Goal: Task Accomplishment & Management: Use online tool/utility

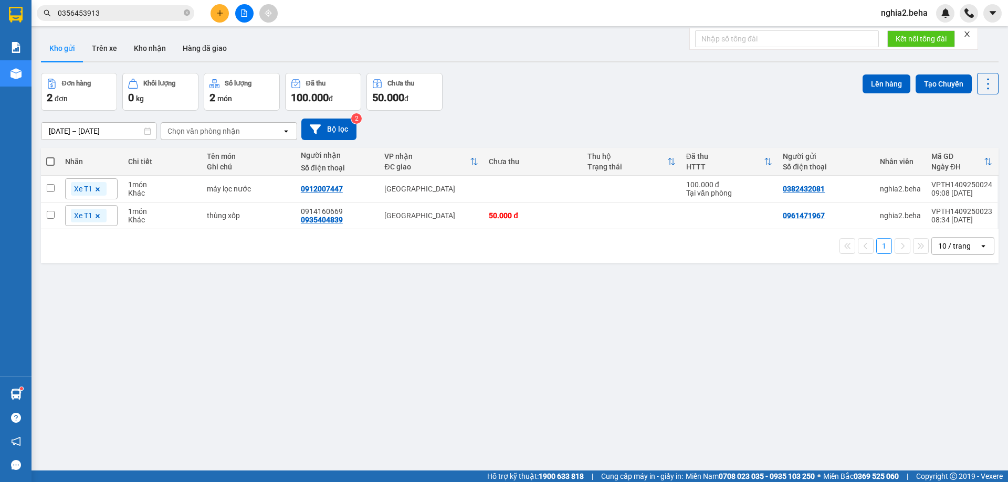
click at [160, 54] on button "Kho nhận" at bounding box center [149, 48] width 49 height 25
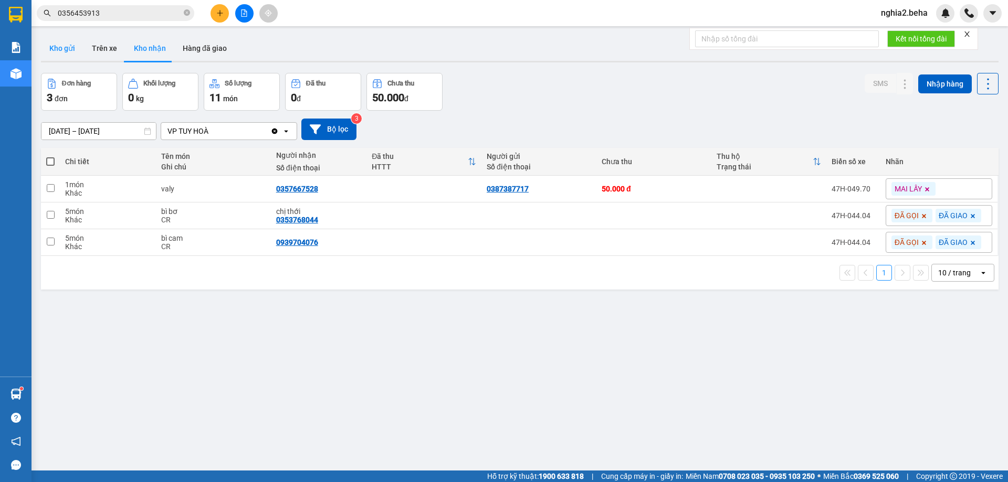
click at [71, 50] on button "Kho gửi" at bounding box center [62, 48] width 43 height 25
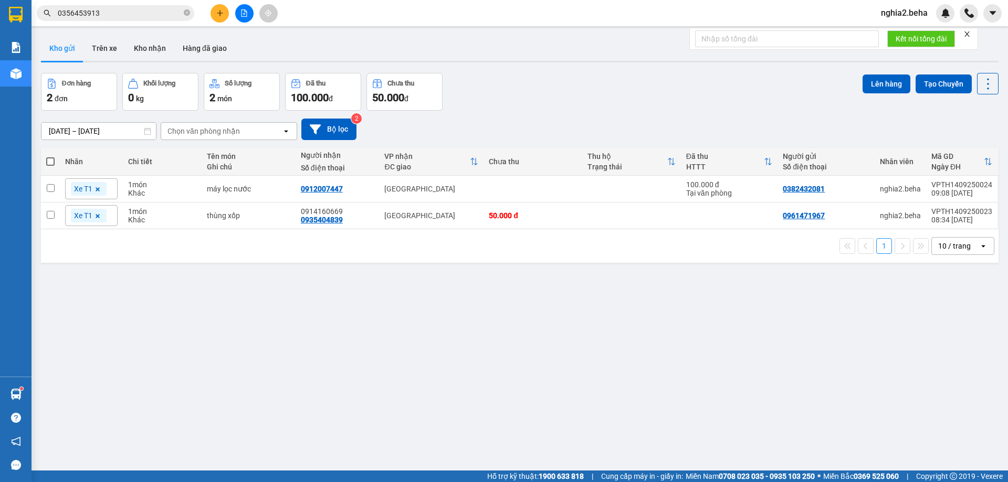
click at [526, 85] on div "Đơn hàng 2 đơn Khối lượng 0 kg Số lượng 2 món Đã thu 100.000 đ Chưa thu 50.000 …" at bounding box center [519, 92] width 957 height 38
click at [245, 12] on icon "file-add" at bounding box center [244, 12] width 6 height 7
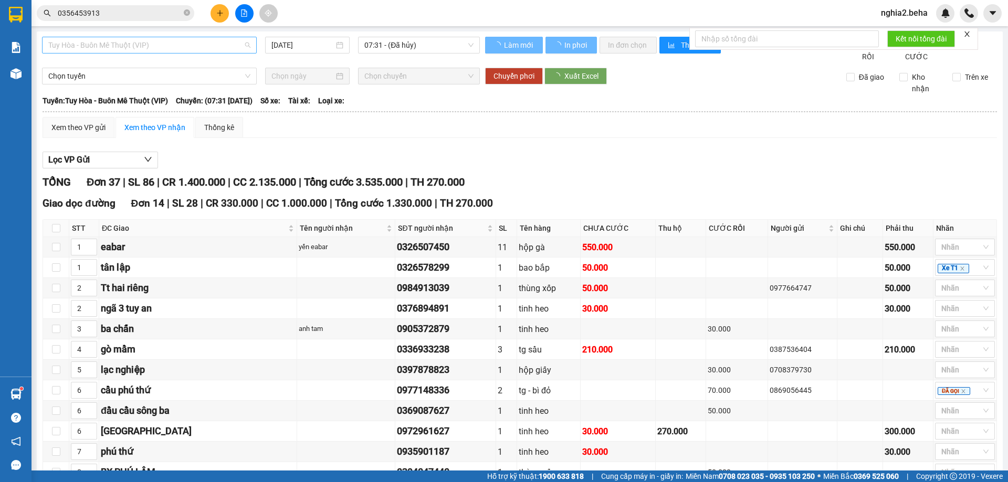
click at [177, 46] on span "Tuy Hòa - Buôn Mê Thuột (VIP)" at bounding box center [149, 45] width 202 height 16
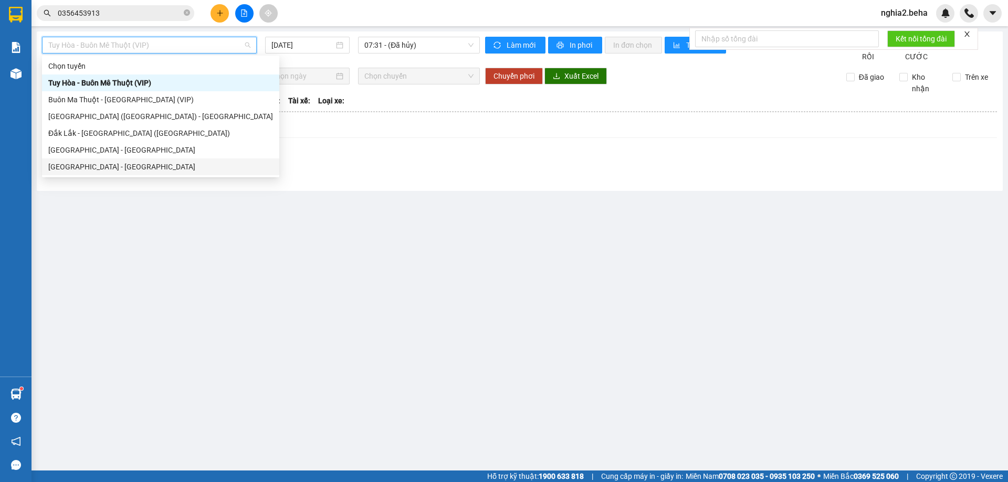
click at [104, 168] on div "[GEOGRAPHIC_DATA] - [GEOGRAPHIC_DATA]" at bounding box center [160, 167] width 225 height 12
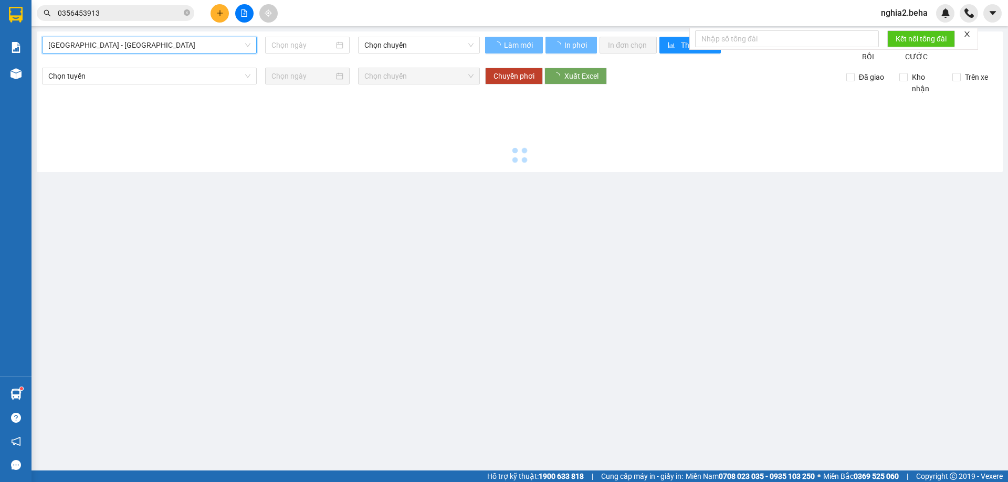
type input "[DATE]"
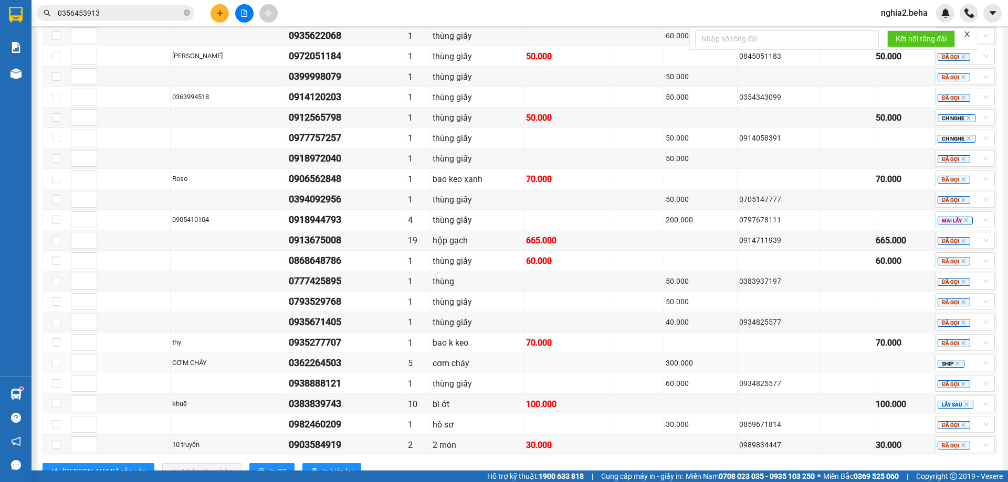
scroll to position [748, 0]
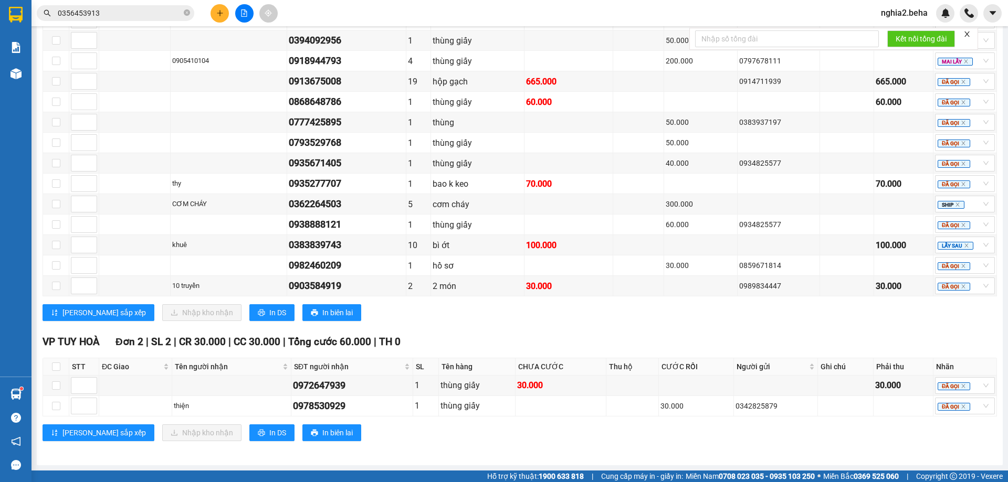
click at [503, 322] on div "VP [GEOGRAPHIC_DATA] 21 | SL 56 | CR 1.040.000 | CC 1.095.000 | Tổng cước 2.135…" at bounding box center [520, 77] width 954 height 504
drag, startPoint x: 188, startPoint y: 13, endPoint x: 177, endPoint y: 14, distance: 11.6
click at [186, 13] on icon "close-circle" at bounding box center [187, 12] width 6 height 6
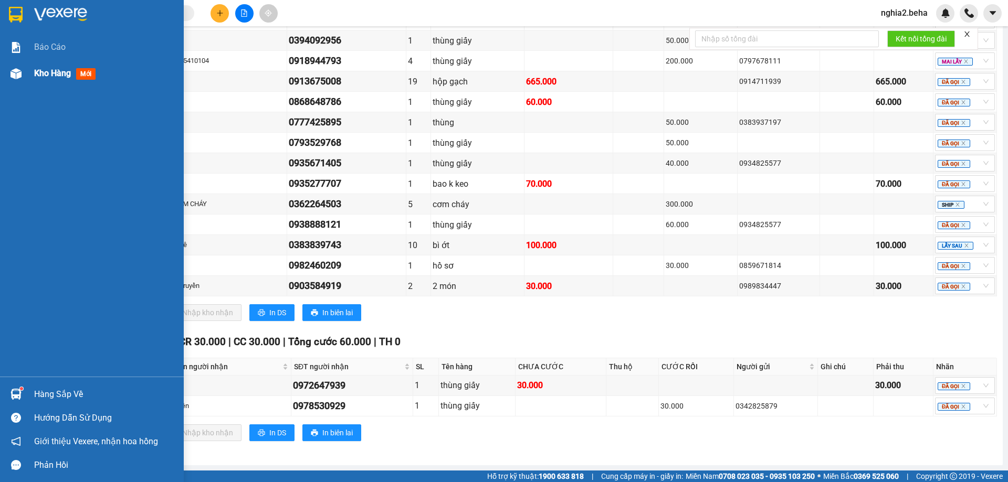
click at [63, 82] on div "Kho hàng mới" at bounding box center [105, 73] width 142 height 26
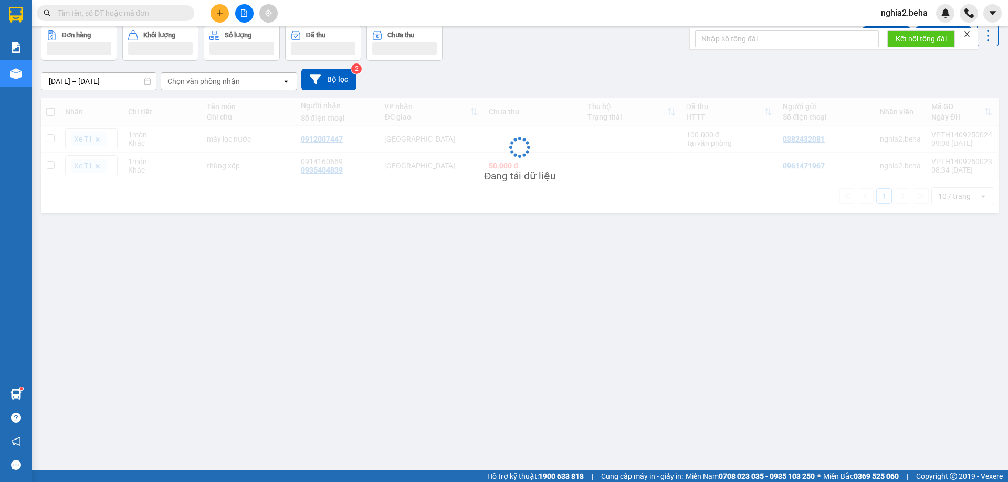
scroll to position [48, 0]
click at [240, 12] on icon "file-add" at bounding box center [243, 12] width 7 height 7
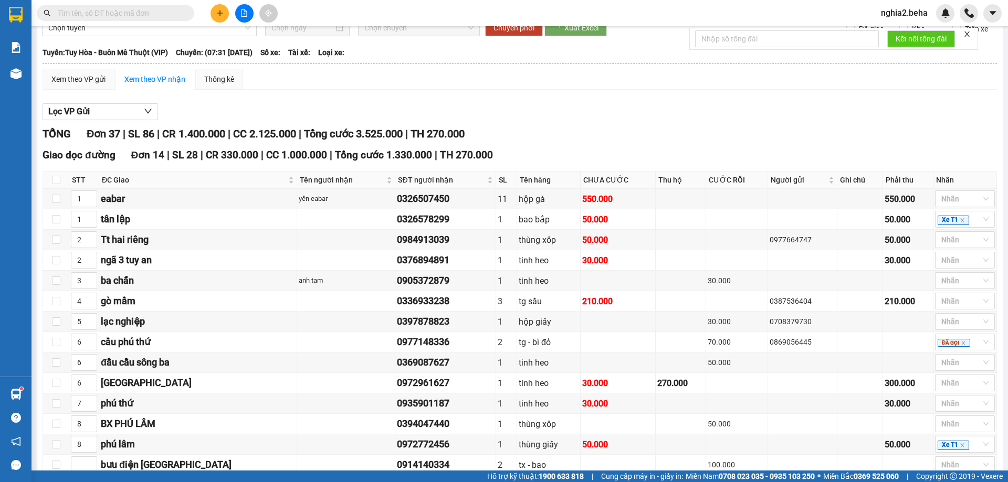
drag, startPoint x: 230, startPoint y: 39, endPoint x: 213, endPoint y: 53, distance: 22.1
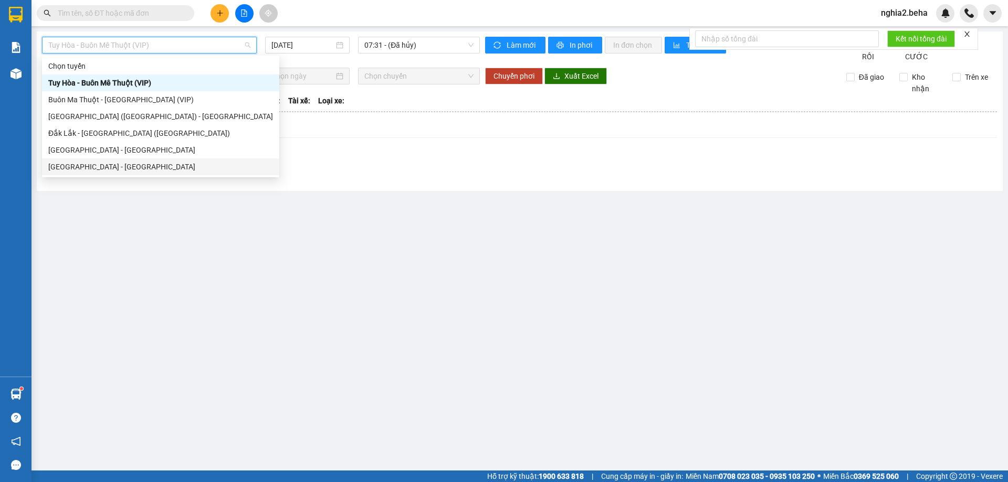
click at [163, 171] on div "[GEOGRAPHIC_DATA] - [GEOGRAPHIC_DATA]" at bounding box center [160, 167] width 225 height 12
type input "[DATE]"
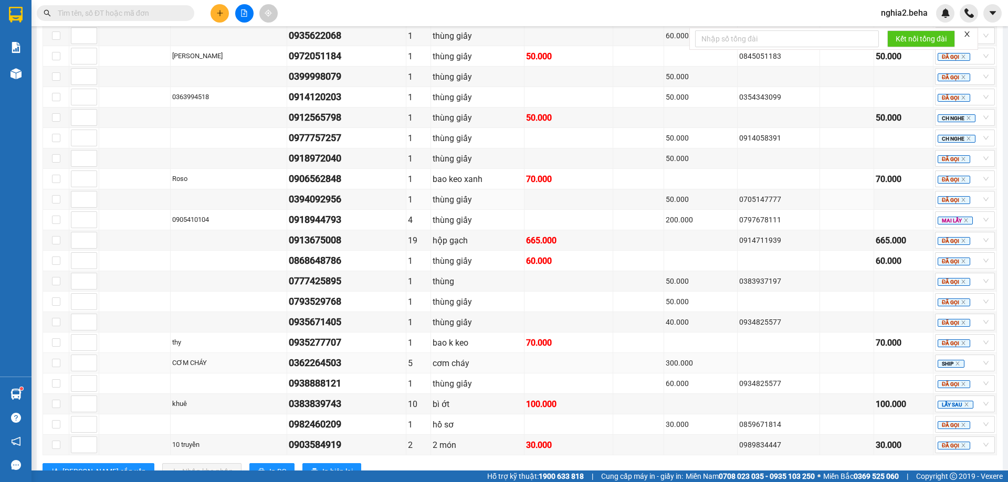
scroll to position [748, 0]
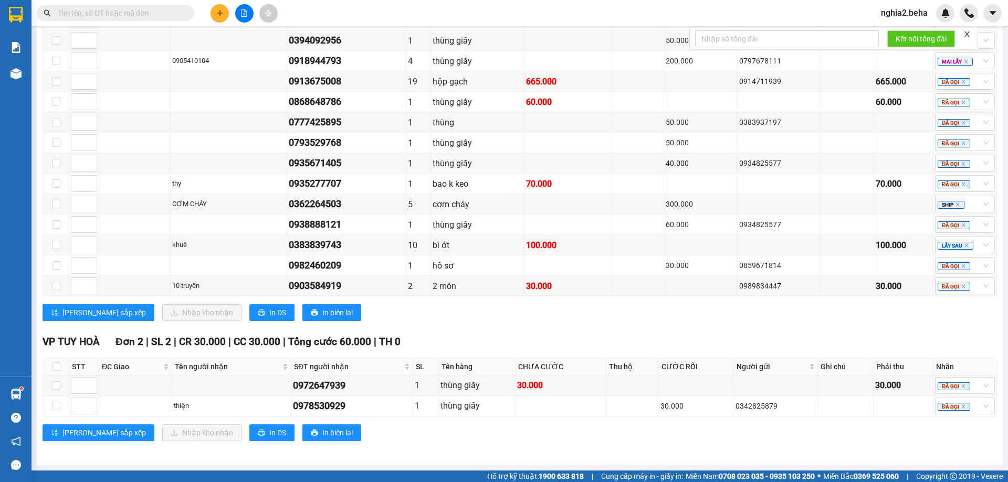
click at [632, 335] on div "VP TUY HOÀ Đơn 2 | SL 2 | CR 30.000 | CC 30.000 | Tổng cước 60.000 | TH 0" at bounding box center [520, 342] width 954 height 16
click at [571, 324] on div "VP [GEOGRAPHIC_DATA] 21 | SL 56 | CR 1.040.000 | CC 1.095.000 | Tổng cước 2.135…" at bounding box center [520, 77] width 954 height 504
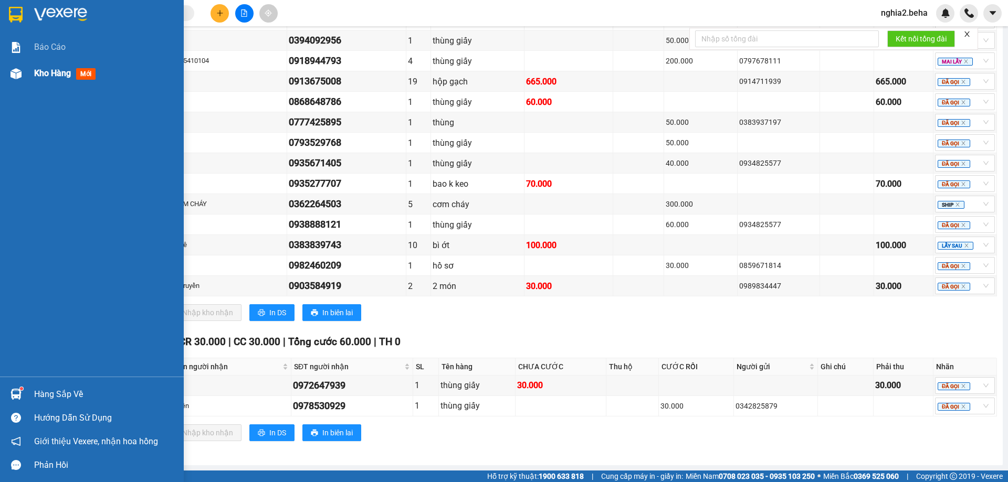
click at [16, 66] on div at bounding box center [16, 74] width 18 height 18
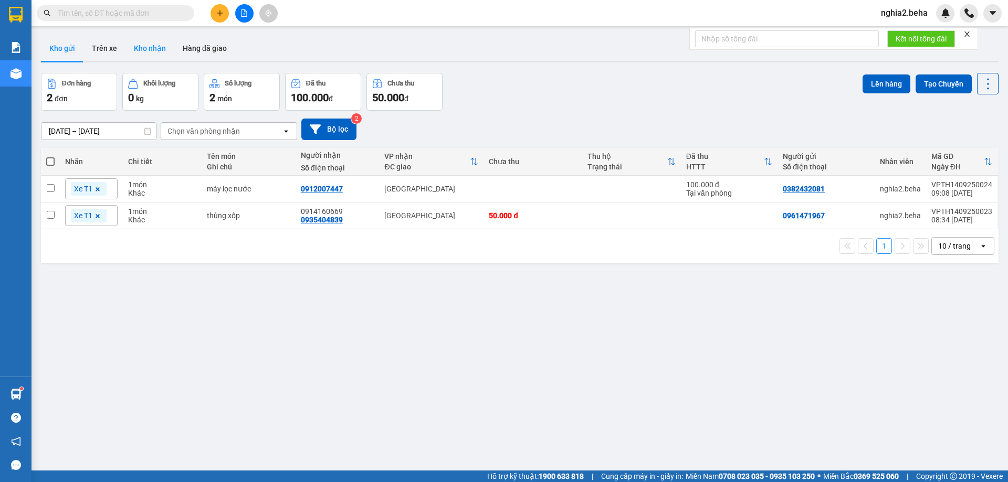
click at [150, 52] on button "Kho nhận" at bounding box center [149, 48] width 49 height 25
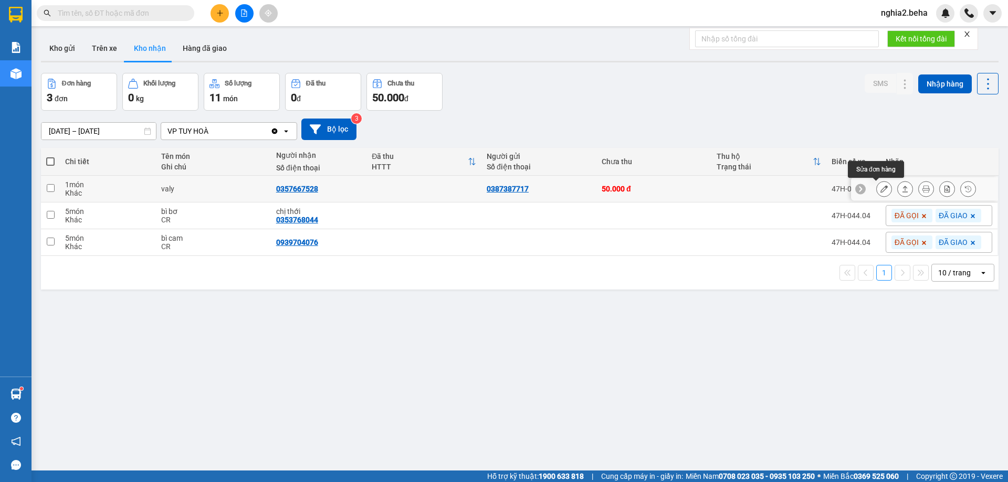
click at [881, 192] on button at bounding box center [884, 189] width 15 height 18
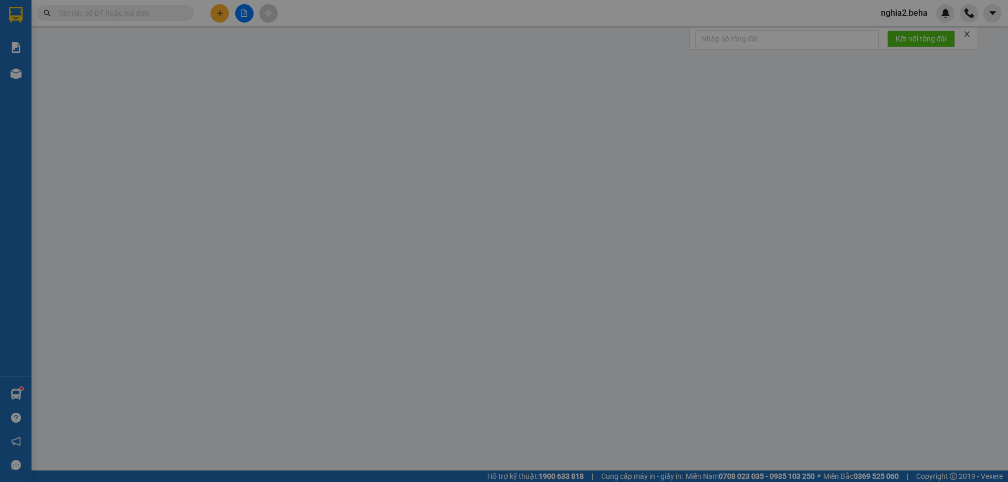
type input "0387387717"
type input "0357667528"
type input "50.000"
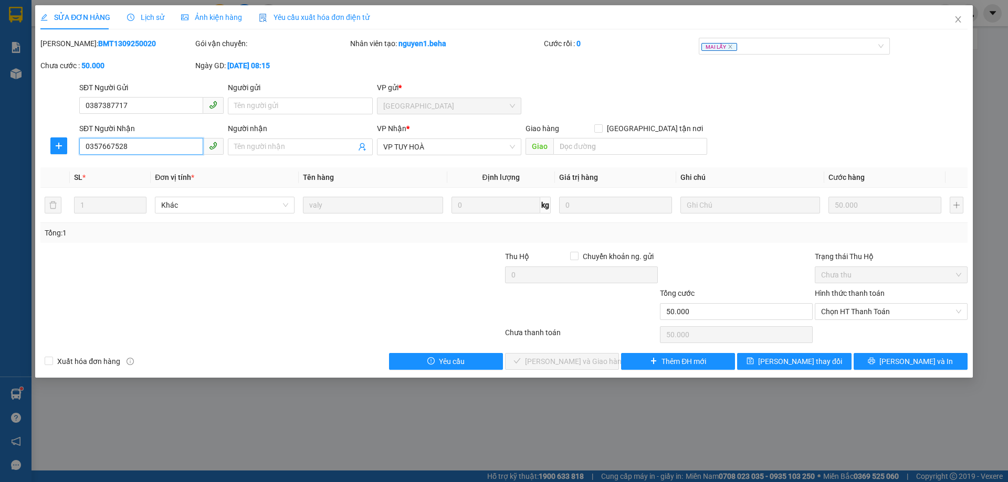
drag, startPoint x: 49, startPoint y: 167, endPoint x: 0, endPoint y: 174, distance: 49.9
click at [0, 174] on div "SỬA ĐƠN HÀNG Lịch sử Ảnh kiện hàng Yêu cầu xuất hóa đơn điện tử Total Paid Fee …" at bounding box center [504, 241] width 1008 height 482
drag, startPoint x: 910, startPoint y: 313, endPoint x: 906, endPoint y: 319, distance: 6.1
click at [909, 314] on span "Chọn HT Thanh Toán" at bounding box center [891, 312] width 140 height 16
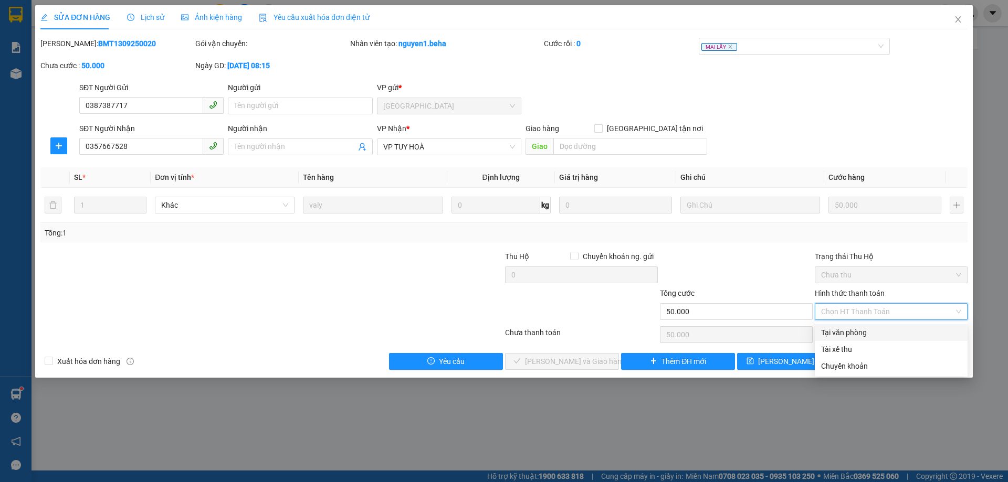
click at [880, 340] on div "Tại văn phòng" at bounding box center [891, 332] width 153 height 17
type input "0"
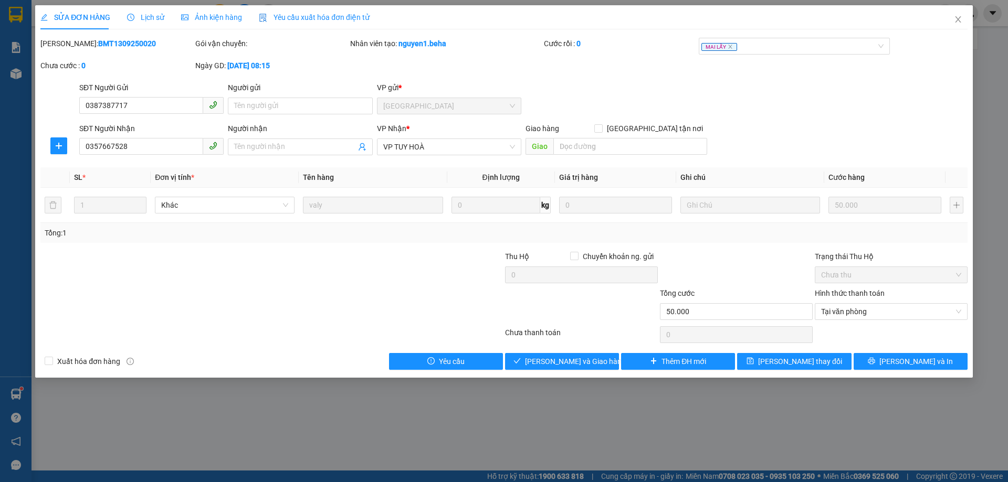
click at [759, 280] on div at bounding box center [736, 269] width 155 height 37
click at [589, 358] on span "[PERSON_NAME] và Giao hàng" at bounding box center [575, 362] width 101 height 12
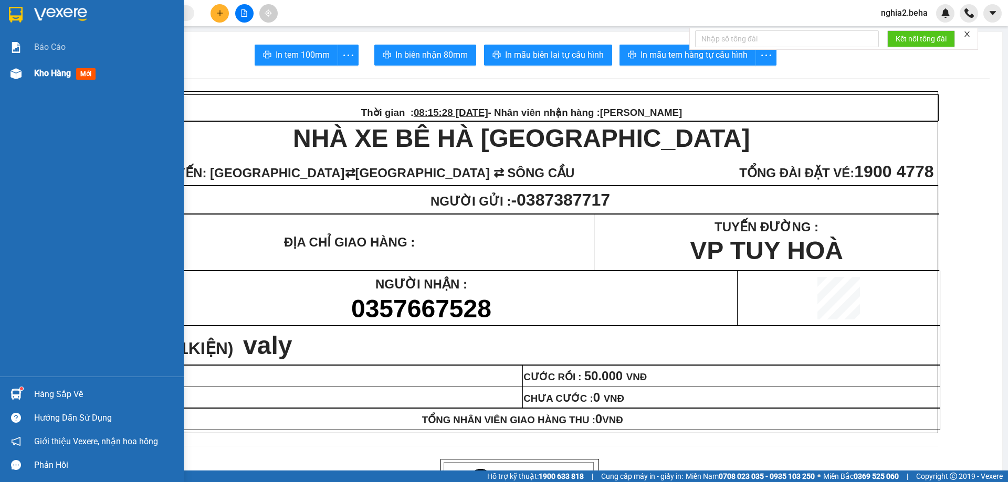
click at [6, 73] on div "Kho hàng mới" at bounding box center [92, 73] width 184 height 26
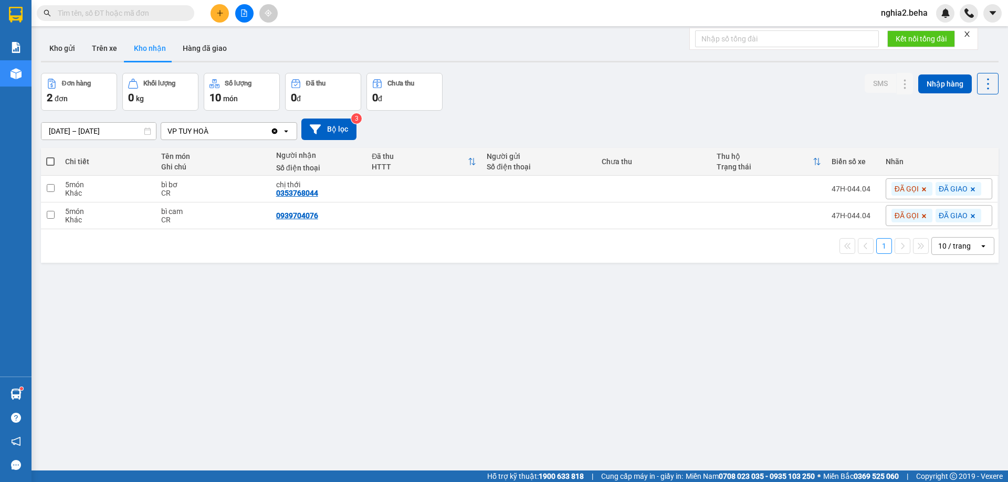
click at [660, 100] on div "Đơn hàng 2 đơn Khối lượng 0 kg Số lượng 10 món Đã thu 0 đ Chưa thu 0 đ SMS Nhập…" at bounding box center [519, 92] width 957 height 38
click at [635, 72] on div "ver 1.8.143 Kho gửi Trên xe Kho nhận Hàng đã giao Đơn hàng 2 đơn Khối lượng 0 k…" at bounding box center [520, 272] width 966 height 482
click at [135, 16] on input "text" at bounding box center [120, 13] width 124 height 12
paste input "0968345584"
type input "0968345584"
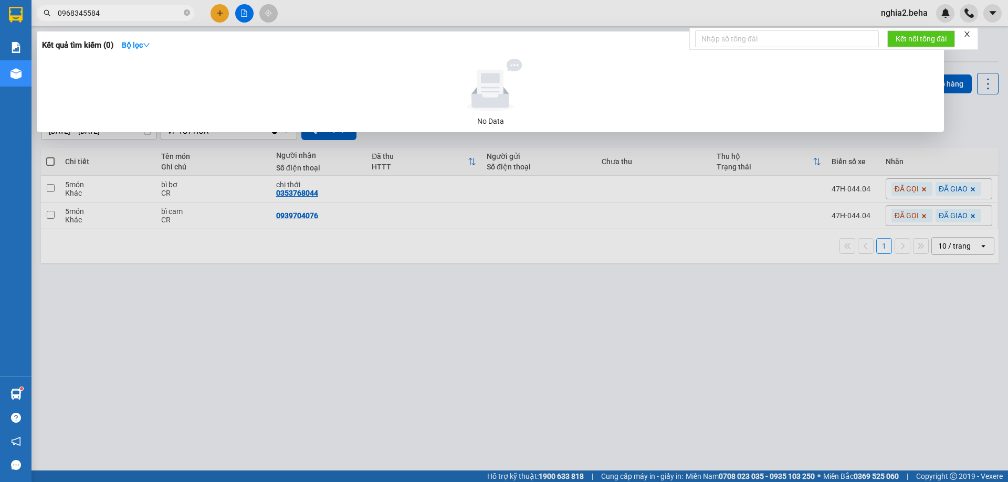
click at [135, 16] on input "0968345584" at bounding box center [120, 13] width 124 height 12
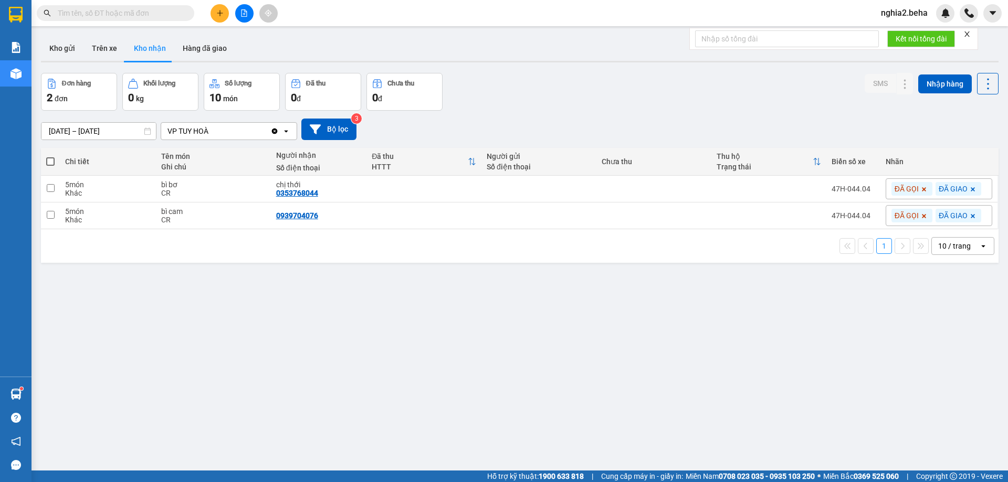
click at [117, 14] on input "text" at bounding box center [120, 13] width 124 height 12
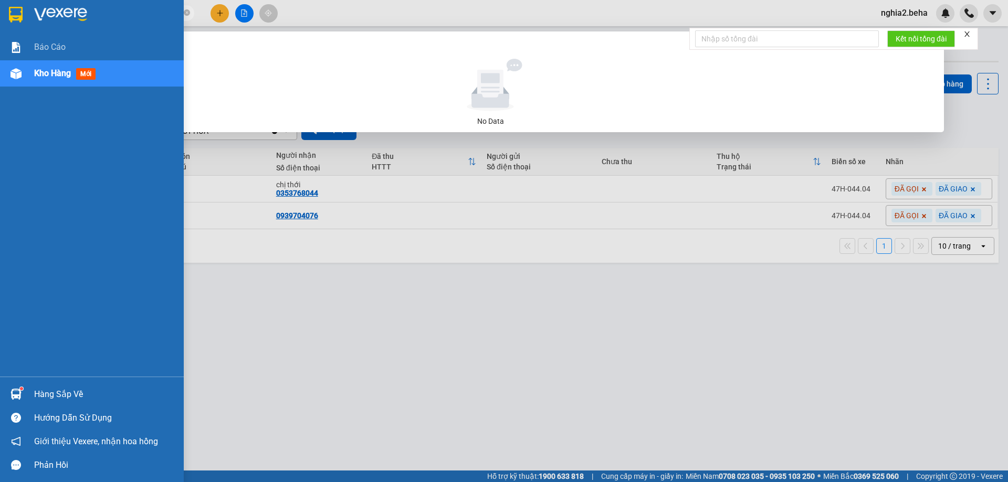
drag, startPoint x: 82, startPoint y: 11, endPoint x: 27, endPoint y: 14, distance: 55.7
click at [27, 14] on section "Kết quả tìm kiếm ( 0 ) Bộ lọc No Data 0968345584 nghia2.beha Báo cáo Kho hàng m…" at bounding box center [504, 241] width 1008 height 482
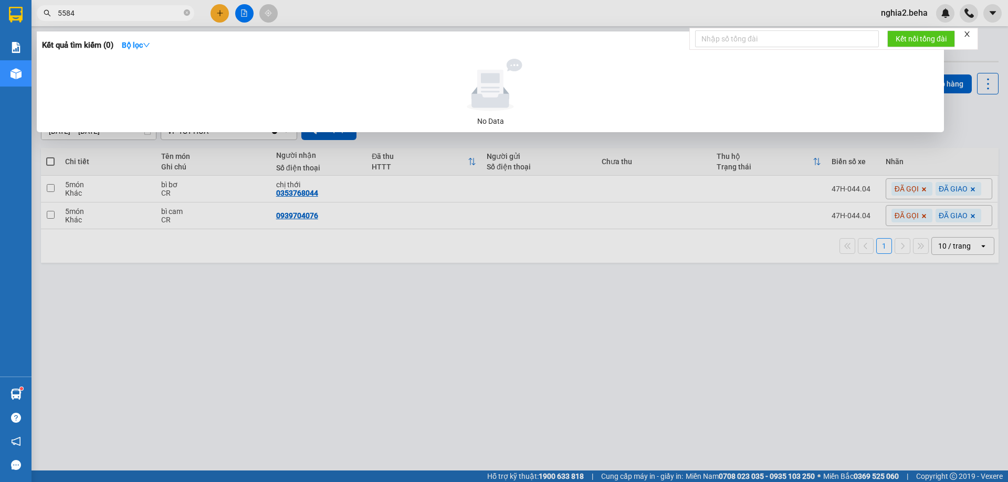
click at [422, 304] on div at bounding box center [504, 241] width 1008 height 482
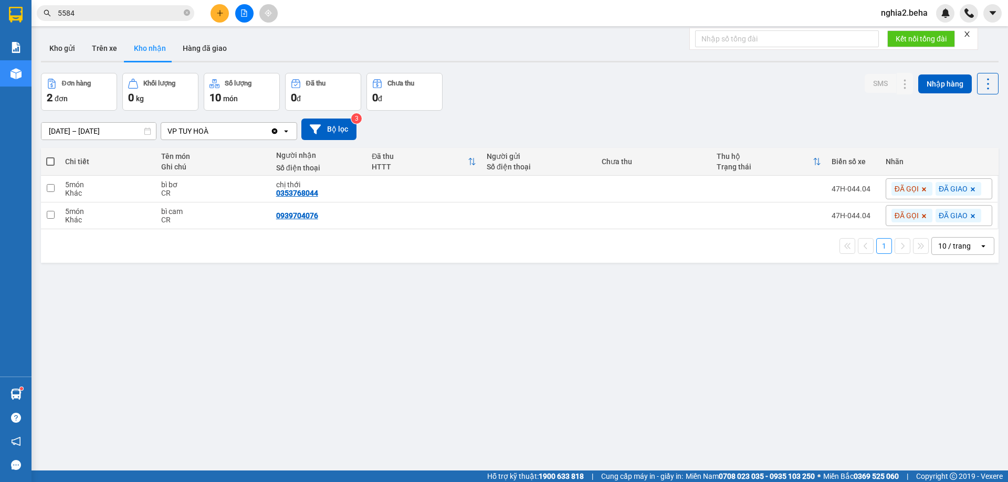
click at [83, 17] on input "5584" at bounding box center [120, 13] width 124 height 12
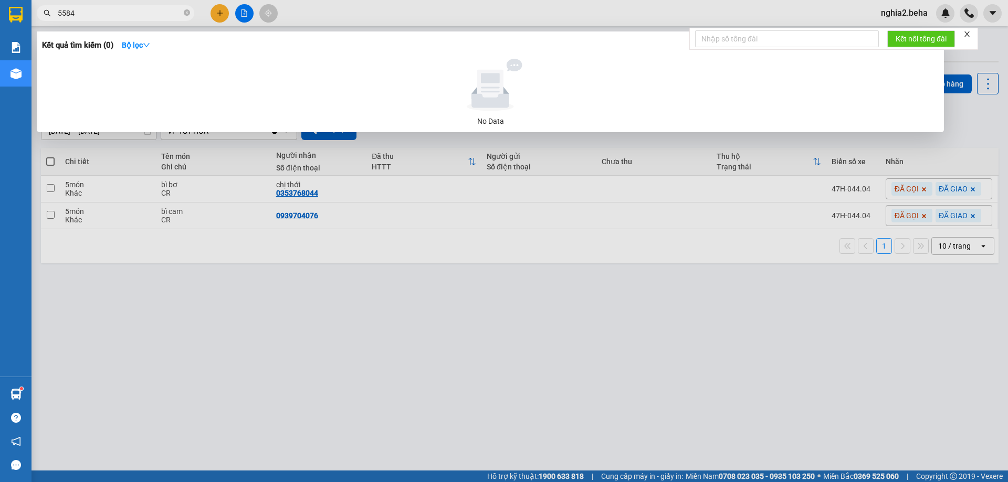
click at [83, 17] on input "5584" at bounding box center [120, 13] width 124 height 12
paste input "096834"
type input "0968345584"
click at [186, 12] on icon "close-circle" at bounding box center [187, 12] width 6 height 6
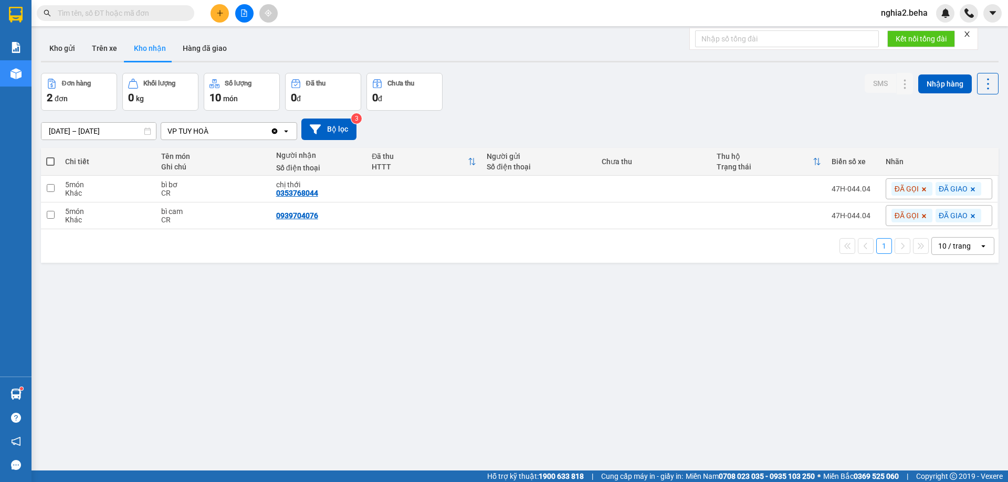
click at [528, 88] on div "Đơn hàng 2 đơn Khối lượng 0 kg Số lượng 10 món Đã thu 0 đ Chưa thu 0 đ SMS Nhập…" at bounding box center [519, 92] width 957 height 38
click at [529, 105] on div "Đơn hàng 2 đơn Khối lượng 0 kg Số lượng 10 món Đã thu 0 đ Chưa thu 0 đ SMS Nhập…" at bounding box center [519, 92] width 957 height 38
click at [48, 45] on button "Kho gửi" at bounding box center [62, 48] width 43 height 25
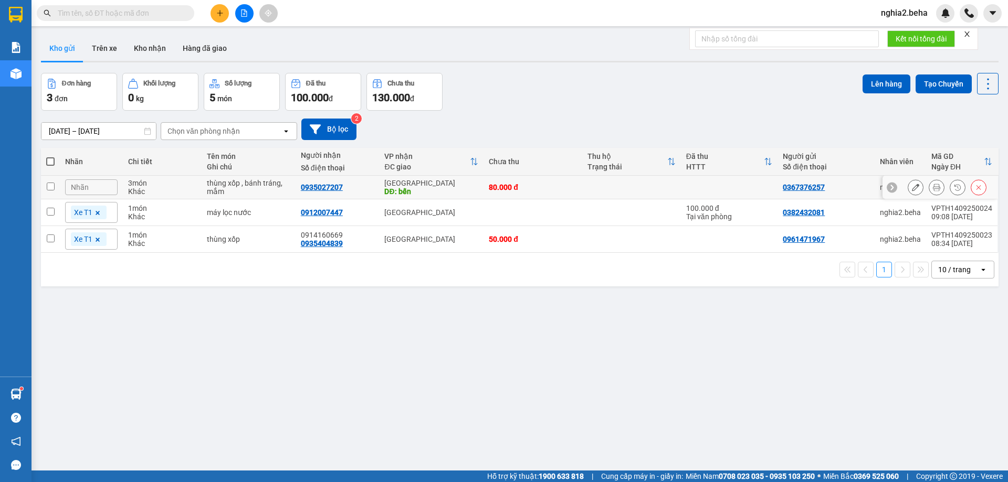
click at [51, 184] on input "checkbox" at bounding box center [51, 187] width 8 height 8
checkbox input "true"
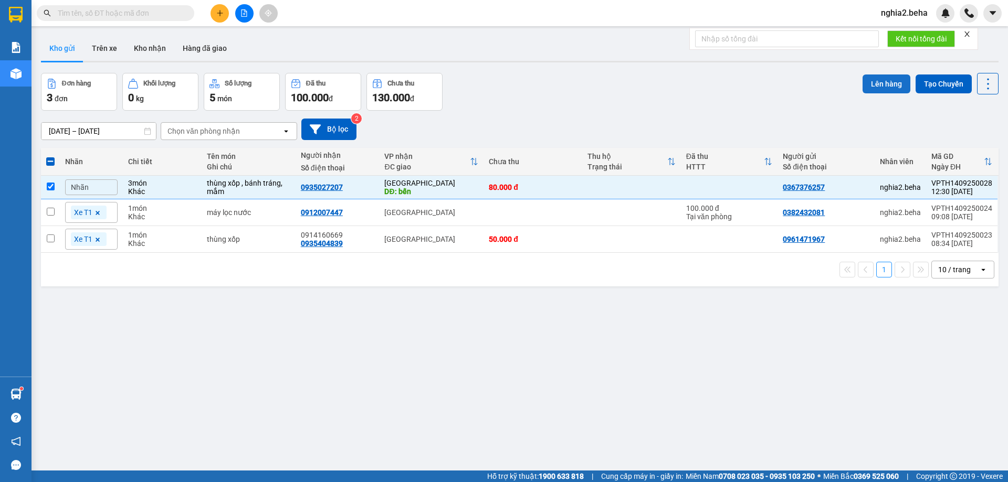
click at [889, 85] on button "Lên hàng" at bounding box center [886, 84] width 48 height 19
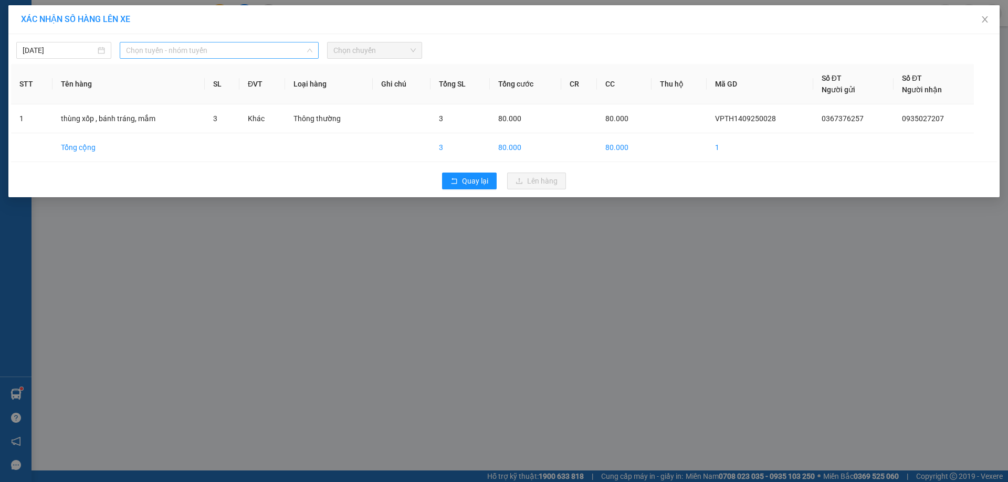
drag, startPoint x: 245, startPoint y: 45, endPoint x: 241, endPoint y: 51, distance: 7.0
click at [244, 45] on span "Chọn tuyến - nhóm tuyến" at bounding box center [219, 51] width 186 height 16
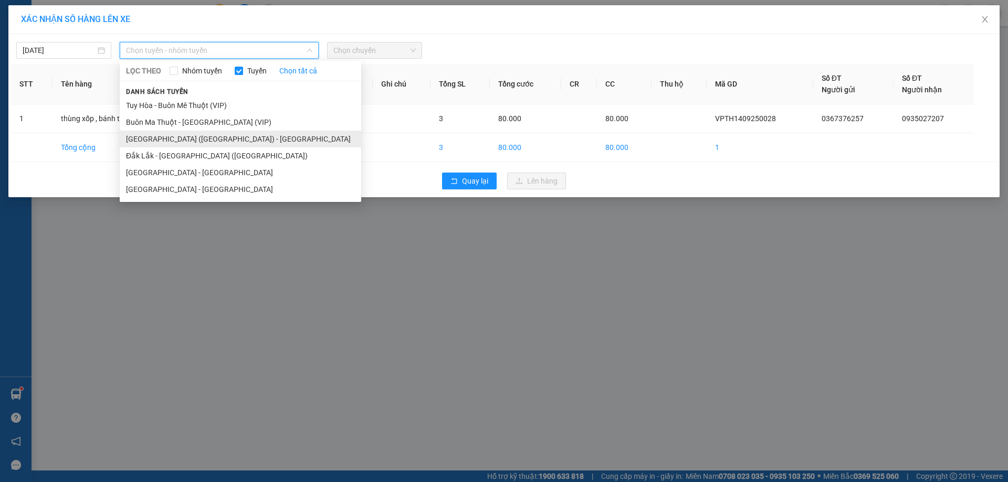
click at [189, 136] on li "[GEOGRAPHIC_DATA] ([GEOGRAPHIC_DATA]) - [GEOGRAPHIC_DATA]" at bounding box center [240, 139] width 241 height 17
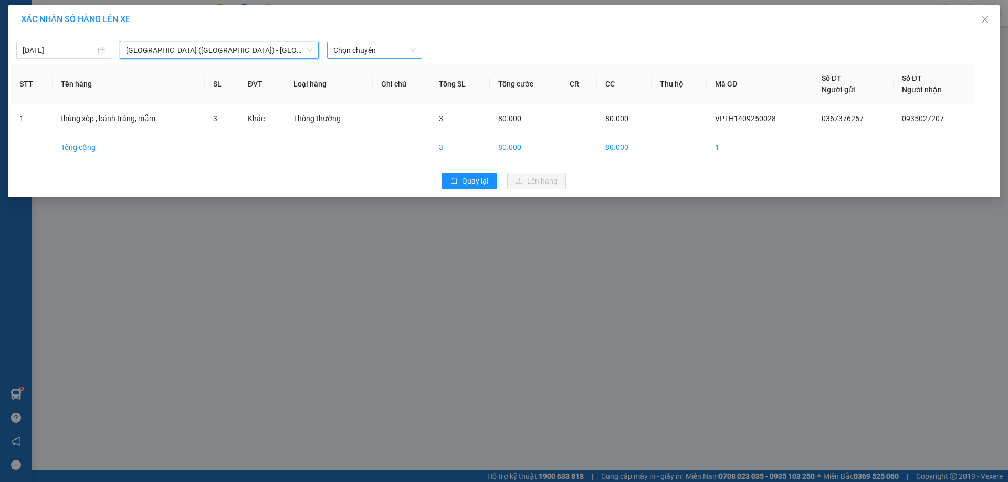
click at [378, 48] on span "Chọn chuyến" at bounding box center [374, 51] width 82 height 16
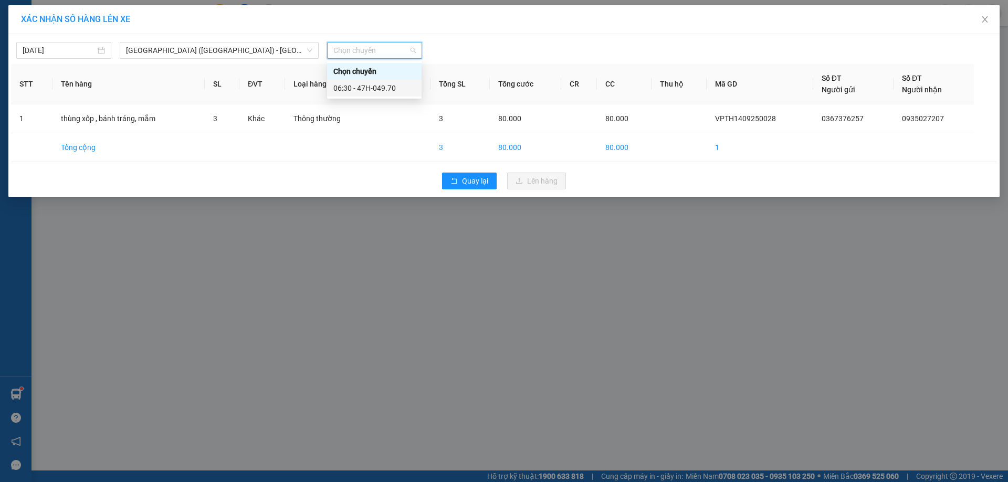
click at [363, 88] on div "06:30 - 47H-049.70" at bounding box center [374, 88] width 82 height 12
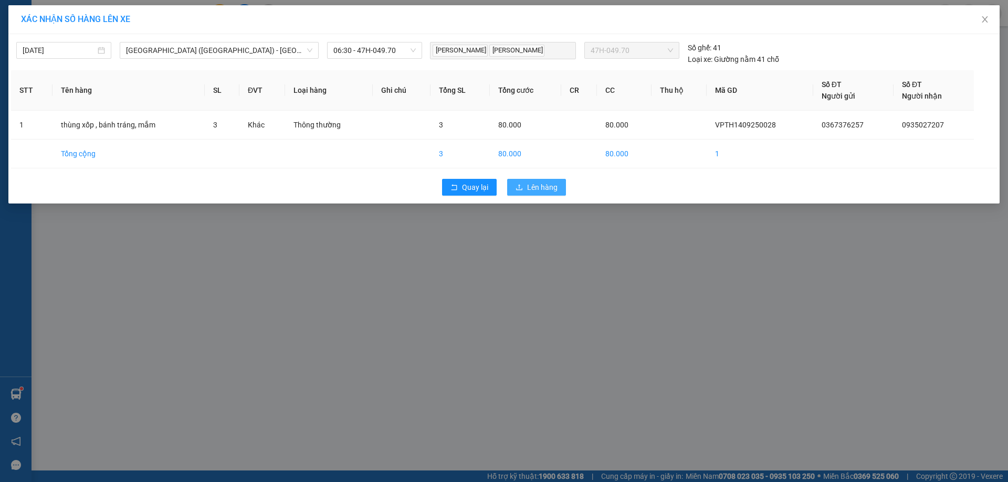
click at [549, 188] on span "Lên hàng" at bounding box center [542, 188] width 30 height 12
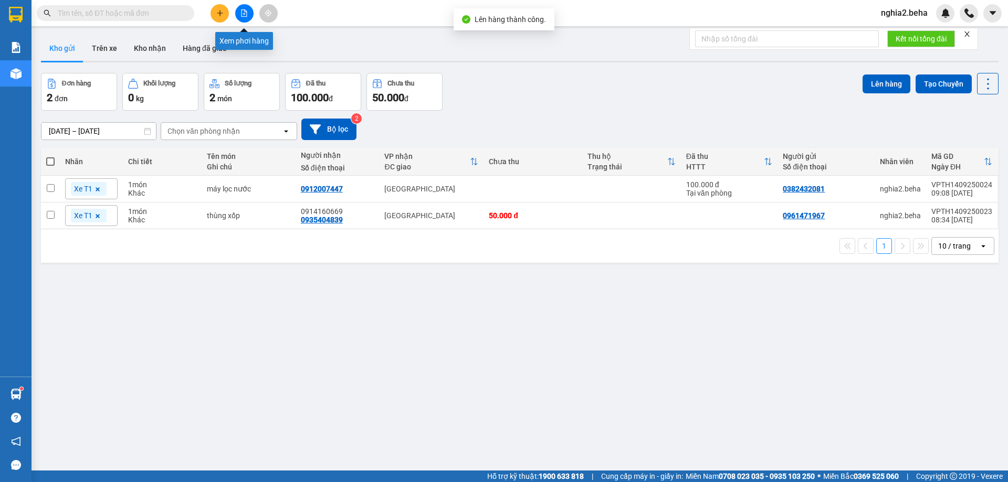
click at [240, 14] on button at bounding box center [244, 13] width 18 height 18
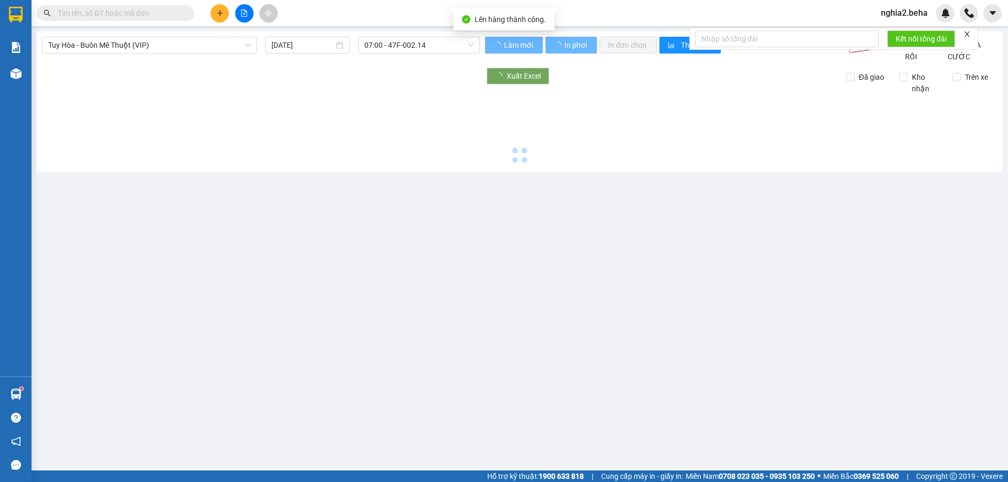
click at [218, 41] on span "Tuy Hòa - Buôn Mê Thuột (VIP)" at bounding box center [149, 45] width 202 height 16
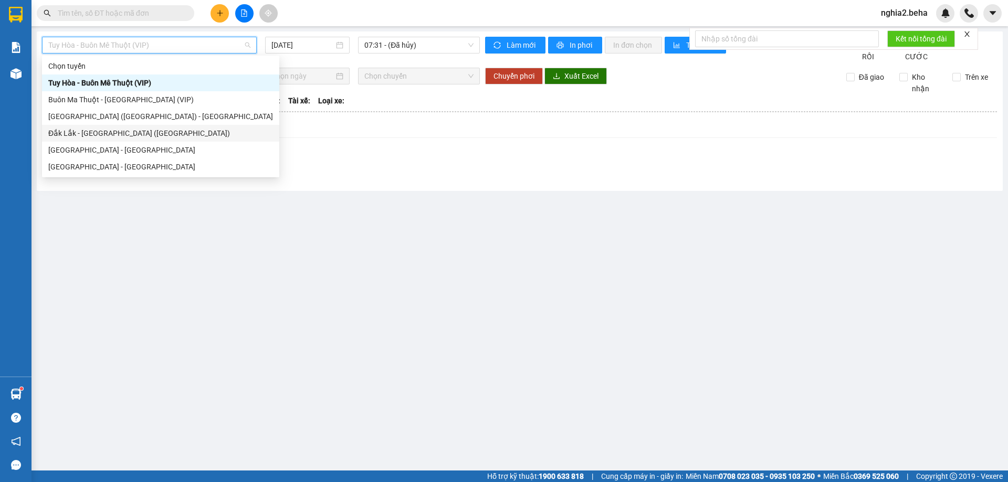
click at [105, 130] on div "Đắk Lắk - [GEOGRAPHIC_DATA] ([GEOGRAPHIC_DATA])" at bounding box center [160, 134] width 225 height 12
type input "[DATE]"
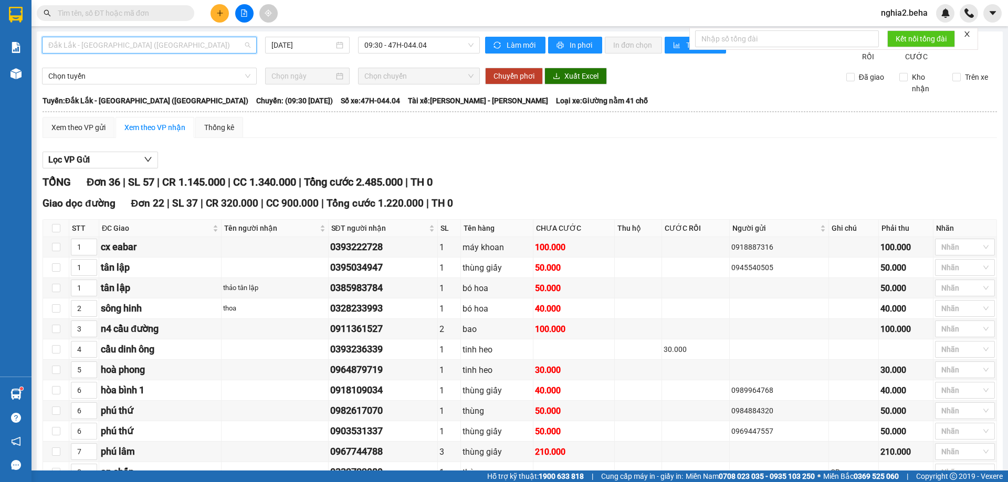
click at [205, 44] on span "Đắk Lắk - [GEOGRAPHIC_DATA] ([GEOGRAPHIC_DATA])" at bounding box center [149, 45] width 202 height 16
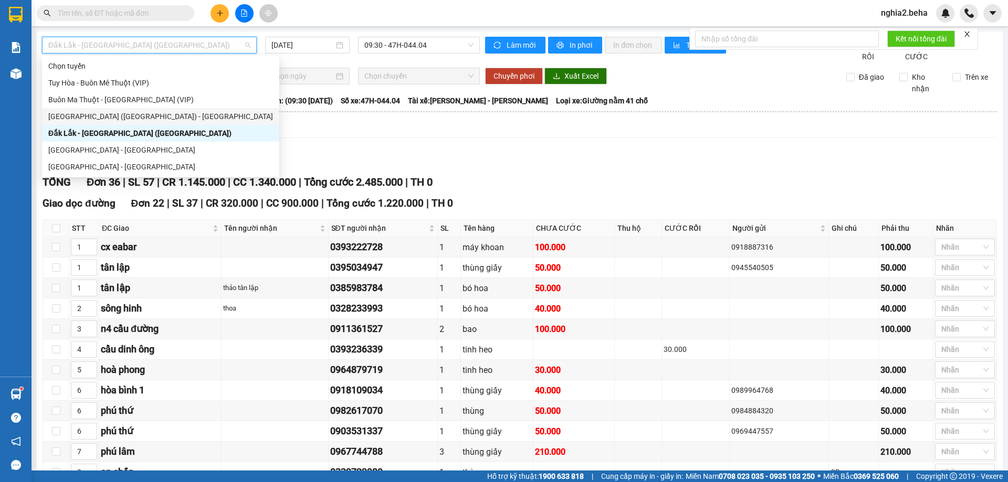
click at [118, 112] on div "[GEOGRAPHIC_DATA] ([GEOGRAPHIC_DATA]) - [GEOGRAPHIC_DATA]" at bounding box center [160, 117] width 225 height 12
type input "[DATE]"
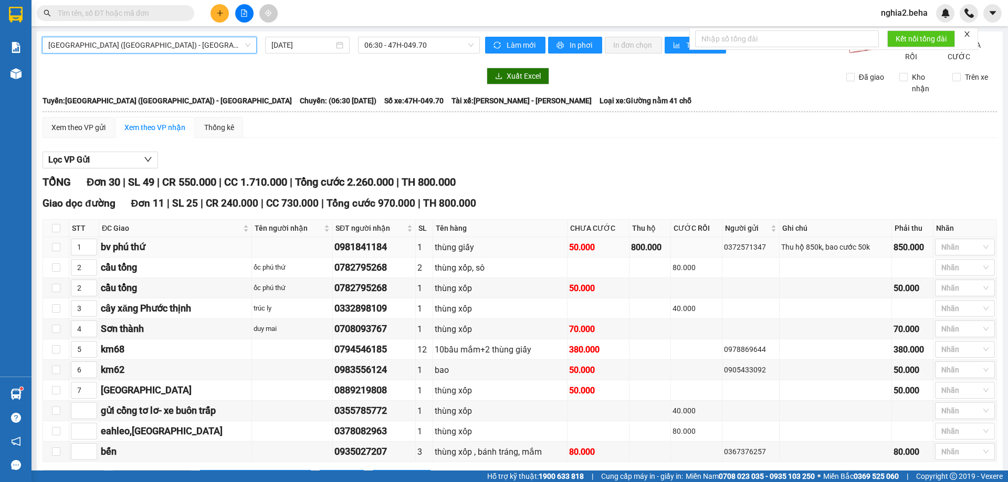
scroll to position [210, 0]
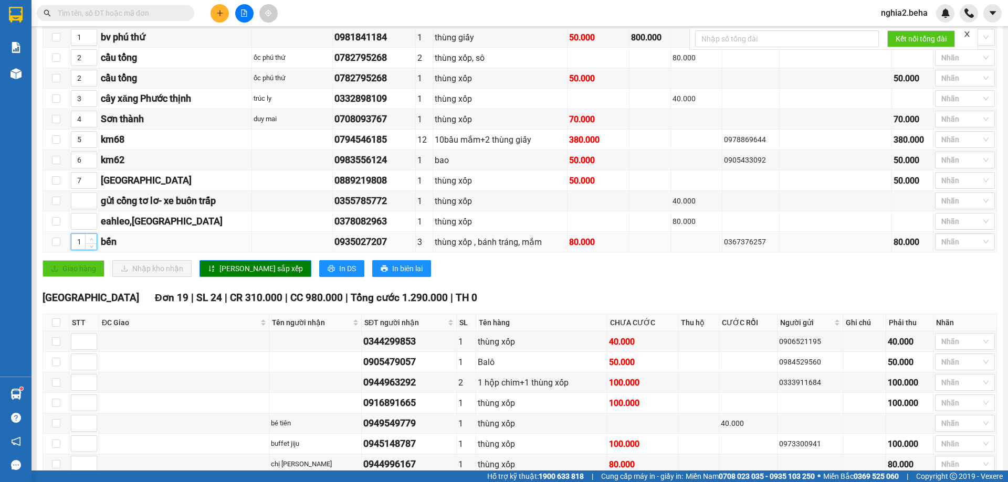
click at [92, 242] on span "up" at bounding box center [91, 239] width 6 height 6
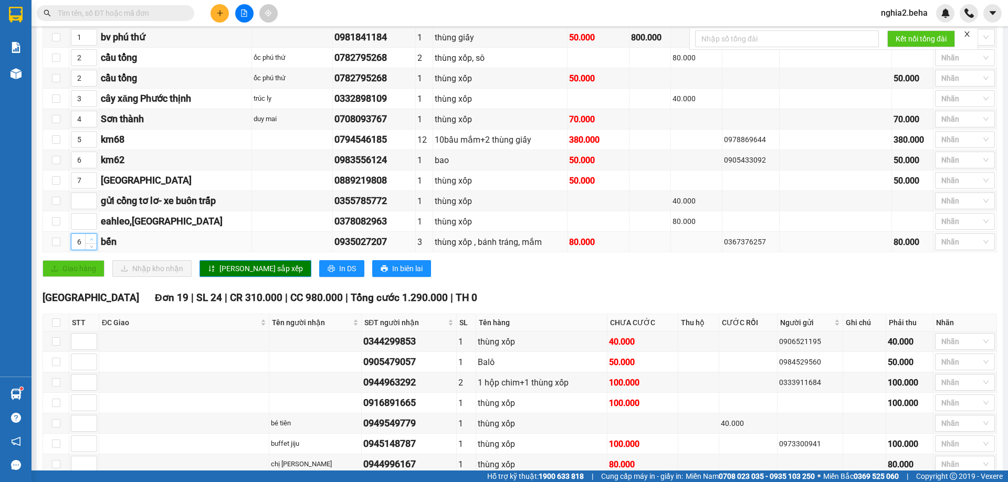
click at [92, 242] on span "up" at bounding box center [91, 239] width 6 height 6
type input "8"
click at [92, 242] on span "up" at bounding box center [91, 239] width 6 height 6
click at [237, 275] on span "[PERSON_NAME] sắp xếp" at bounding box center [260, 269] width 83 height 12
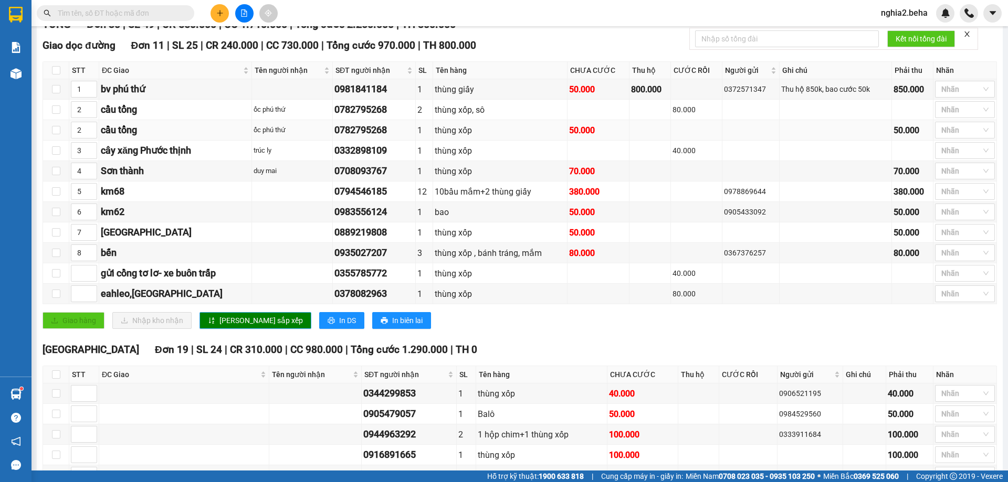
scroll to position [0, 0]
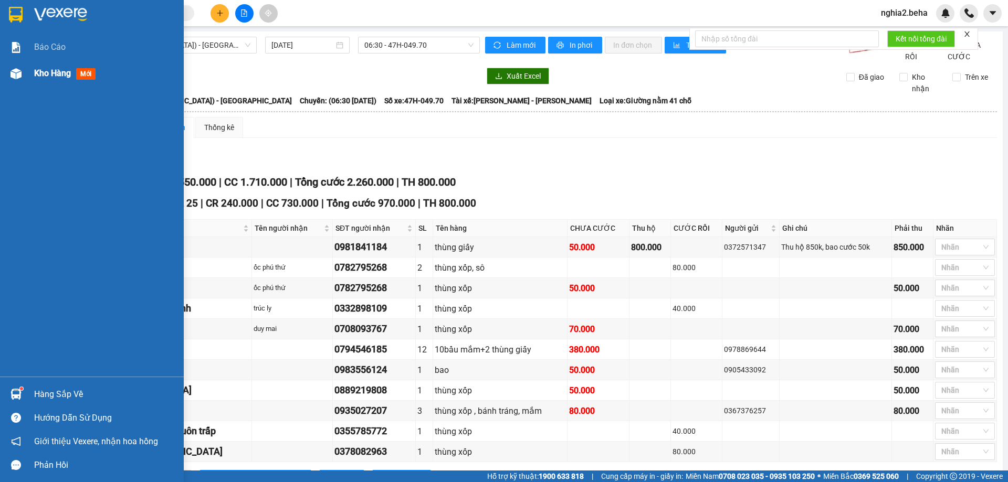
drag, startPoint x: 16, startPoint y: 74, endPoint x: 45, endPoint y: 76, distance: 29.4
click at [17, 75] on img at bounding box center [15, 73] width 11 height 11
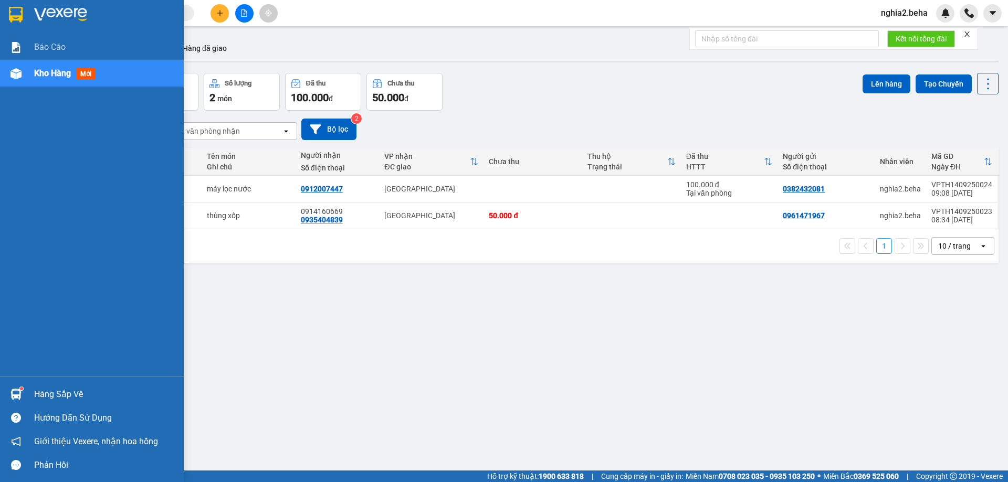
click at [47, 72] on span "Kho hàng" at bounding box center [52, 73] width 37 height 10
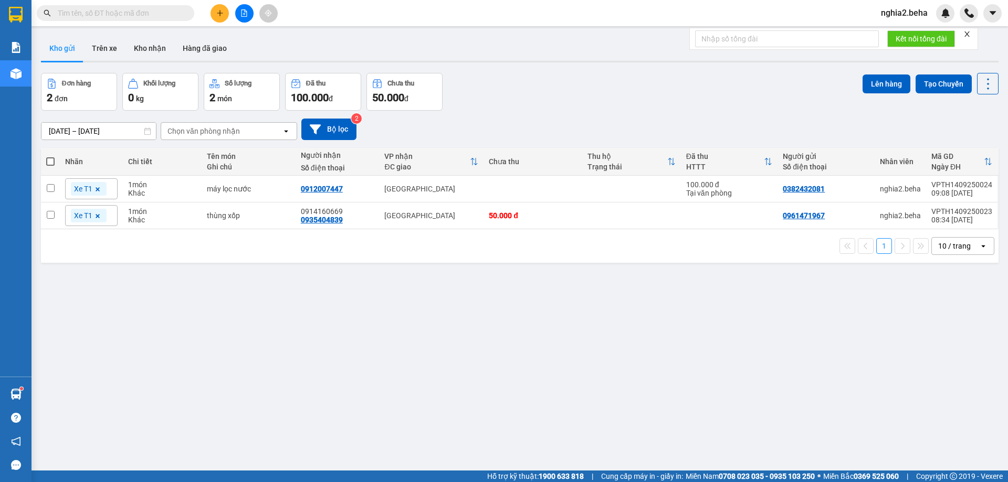
click at [386, 316] on div "ver 1.8.143 Kho gửi Trên xe Kho nhận Hàng đã giao Đơn hàng 2 đơn Khối lượng 0 k…" at bounding box center [520, 272] width 966 height 482
click at [152, 45] on button "Kho nhận" at bounding box center [149, 48] width 49 height 25
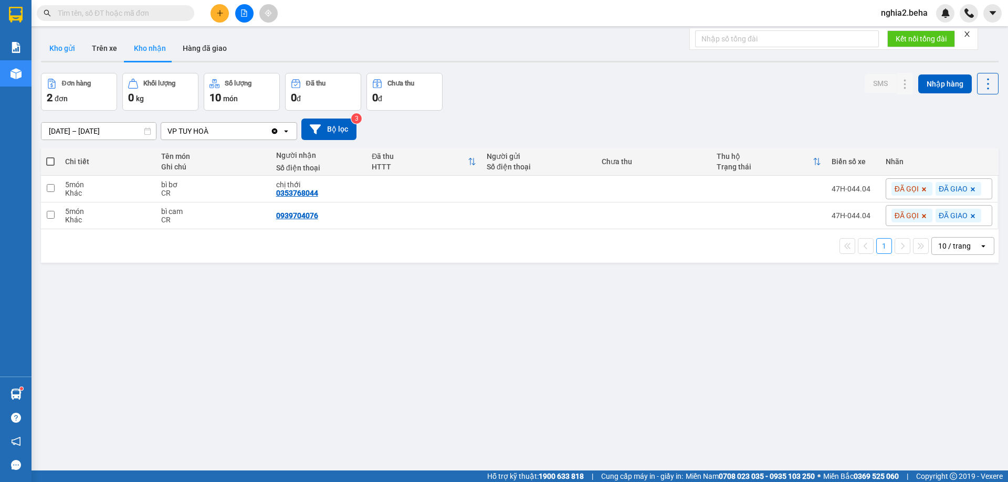
click at [61, 50] on button "Kho gửi" at bounding box center [62, 48] width 43 height 25
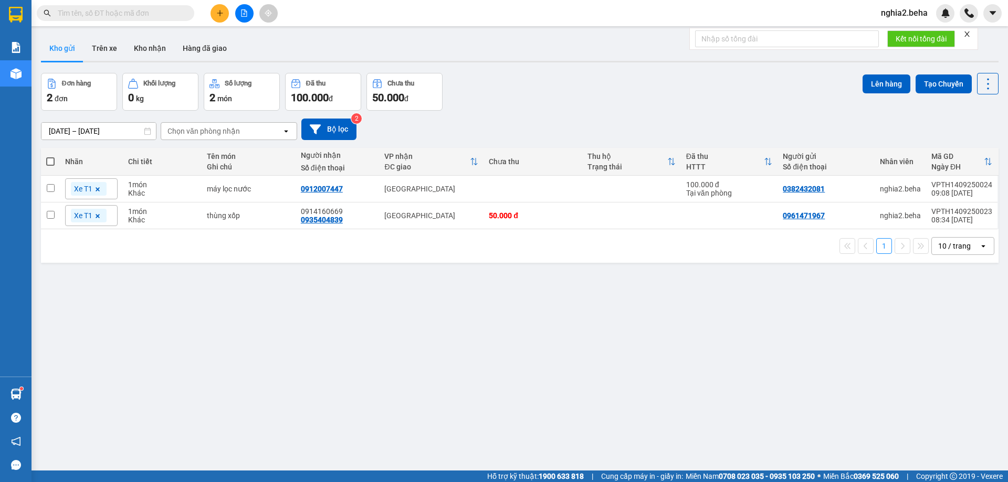
click at [542, 103] on div "Đơn hàng 2 đơn Khối lượng 0 kg Số lượng 2 món Đã thu 100.000 đ Chưa thu 50.000 …" at bounding box center [519, 92] width 957 height 38
click at [53, 162] on span at bounding box center [50, 161] width 8 height 8
click at [50, 156] on input "checkbox" at bounding box center [50, 156] width 0 height 0
checkbox input "true"
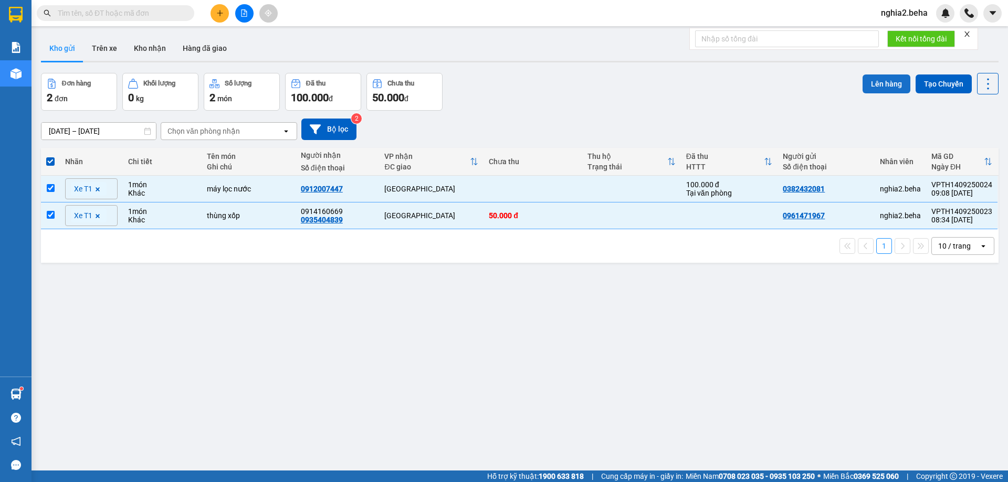
click at [881, 84] on button "Lên hàng" at bounding box center [886, 84] width 48 height 19
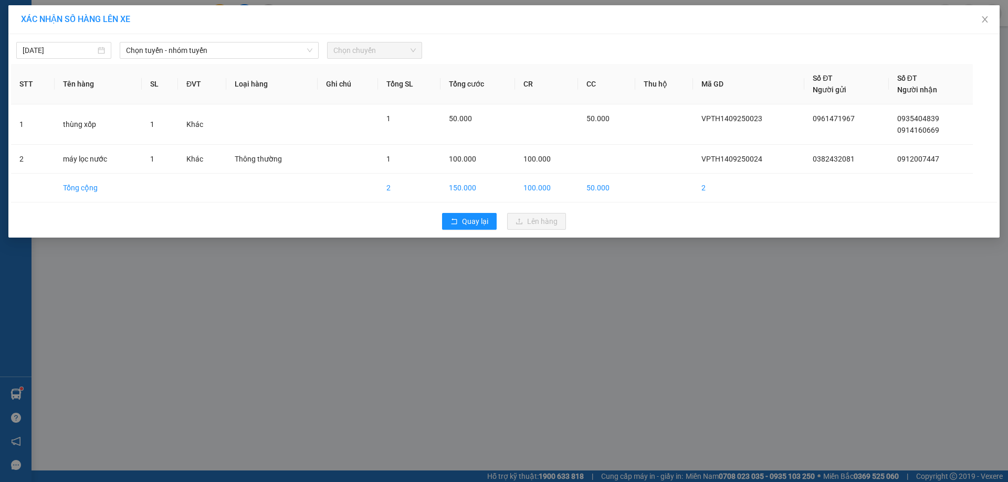
click at [241, 39] on div "[DATE] Chọn tuyến - nhóm tuyến Chọn chuyến STT Tên hàng SL ĐVT Loại hàng Ghi ch…" at bounding box center [503, 136] width 991 height 204
click at [228, 49] on span "Chọn tuyến - nhóm tuyến" at bounding box center [219, 51] width 186 height 16
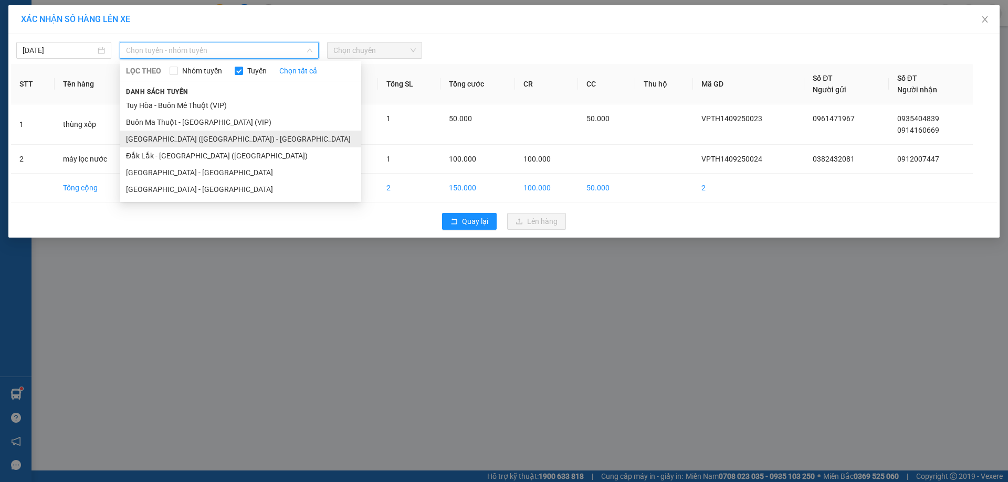
click at [206, 147] on li "[GEOGRAPHIC_DATA] ([GEOGRAPHIC_DATA]) - [GEOGRAPHIC_DATA]" at bounding box center [240, 139] width 241 height 17
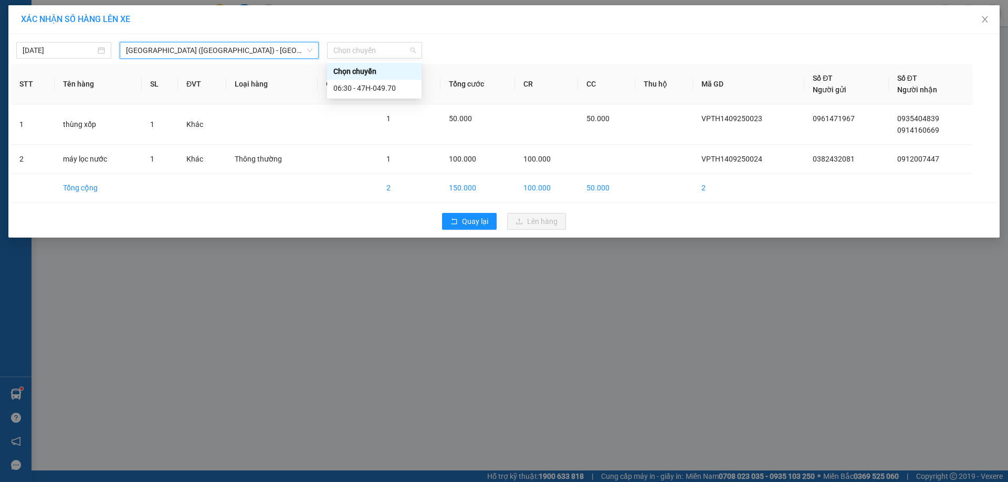
drag, startPoint x: 372, startPoint y: 47, endPoint x: 367, endPoint y: 73, distance: 26.2
click at [373, 47] on span "Chọn chuyến" at bounding box center [374, 51] width 82 height 16
click at [365, 87] on div "06:30 - 47H-049.70" at bounding box center [374, 88] width 82 height 12
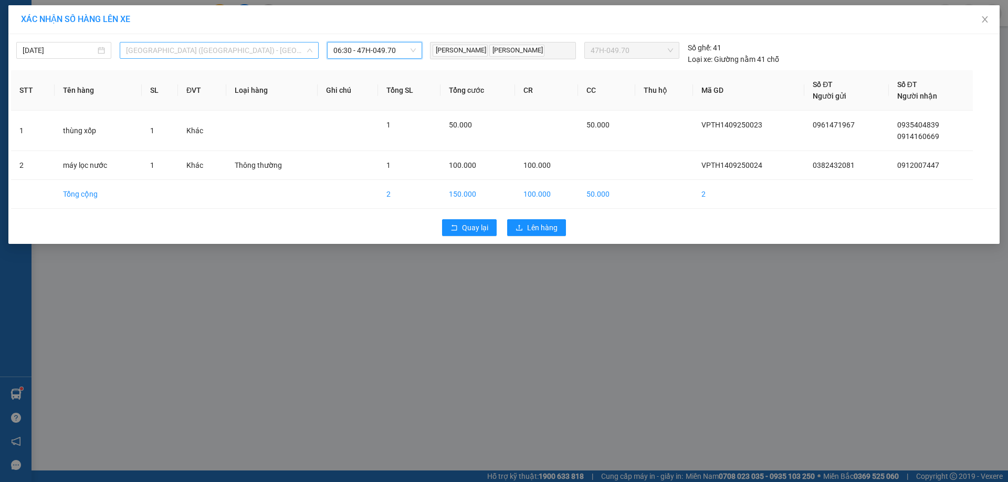
drag, startPoint x: 241, startPoint y: 49, endPoint x: 208, endPoint y: 112, distance: 70.9
click at [241, 50] on span "[GEOGRAPHIC_DATA] ([GEOGRAPHIC_DATA]) - [GEOGRAPHIC_DATA]" at bounding box center [219, 51] width 186 height 16
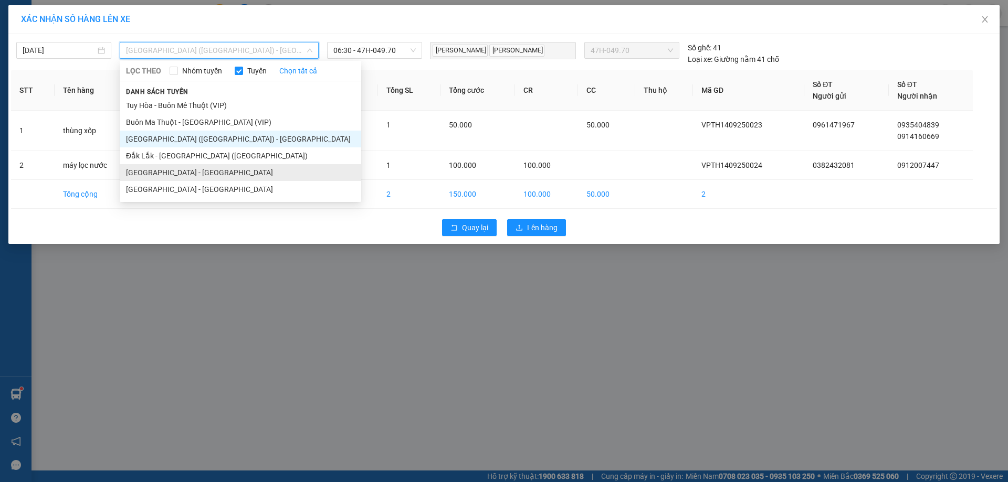
click at [186, 170] on li "[GEOGRAPHIC_DATA] - [GEOGRAPHIC_DATA]" at bounding box center [240, 172] width 241 height 17
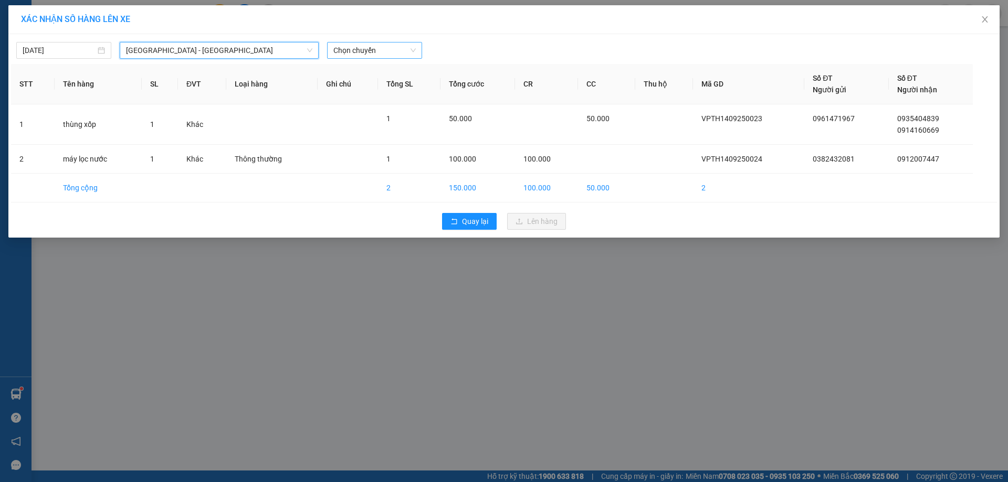
click at [395, 55] on span "Chọn chuyến" at bounding box center [374, 51] width 82 height 16
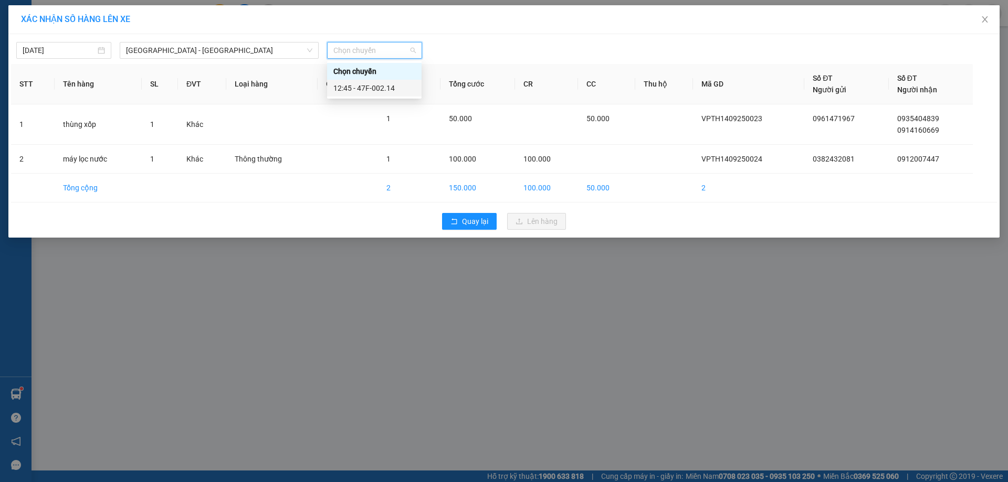
click at [384, 92] on div "12:45 - 47F-002.14" at bounding box center [374, 88] width 82 height 12
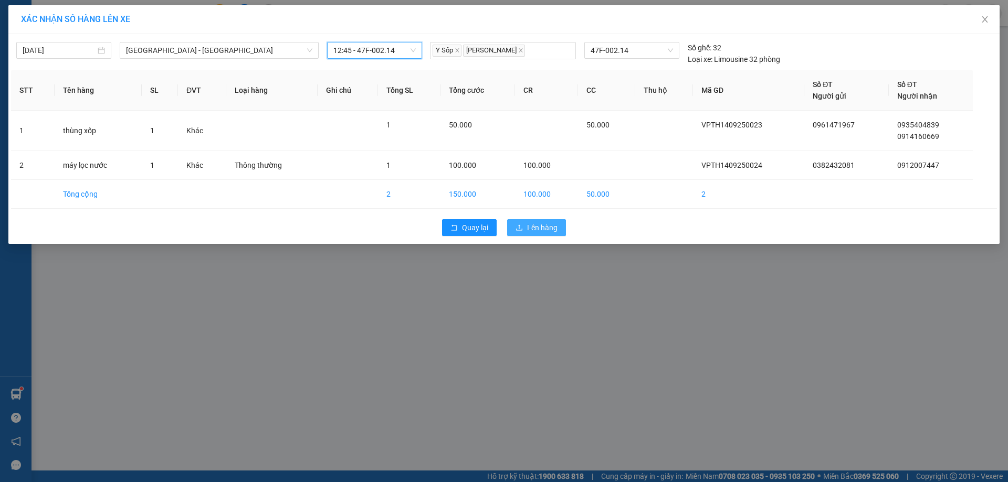
click at [533, 227] on span "Lên hàng" at bounding box center [542, 228] width 30 height 12
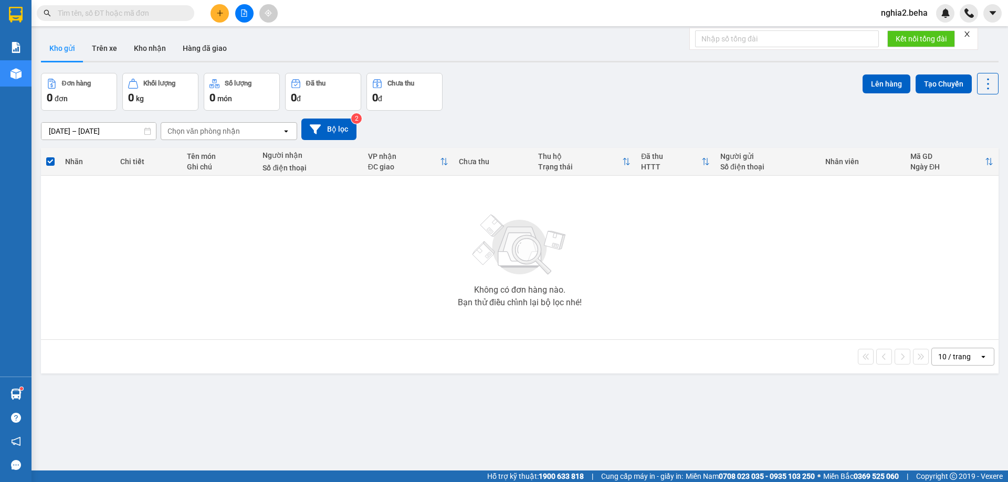
drag, startPoint x: 608, startPoint y: 53, endPoint x: 492, endPoint y: 31, distance: 118.0
click at [599, 54] on div "Kho gửi Trên xe Kho nhận Hàng đã giao" at bounding box center [519, 50] width 957 height 28
click at [109, 12] on input "text" at bounding box center [120, 13] width 124 height 12
paste input "0362264503"
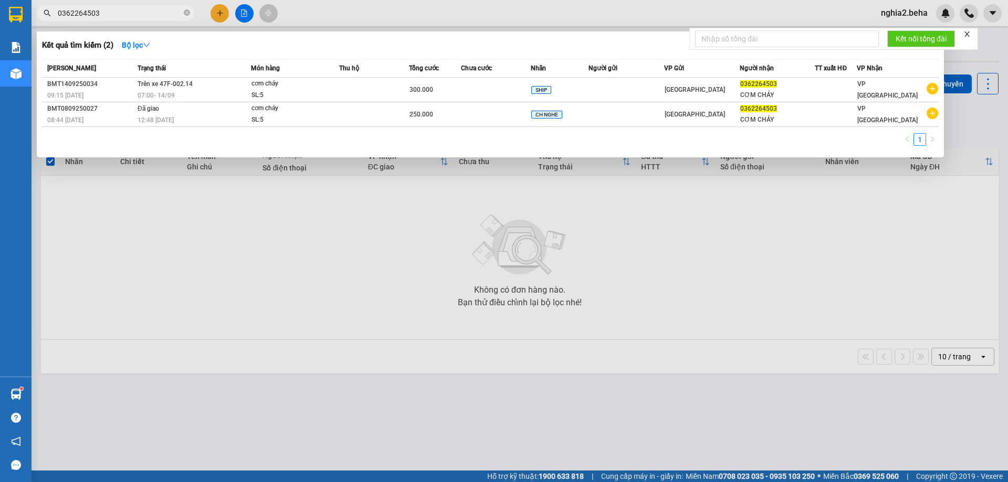
type input "0362264503"
click at [378, 294] on div at bounding box center [504, 241] width 1008 height 482
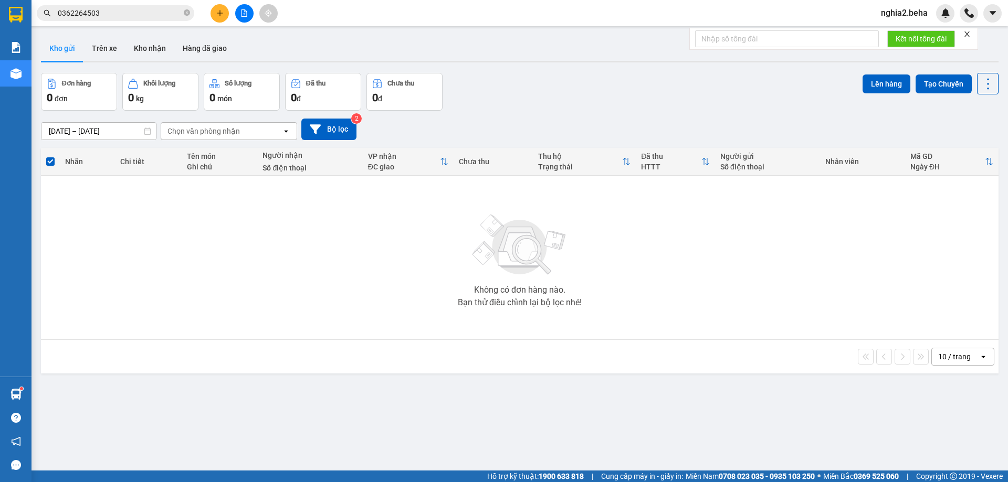
click at [103, 10] on input "0362264503" at bounding box center [120, 13] width 124 height 12
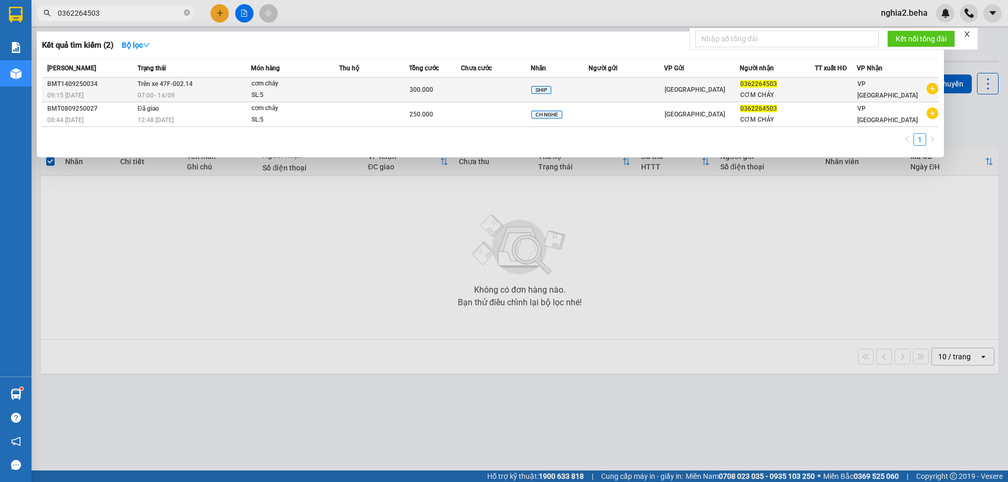
click at [316, 94] on div "SL: 5" at bounding box center [290, 96] width 79 height 12
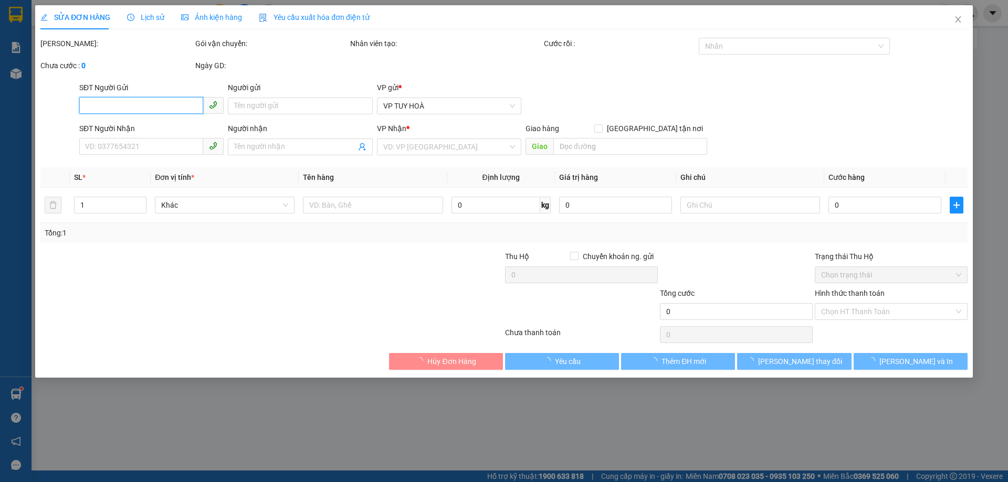
type input "0362264503"
type input "CƠM CHÁY"
type input "300.000"
type input "0"
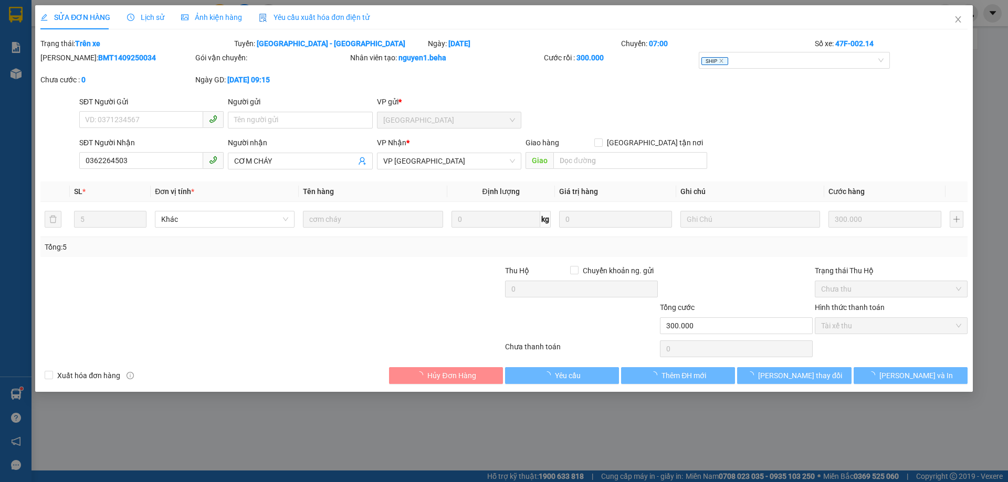
click at [204, 16] on span "Ảnh kiện hàng" at bounding box center [211, 17] width 61 height 8
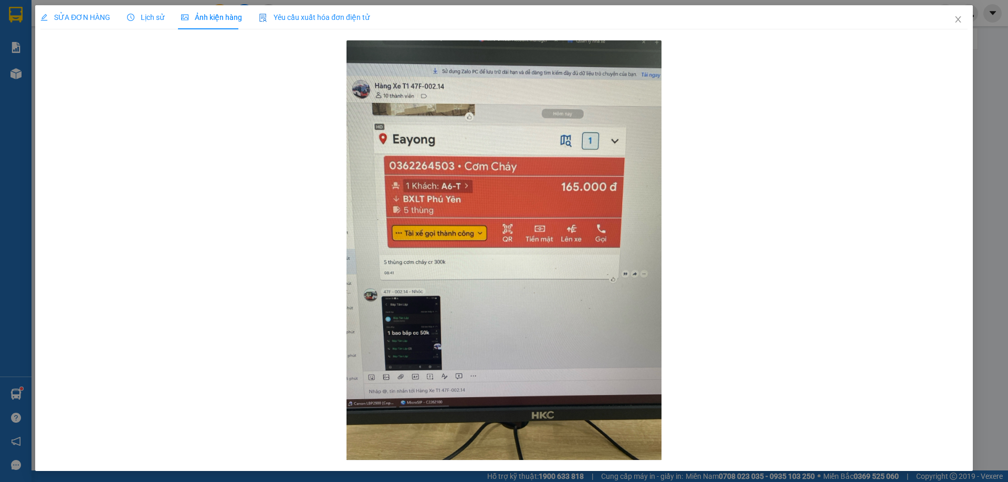
click at [149, 16] on span "Lịch sử" at bounding box center [145, 17] width 37 height 8
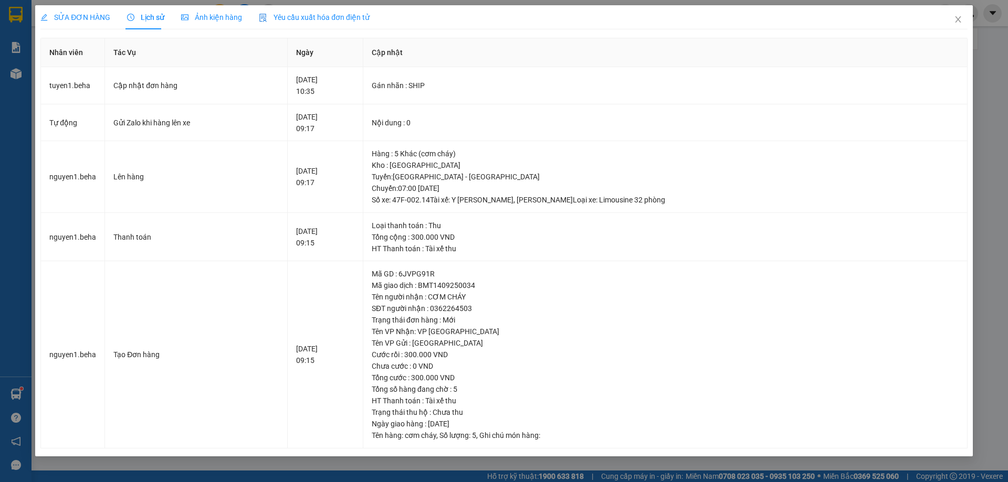
click at [104, 22] on span "SỬA ĐƠN HÀNG" at bounding box center [75, 17] width 70 height 8
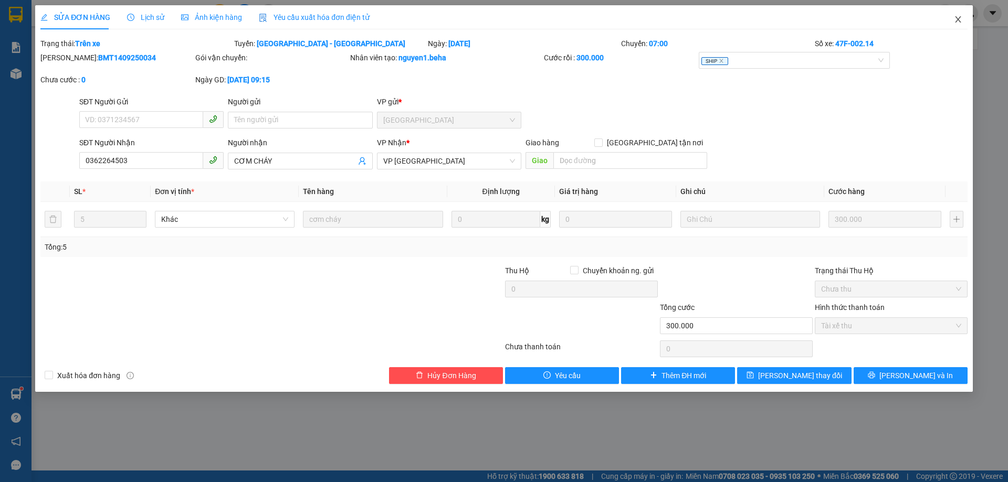
click at [957, 21] on icon "close" at bounding box center [958, 19] width 6 height 6
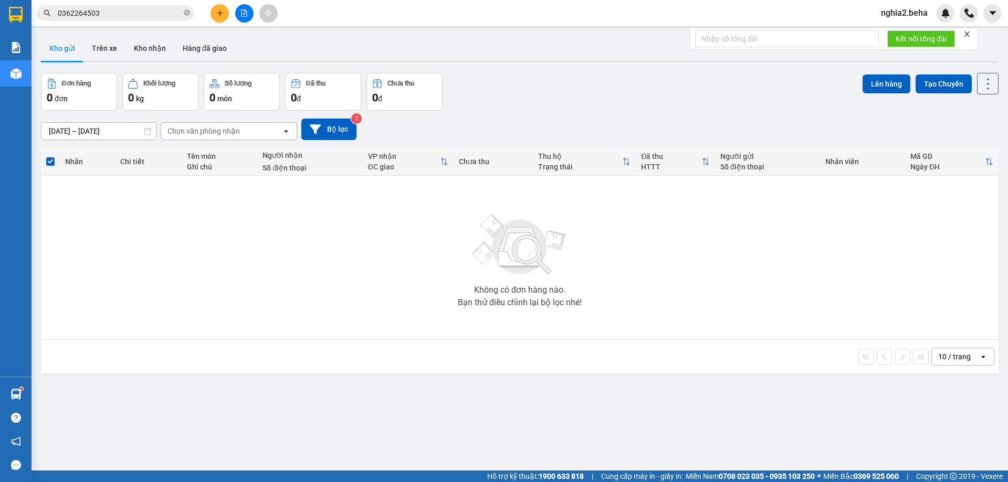
click at [341, 329] on div "Không có đơn hàng nào. Bạn thử điều chỉnh lại bộ lọc nhé!" at bounding box center [519, 257] width 947 height 157
click at [613, 75] on div "Đơn hàng 0 đơn Khối lượng 0 kg Số lượng 0 món Đã thu 0 đ Chưa thu 0 đ Lên hàng …" at bounding box center [519, 92] width 957 height 38
click at [240, 20] on button at bounding box center [244, 13] width 18 height 18
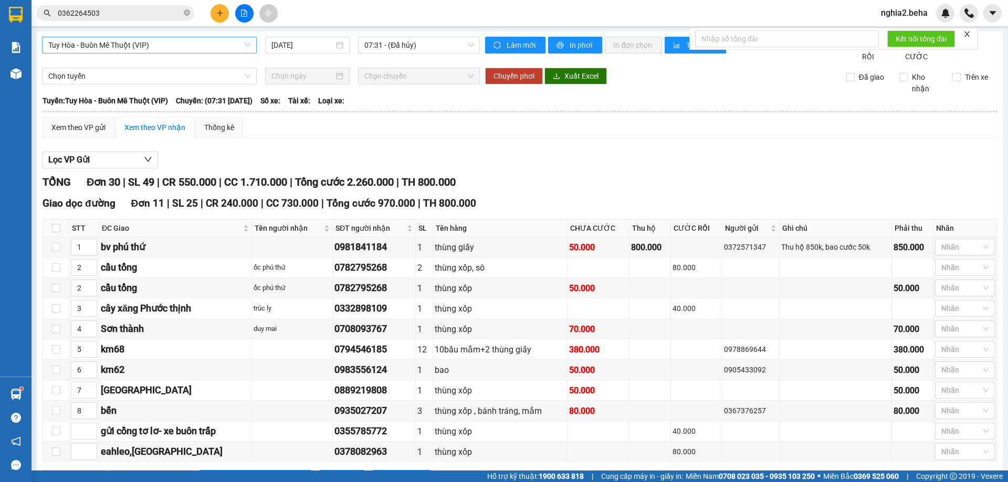
click at [215, 46] on span "Tuy Hòa - Buôn Mê Thuột (VIP)" at bounding box center [149, 45] width 202 height 16
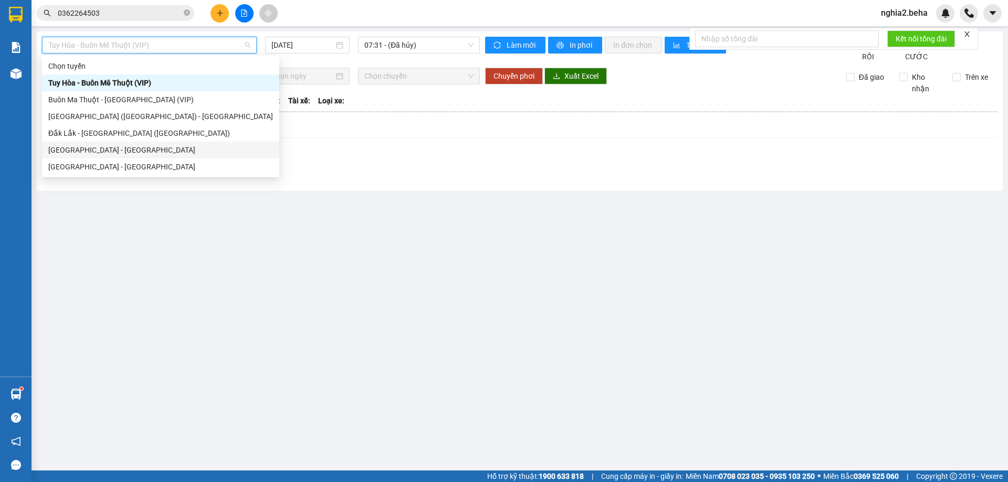
click at [130, 155] on div "[GEOGRAPHIC_DATA] - [GEOGRAPHIC_DATA]" at bounding box center [160, 150] width 225 height 12
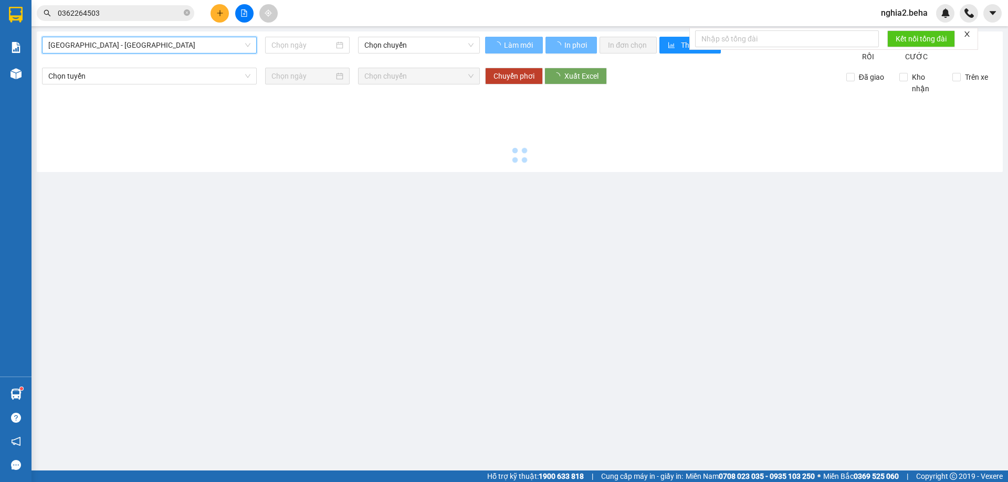
type input "[DATE]"
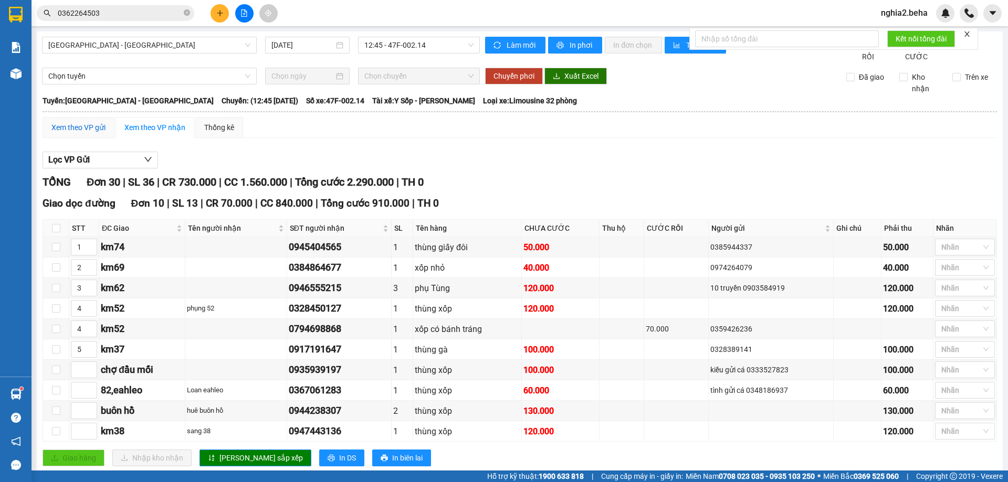
drag, startPoint x: 82, startPoint y: 136, endPoint x: 106, endPoint y: 136, distance: 23.6
click at [82, 133] on div "Xem theo VP gửi" at bounding box center [78, 128] width 54 height 12
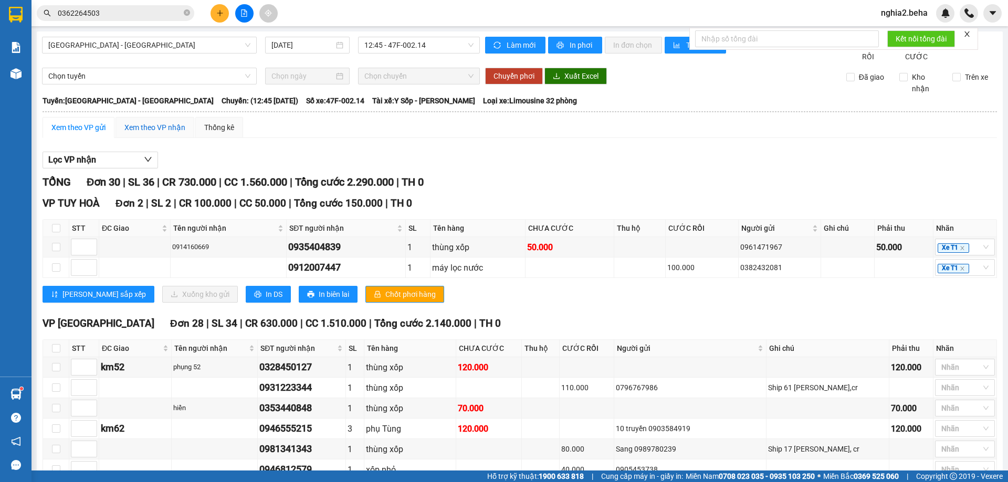
click at [163, 133] on div "Xem theo VP nhận" at bounding box center [154, 128] width 61 height 12
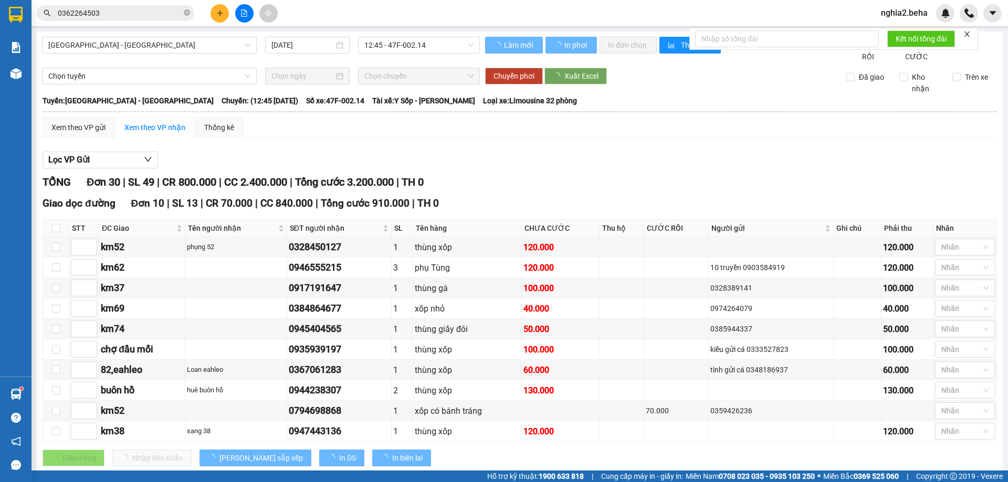
type input "4"
type input "3"
type input "5"
type input "2"
type input "1"
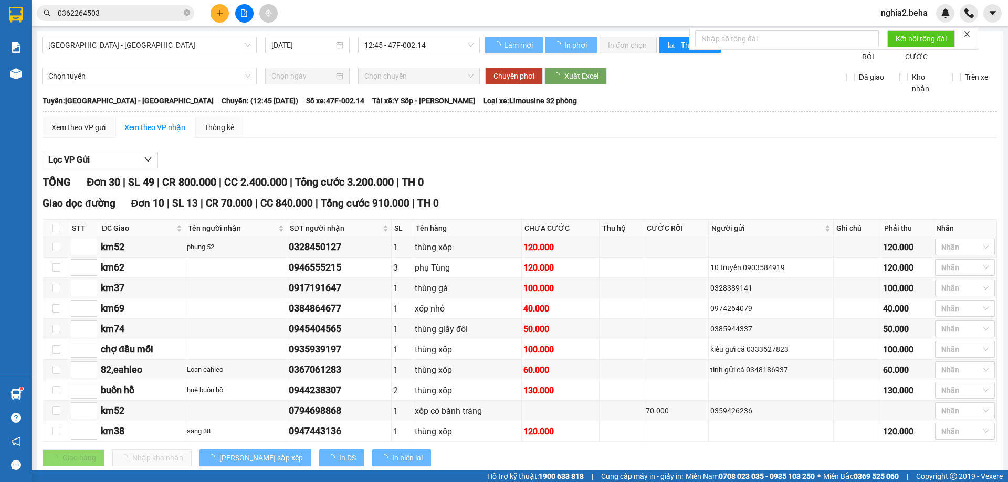
type input "4"
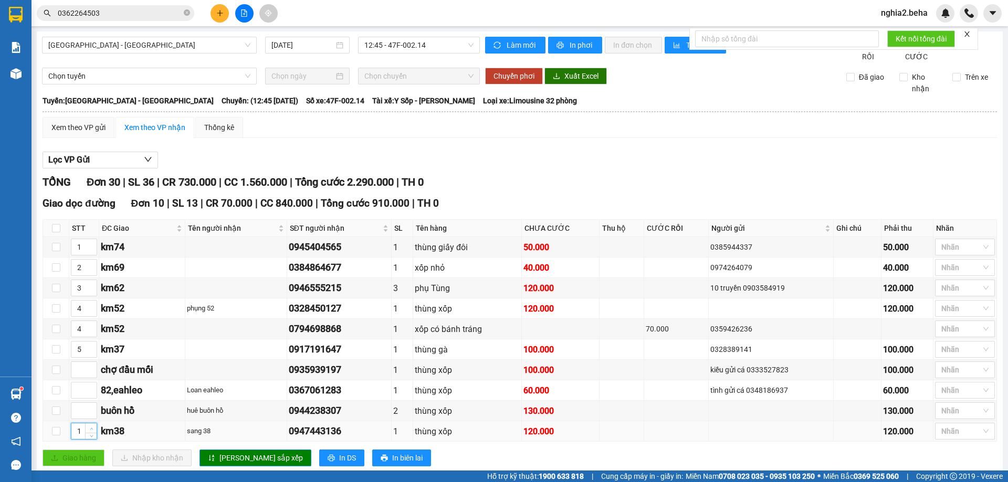
click at [92, 431] on icon "up" at bounding box center [92, 429] width 4 height 4
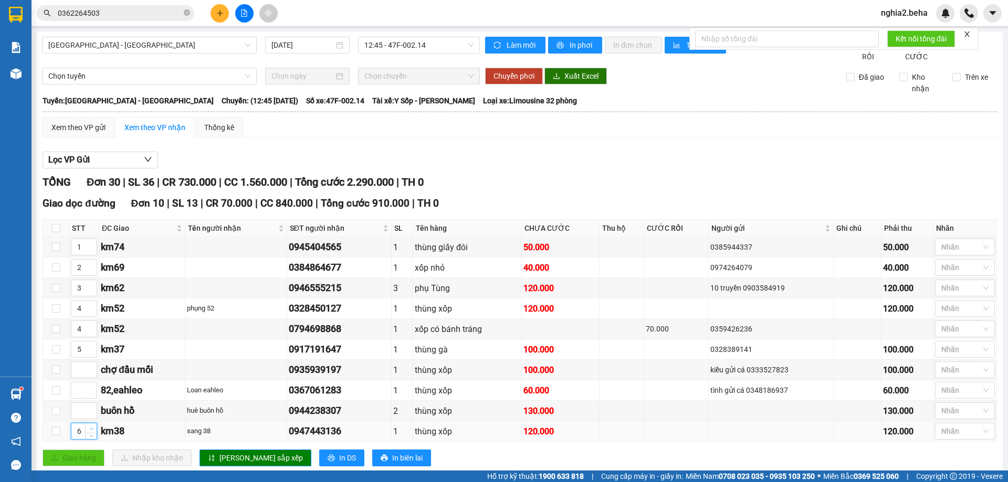
click at [92, 431] on icon "up" at bounding box center [92, 429] width 4 height 4
type input "5"
click at [92, 437] on icon "down" at bounding box center [92, 435] width 4 height 4
type input "6"
click at [89, 350] on span "up" at bounding box center [91, 347] width 6 height 6
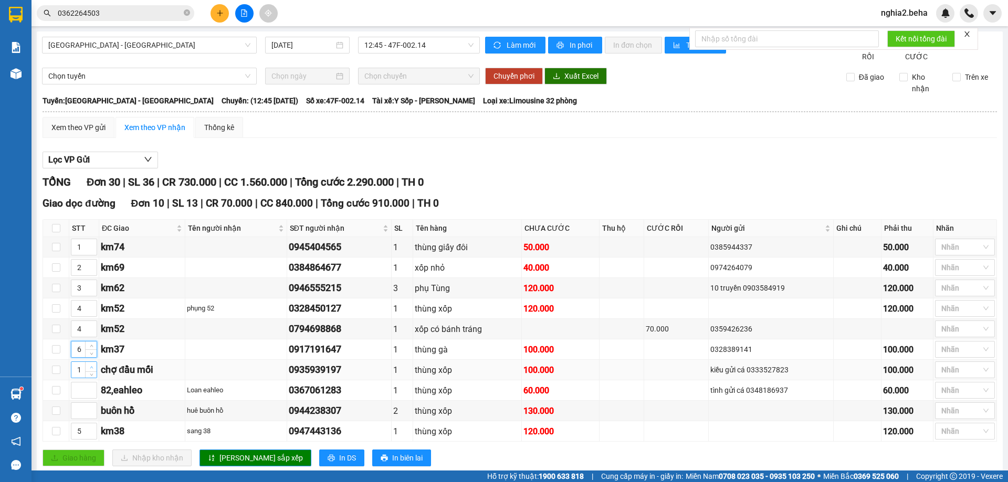
click at [87, 372] on span "Increase Value" at bounding box center [91, 366] width 12 height 9
click at [92, 369] on icon "up" at bounding box center [92, 368] width 4 height 4
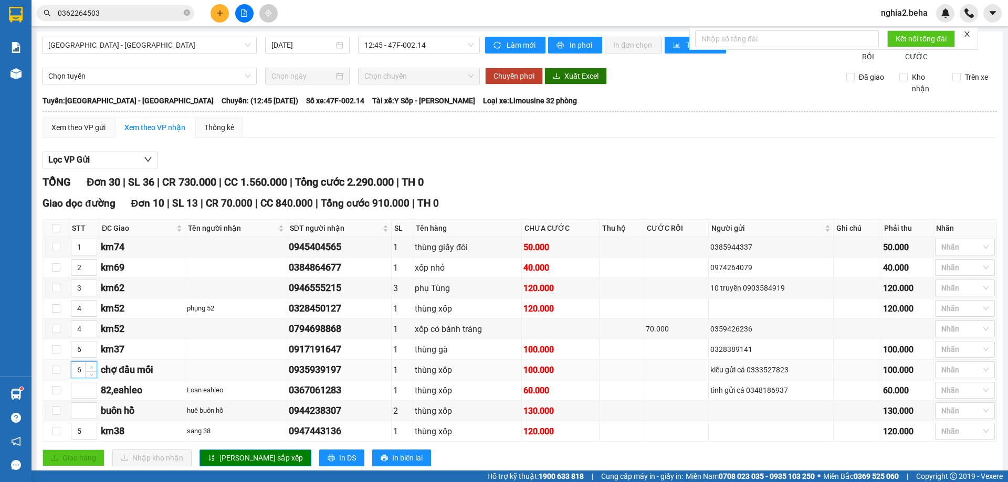
click at [92, 369] on icon "up" at bounding box center [92, 368] width 4 height 4
type input "7"
click at [92, 369] on icon "up" at bounding box center [92, 368] width 4 height 4
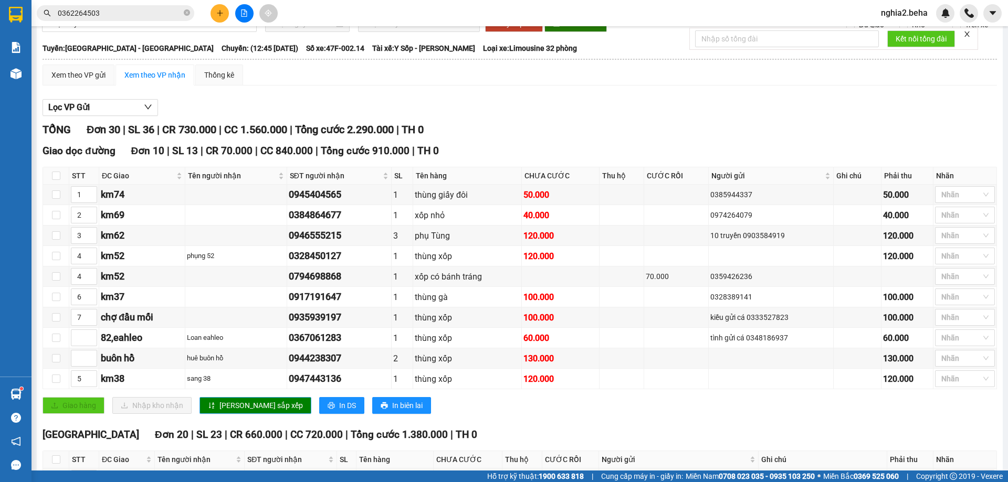
click at [245, 411] on span "[PERSON_NAME] sắp xếp" at bounding box center [260, 406] width 83 height 12
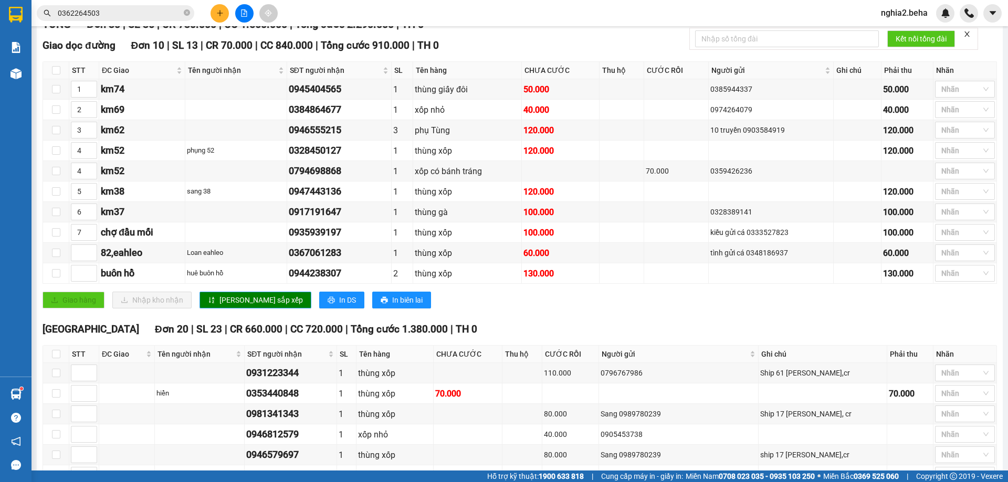
scroll to position [0, 0]
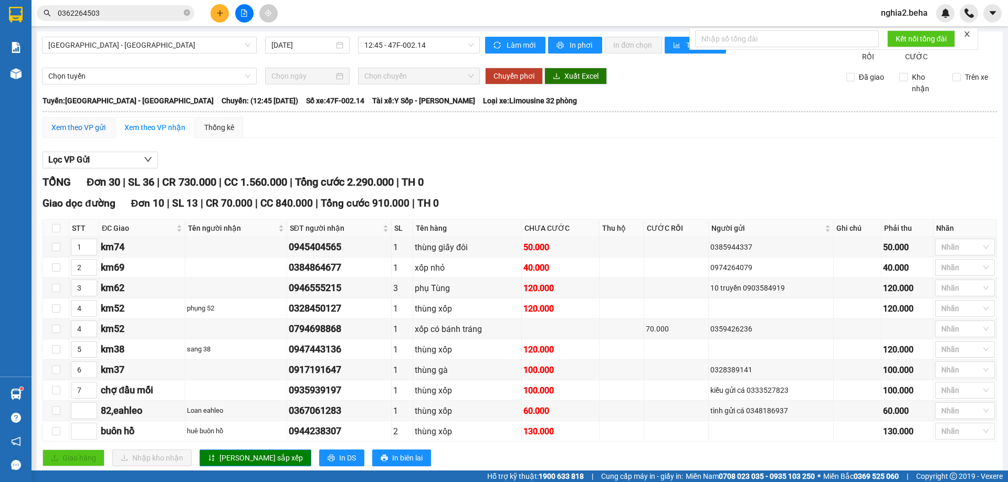
click at [79, 133] on div "Xem theo VP gửi" at bounding box center [78, 128] width 54 height 12
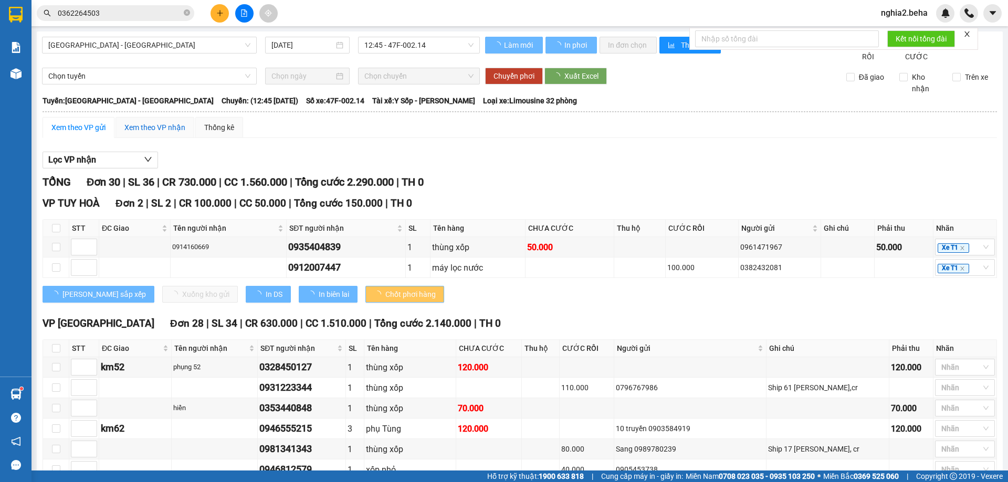
click at [166, 133] on div "Xem theo VP nhận" at bounding box center [154, 128] width 61 height 12
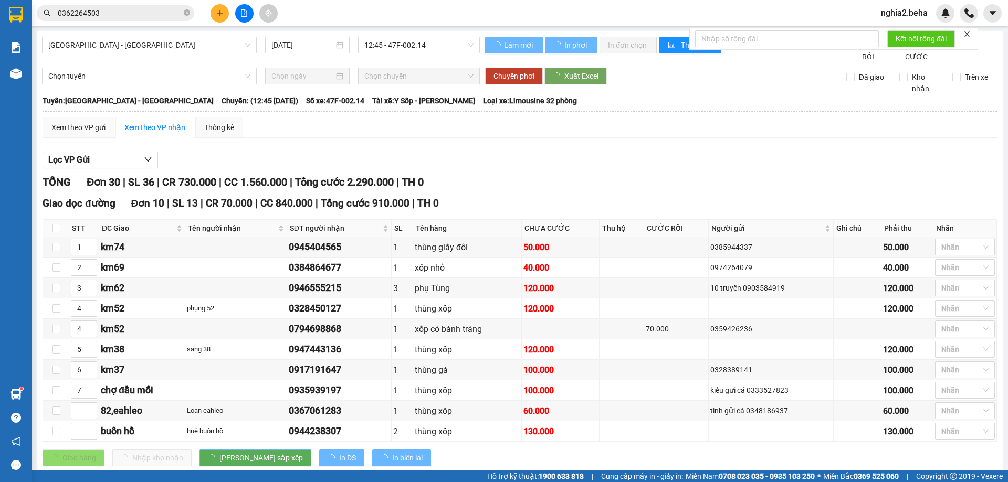
type input "1"
type input "4"
type input "5"
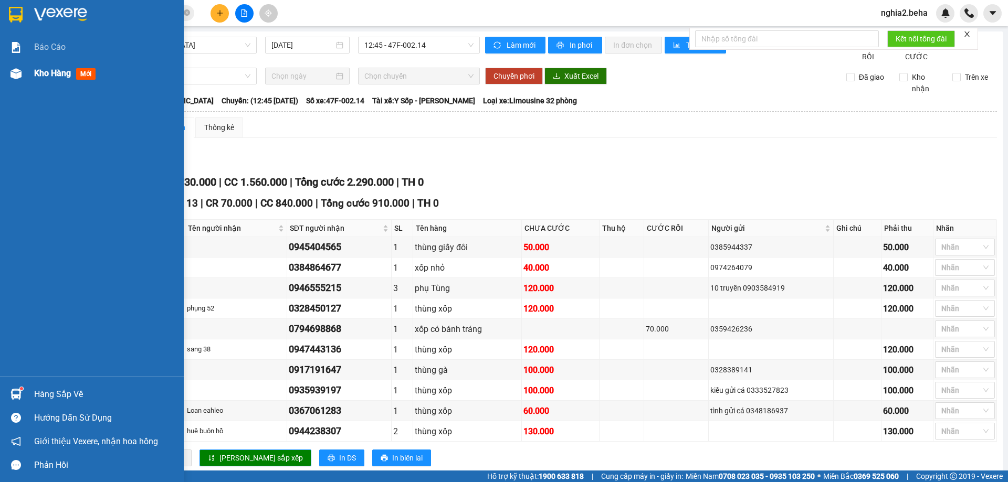
click at [1, 79] on div "Kho hàng mới" at bounding box center [92, 73] width 184 height 26
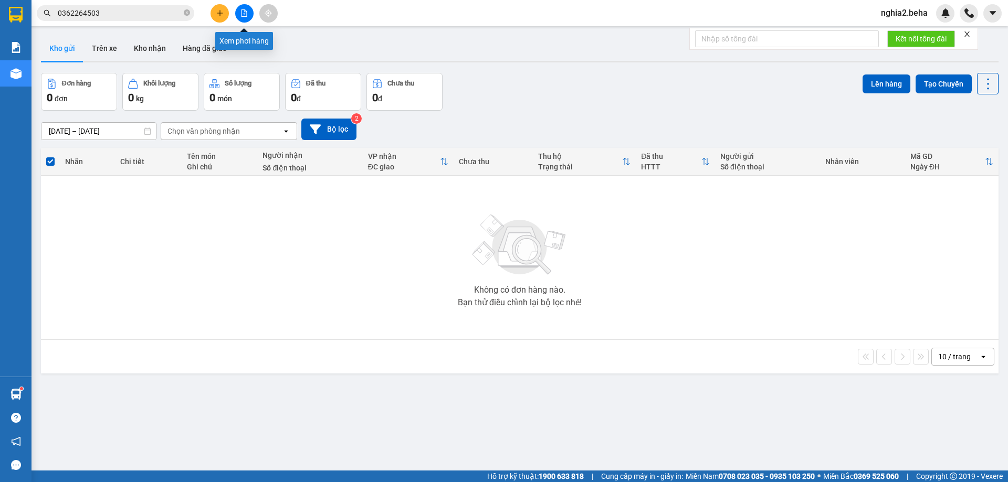
click at [246, 16] on icon "file-add" at bounding box center [243, 12] width 7 height 7
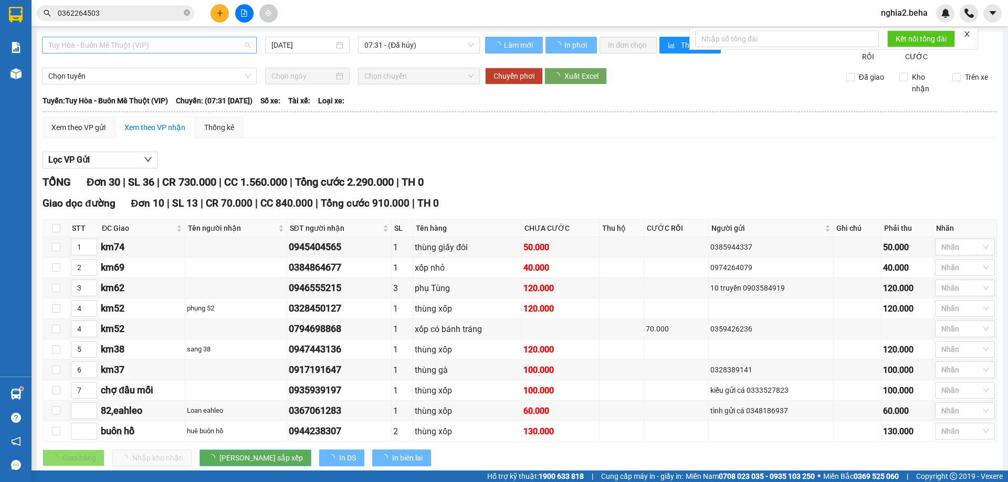
click at [198, 46] on span "Tuy Hòa - Buôn Mê Thuột (VIP)" at bounding box center [149, 45] width 202 height 16
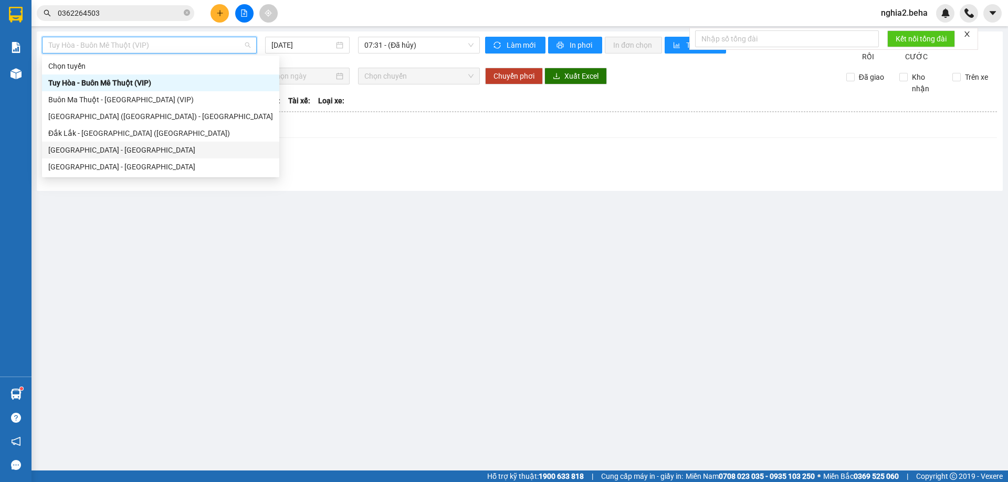
click at [117, 148] on div "[GEOGRAPHIC_DATA] - [GEOGRAPHIC_DATA]" at bounding box center [160, 150] width 225 height 12
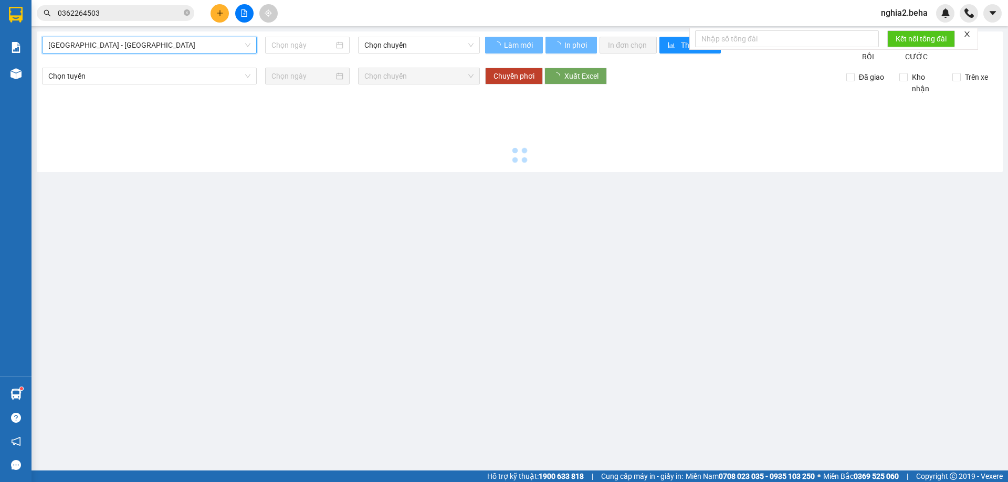
type input "[DATE]"
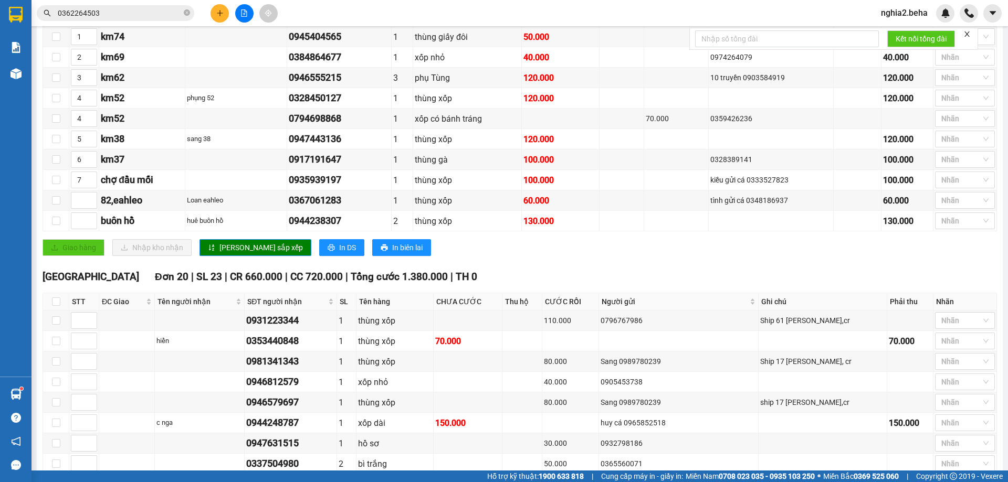
scroll to position [1, 0]
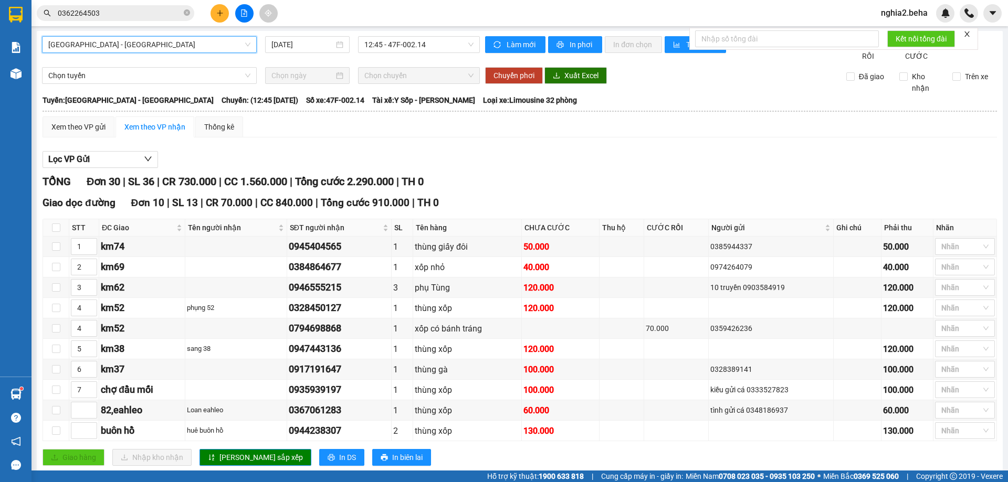
drag, startPoint x: 510, startPoint y: 171, endPoint x: 519, endPoint y: 176, distance: 10.8
click at [510, 168] on div "Lọc VP Gửi" at bounding box center [520, 159] width 954 height 17
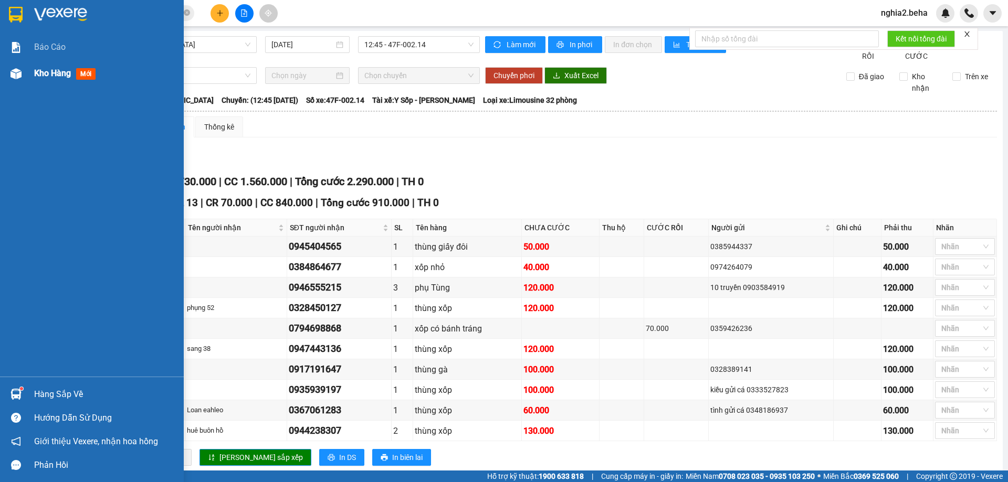
click at [8, 86] on div "Kho hàng mới" at bounding box center [92, 73] width 184 height 26
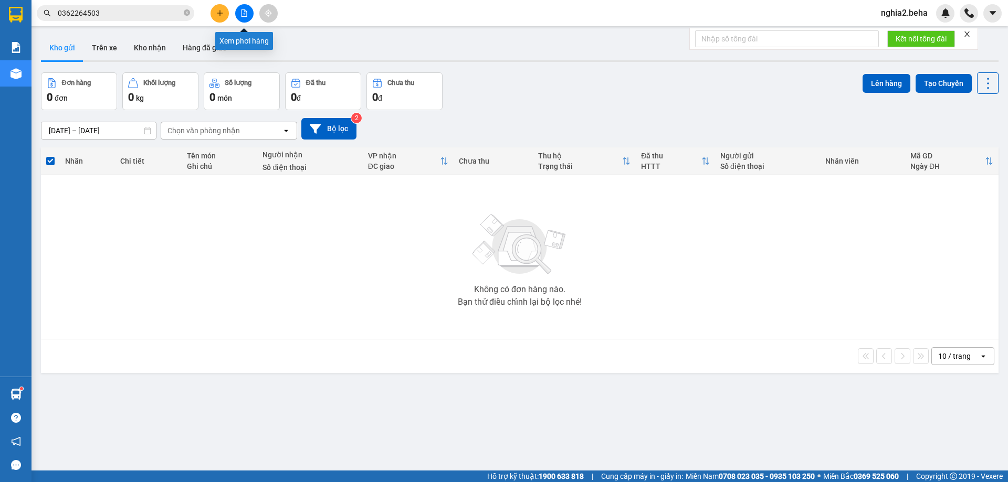
click at [247, 6] on button at bounding box center [244, 13] width 18 height 18
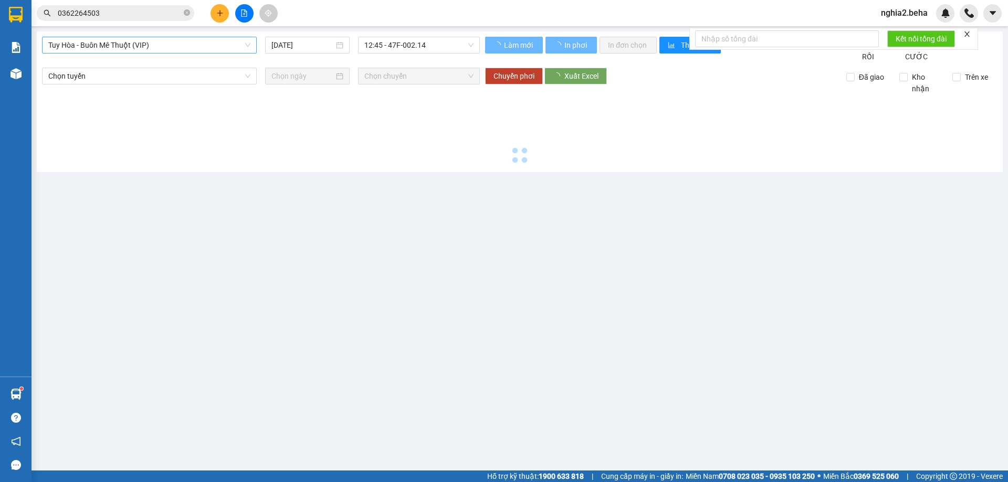
click at [235, 37] on div "Tuy Hòa - Buôn Mê Thuột (VIP)" at bounding box center [149, 45] width 215 height 17
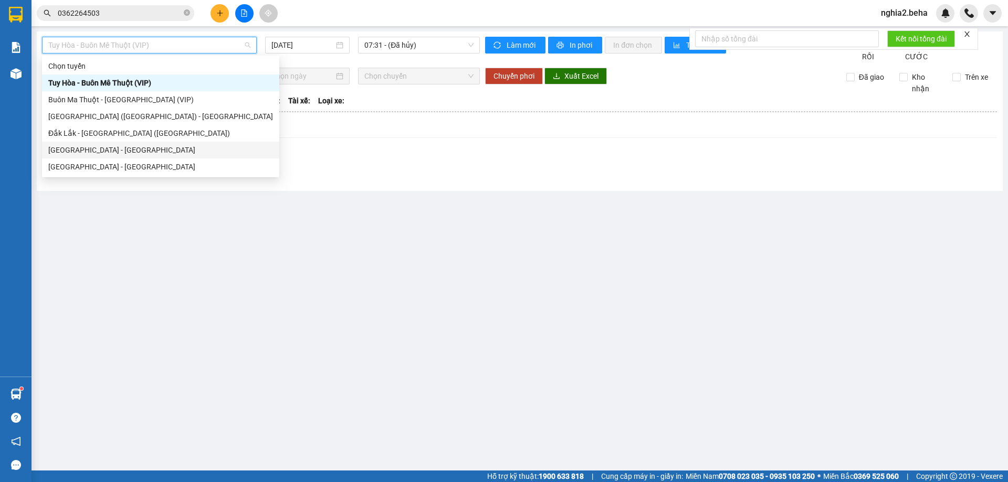
click at [127, 149] on div "[GEOGRAPHIC_DATA] - [GEOGRAPHIC_DATA]" at bounding box center [160, 150] width 225 height 12
type input "[DATE]"
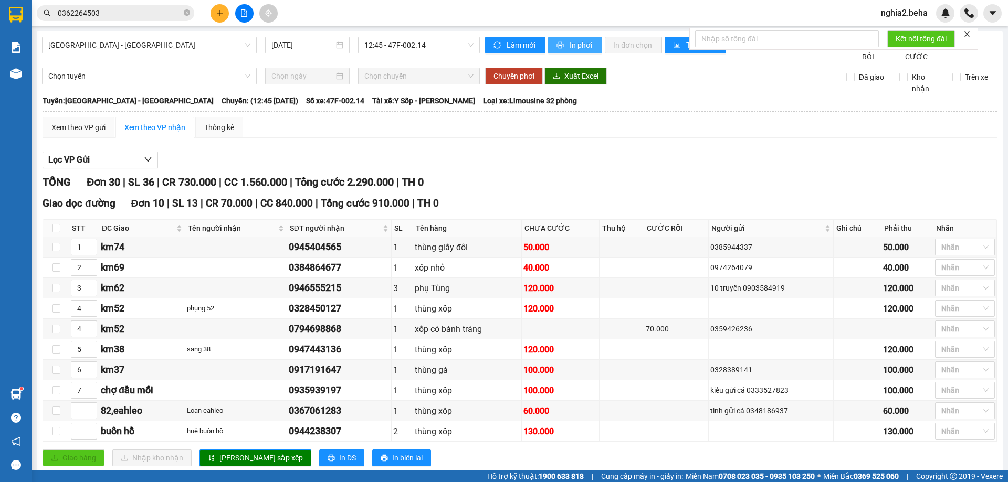
click at [569, 49] on span "In phơi" at bounding box center [581, 45] width 24 height 12
click at [599, 209] on div "Giao dọc đường Đơn 10 | SL 13 | CR 70.000 | CC 840.000 | Tổng cước 910.000 | TH…" at bounding box center [520, 204] width 954 height 16
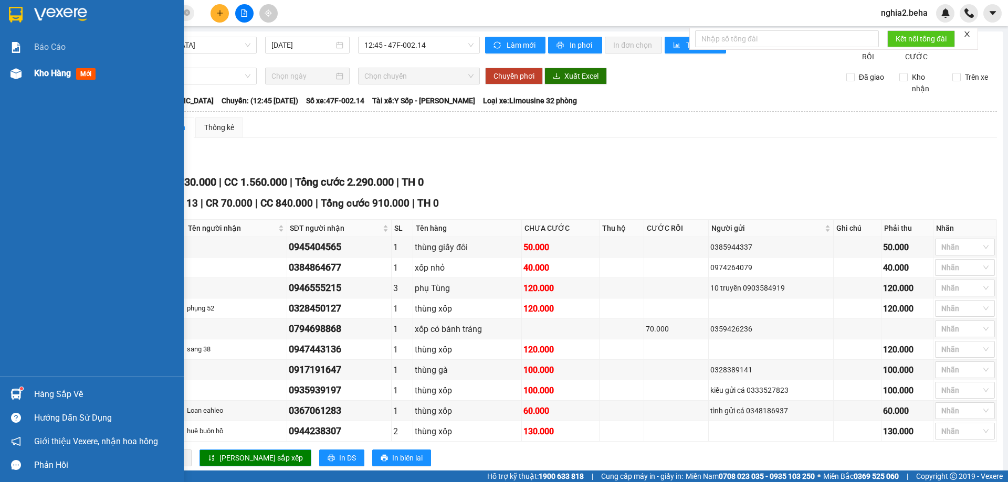
click at [39, 72] on span "Kho hàng" at bounding box center [52, 73] width 37 height 10
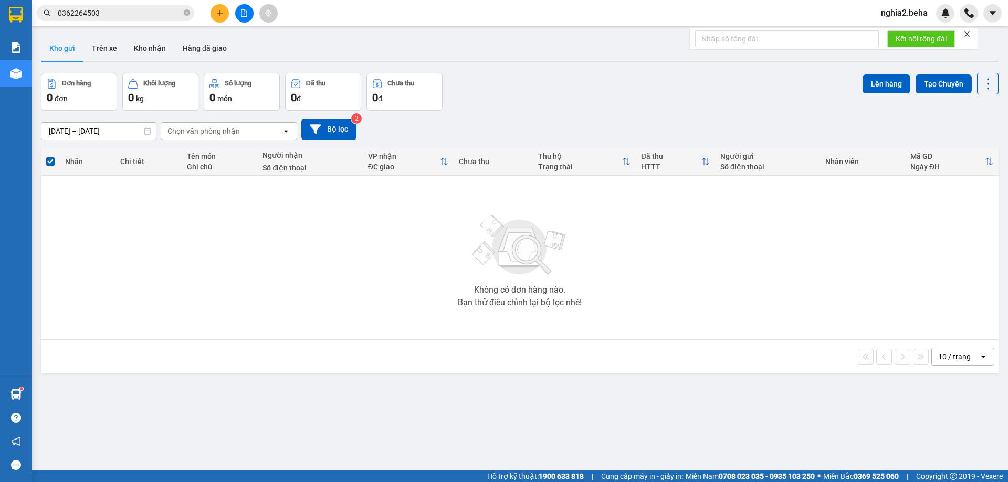
drag, startPoint x: 636, startPoint y: 99, endPoint x: 577, endPoint y: 143, distance: 73.6
click at [636, 100] on div "Đơn hàng 0 đơn Khối lượng 0 kg Số lượng 0 món Đã thu 0 đ Chưa thu 0 đ Lên hàng …" at bounding box center [519, 92] width 957 height 38
drag, startPoint x: 162, startPoint y: 51, endPoint x: 155, endPoint y: 52, distance: 6.9
click at [161, 51] on button "Kho nhận" at bounding box center [149, 48] width 49 height 25
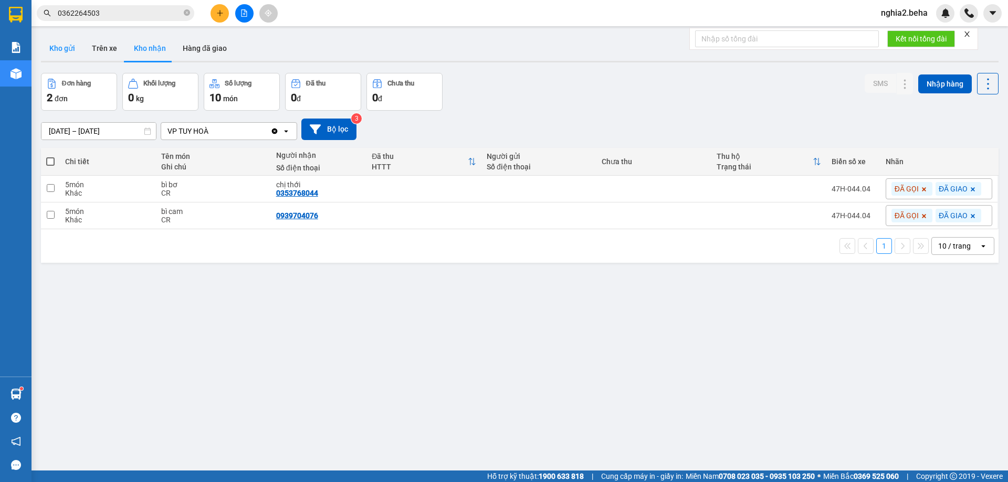
click at [55, 49] on button "Kho gửi" at bounding box center [62, 48] width 43 height 25
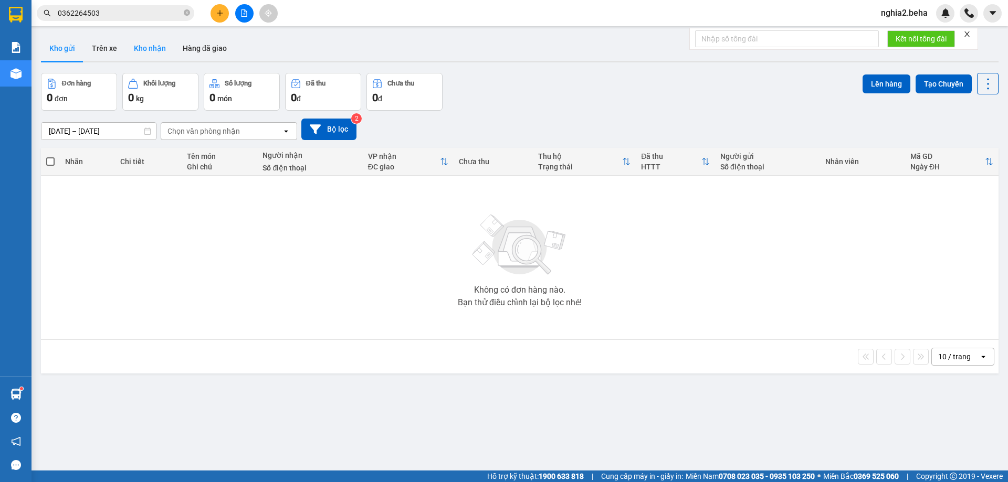
click at [147, 52] on button "Kho nhận" at bounding box center [149, 48] width 49 height 25
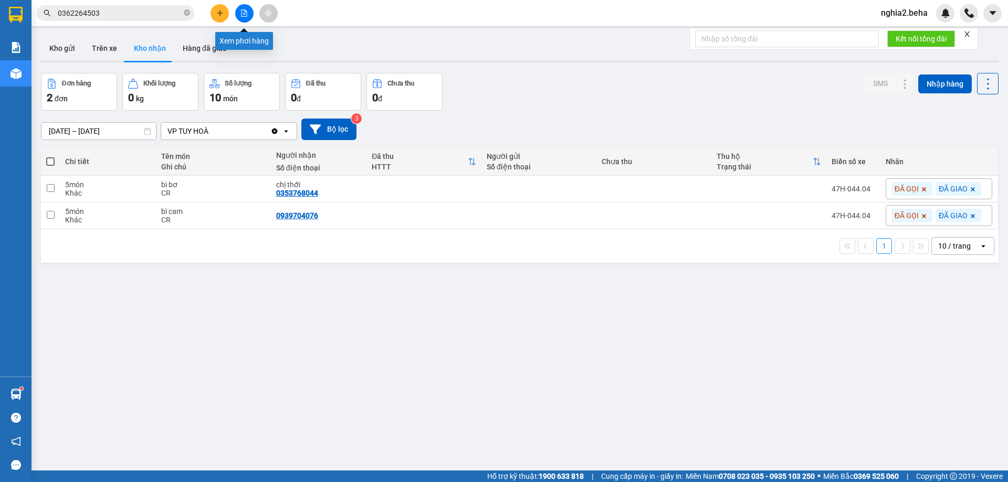
click at [246, 17] on button at bounding box center [244, 13] width 18 height 18
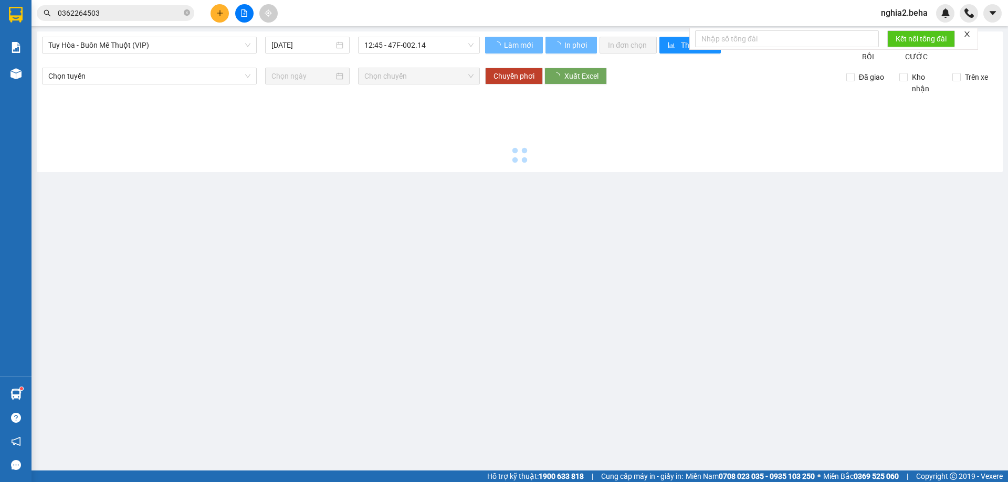
click at [216, 49] on span "Tuy Hòa - Buôn Mê Thuột (VIP)" at bounding box center [149, 45] width 202 height 16
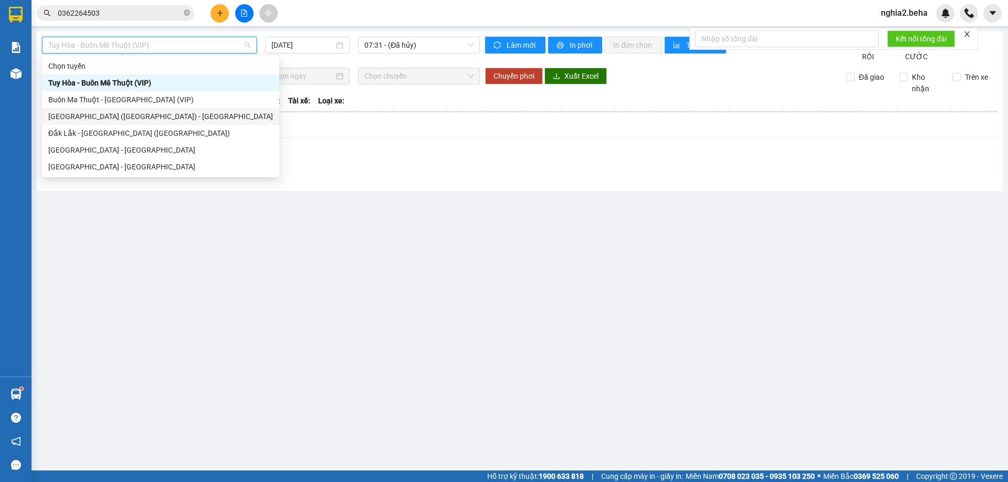
click at [145, 119] on div "[GEOGRAPHIC_DATA] ([GEOGRAPHIC_DATA]) - [GEOGRAPHIC_DATA]" at bounding box center [160, 117] width 225 height 12
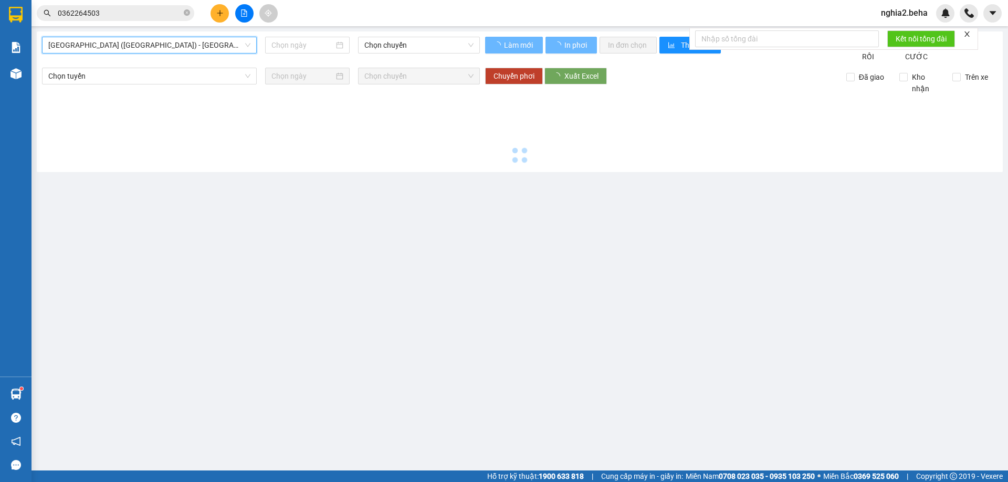
type input "[DATE]"
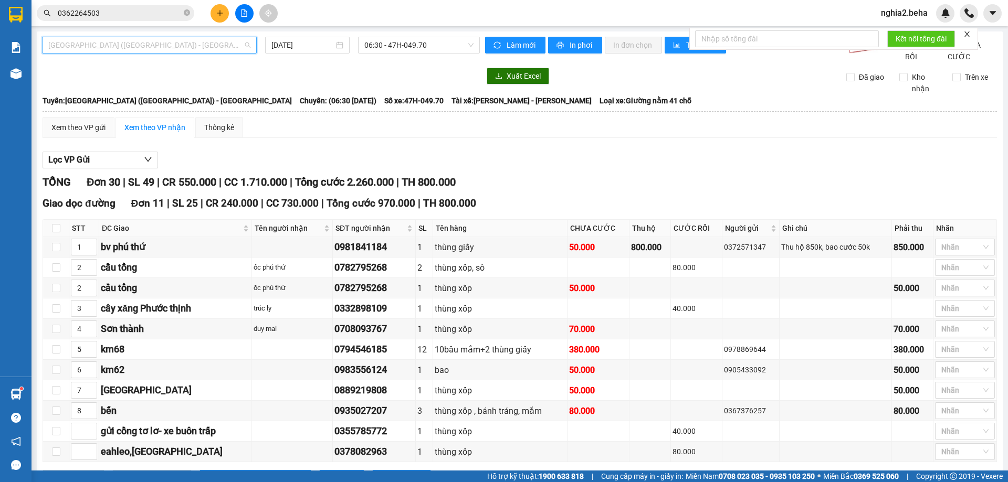
click at [183, 50] on span "[GEOGRAPHIC_DATA] ([GEOGRAPHIC_DATA]) - [GEOGRAPHIC_DATA]" at bounding box center [149, 45] width 202 height 16
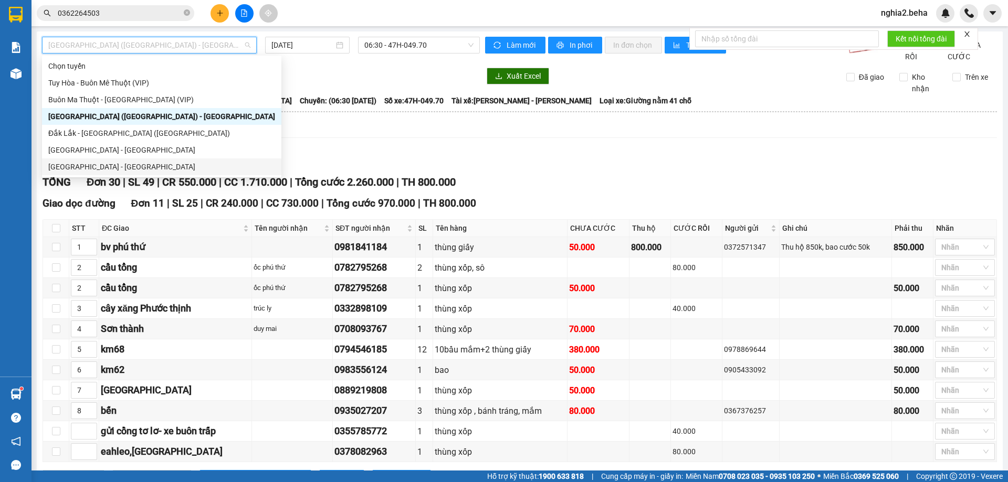
click at [105, 166] on div "[GEOGRAPHIC_DATA] - [GEOGRAPHIC_DATA]" at bounding box center [161, 167] width 227 height 12
type input "[DATE]"
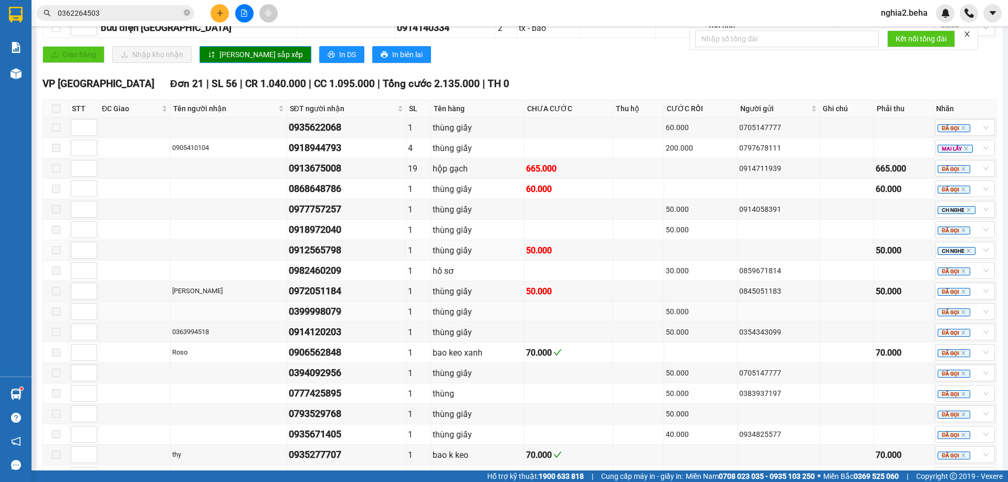
scroll to position [695, 0]
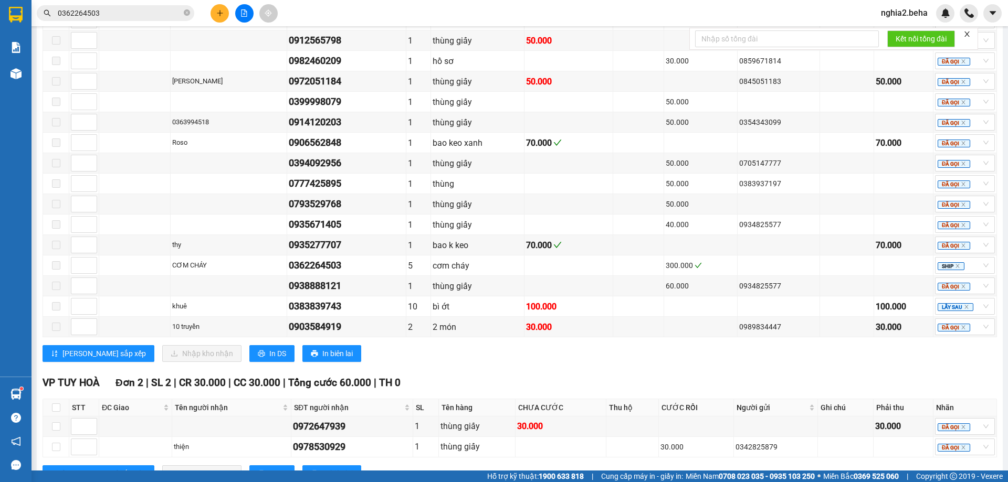
click at [544, 362] on div "[PERSON_NAME] sắp xếp Nhập kho nhận In DS In biên lai" at bounding box center [520, 353] width 954 height 17
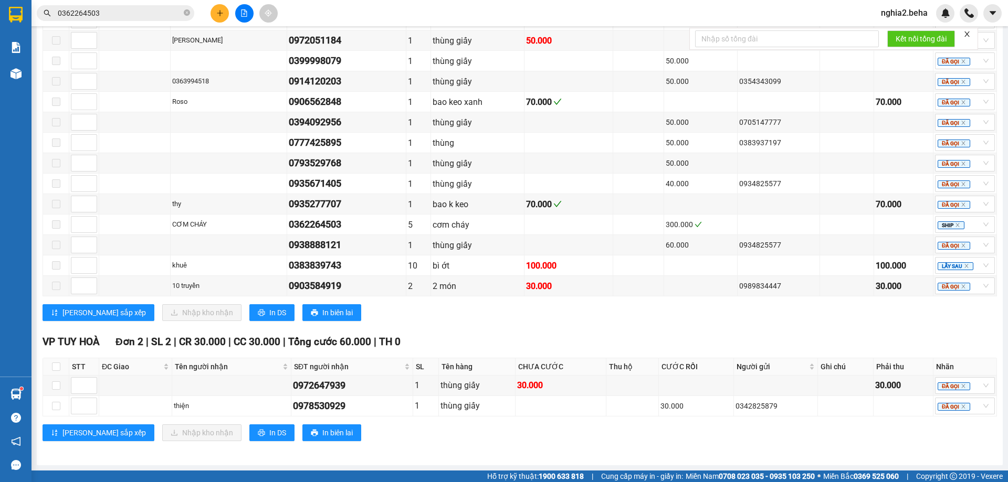
click at [537, 317] on div "[PERSON_NAME] sắp xếp Nhập kho nhận In DS In biên lai" at bounding box center [520, 312] width 954 height 17
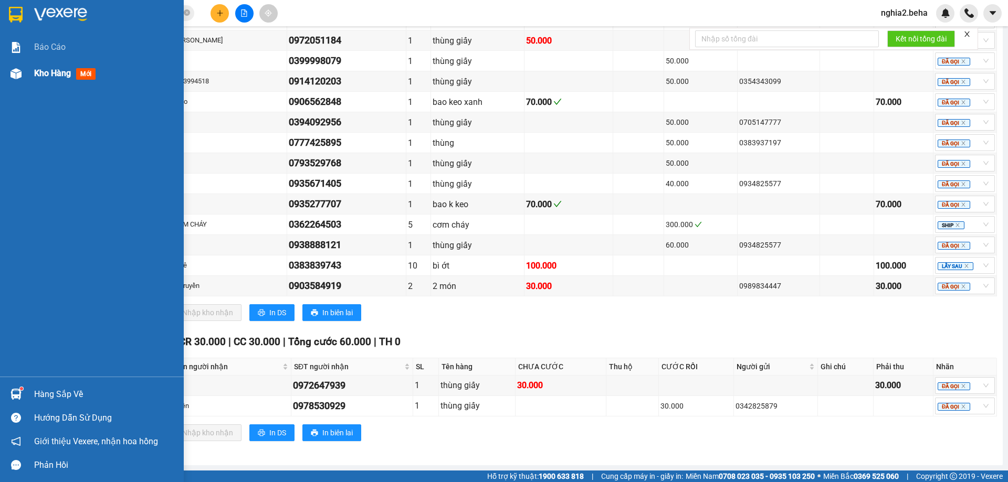
click at [7, 70] on div at bounding box center [16, 74] width 18 height 18
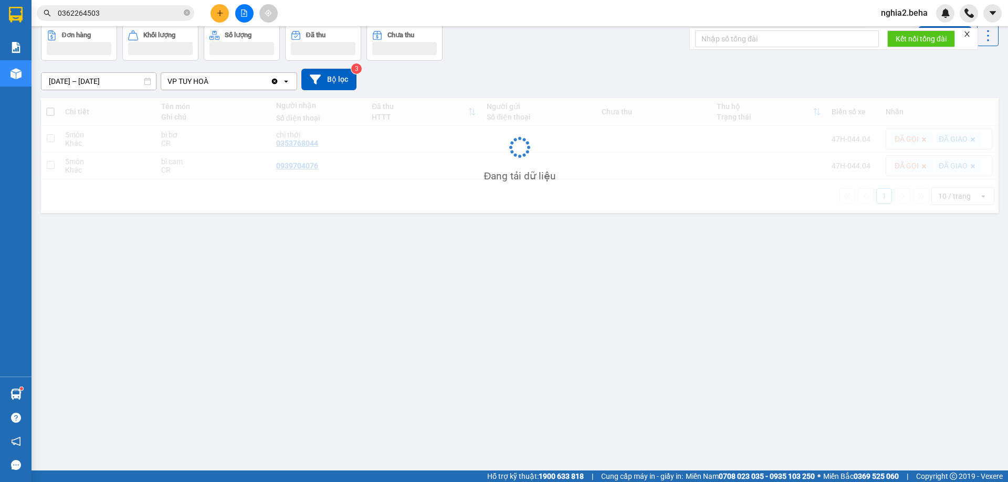
scroll to position [48, 0]
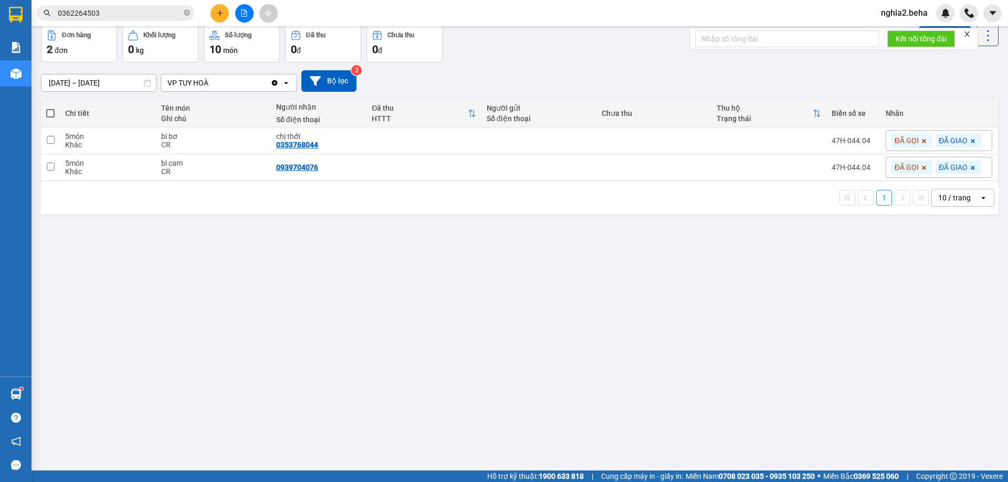
click at [473, 426] on div "ver 1.8.143 Kho gửi Trên xe Kho nhận Hàng đã giao Đơn hàng 2 đơn Khối lượng 0 k…" at bounding box center [520, 224] width 966 height 482
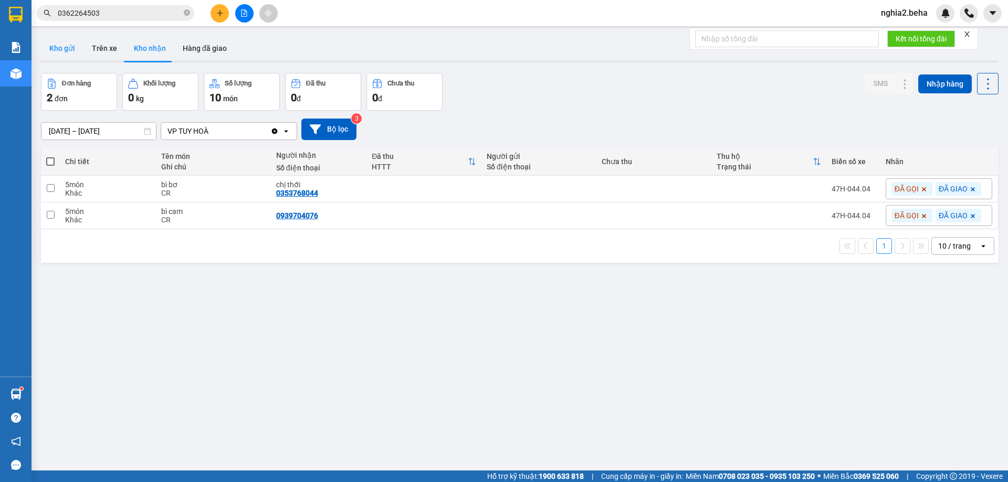
click at [79, 48] on button "Kho gửi" at bounding box center [62, 48] width 43 height 25
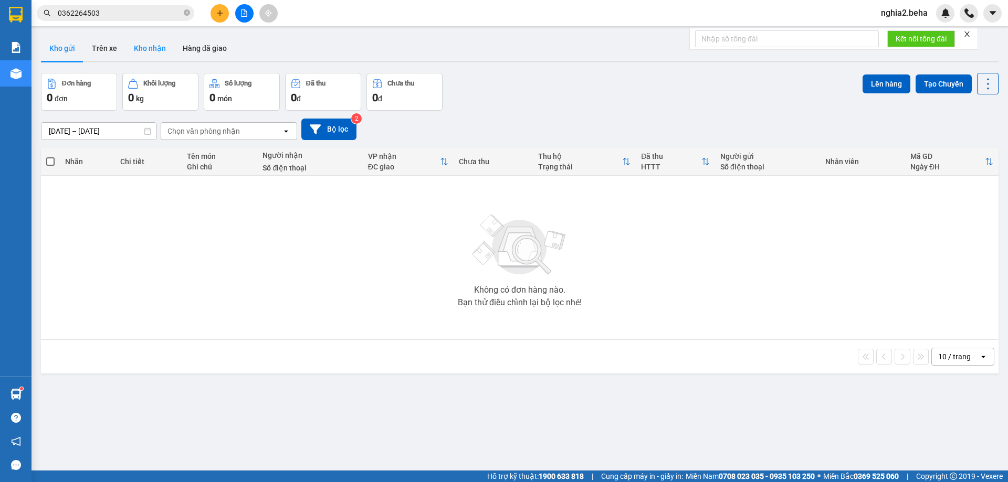
click at [146, 56] on button "Kho nhận" at bounding box center [149, 48] width 49 height 25
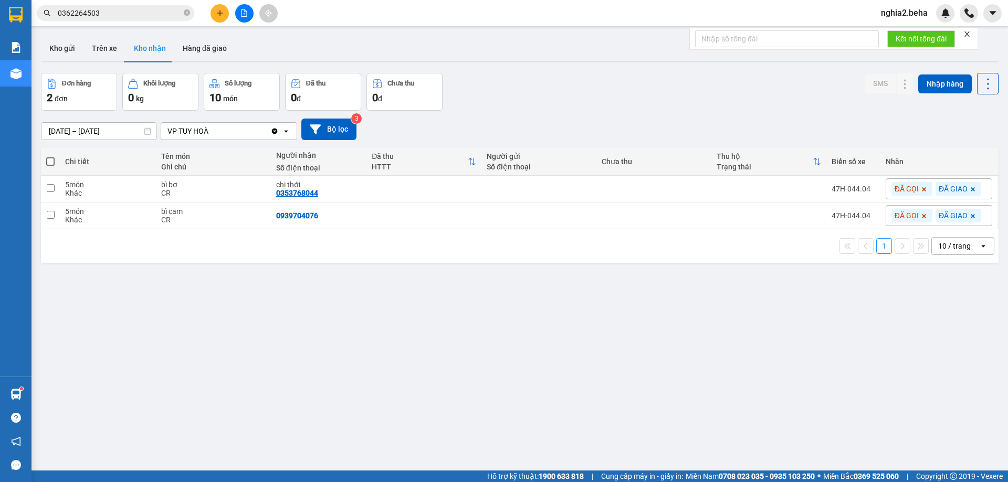
click at [593, 76] on div "Đơn hàng 2 đơn Khối lượng 0 kg Số lượng 10 món Đã thu 0 đ Chưa thu 0 đ SMS Nhập…" at bounding box center [519, 92] width 957 height 38
click at [69, 45] on button "Kho gửi" at bounding box center [62, 48] width 43 height 25
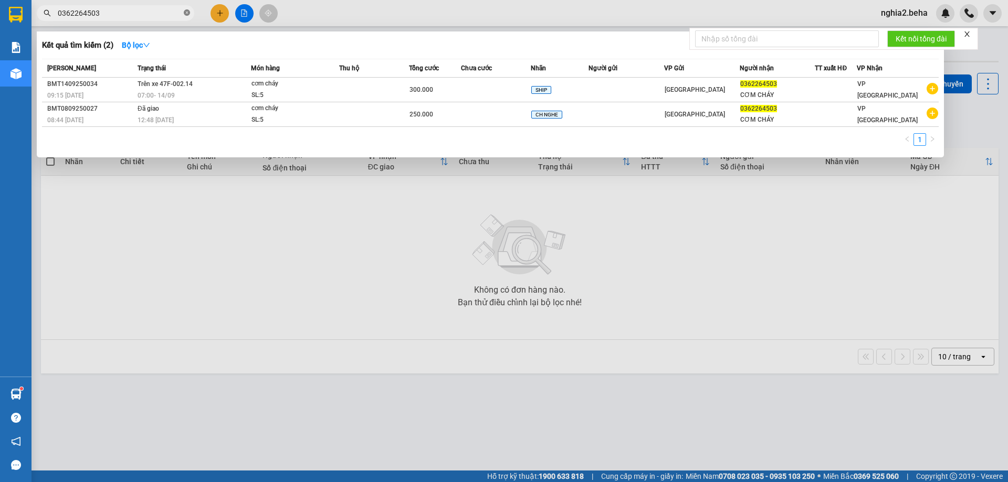
click at [184, 12] on icon "close-circle" at bounding box center [187, 12] width 6 height 6
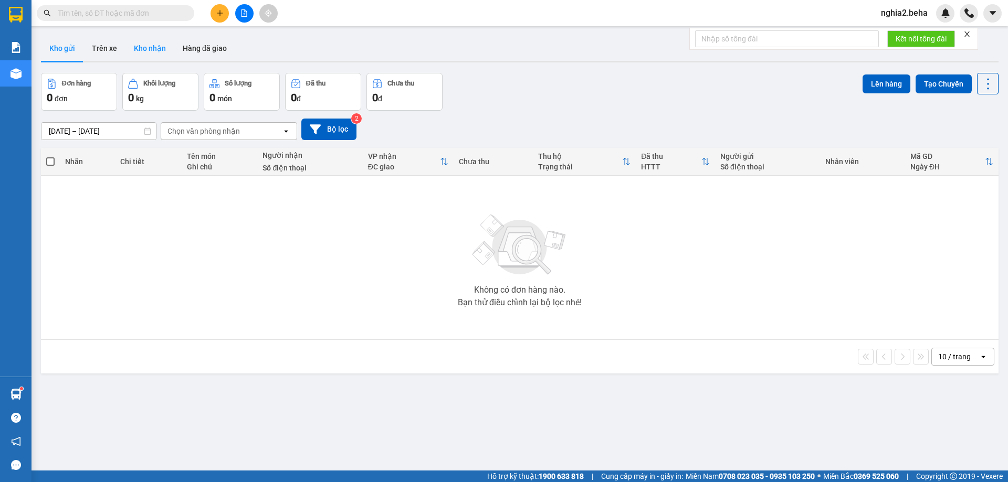
drag, startPoint x: 156, startPoint y: 45, endPoint x: 71, endPoint y: 57, distance: 85.4
click at [155, 45] on button "Kho nhận" at bounding box center [149, 48] width 49 height 25
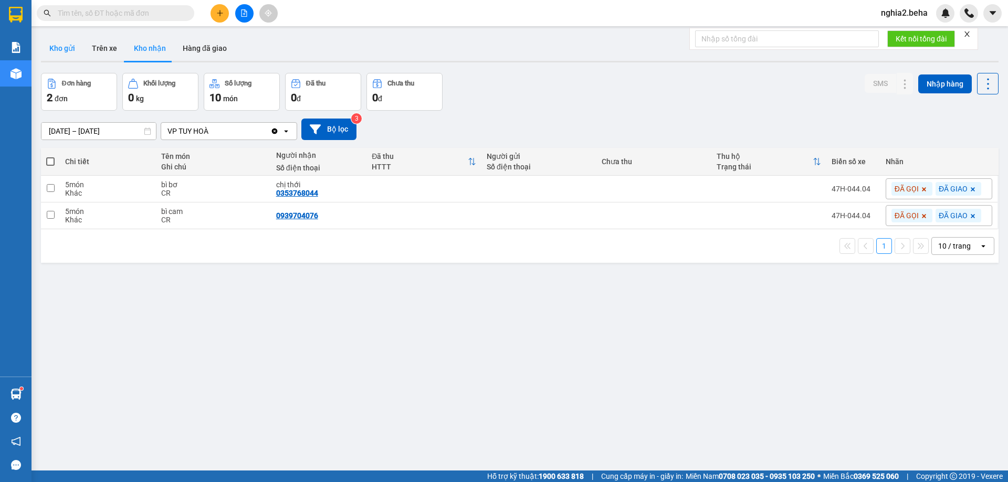
click at [57, 54] on button "Kho gửi" at bounding box center [62, 48] width 43 height 25
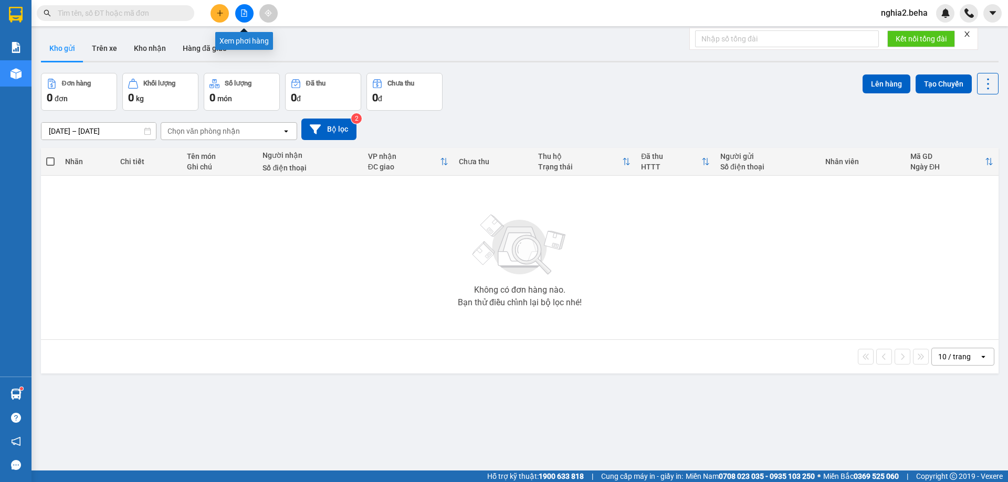
click at [252, 9] on button at bounding box center [244, 13] width 18 height 18
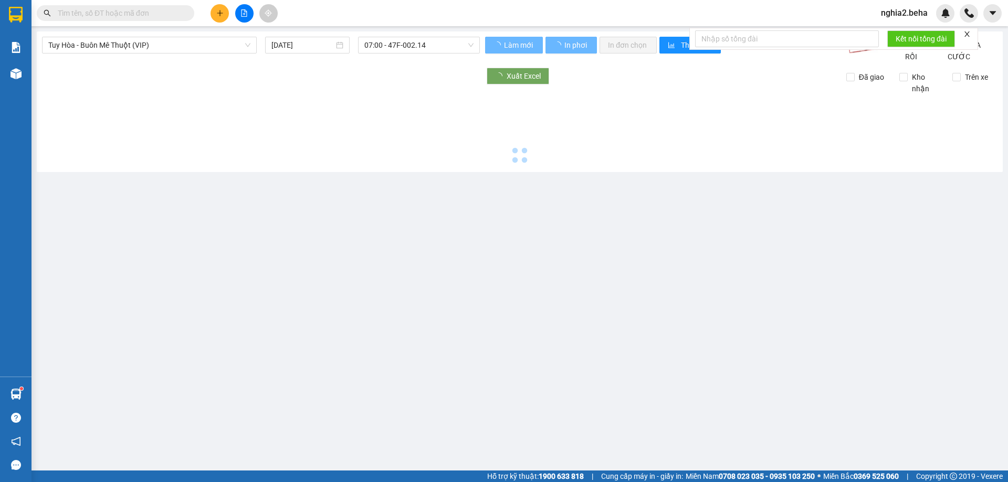
click at [186, 46] on span "Tuy Hòa - Buôn Mê Thuột (VIP)" at bounding box center [149, 45] width 202 height 16
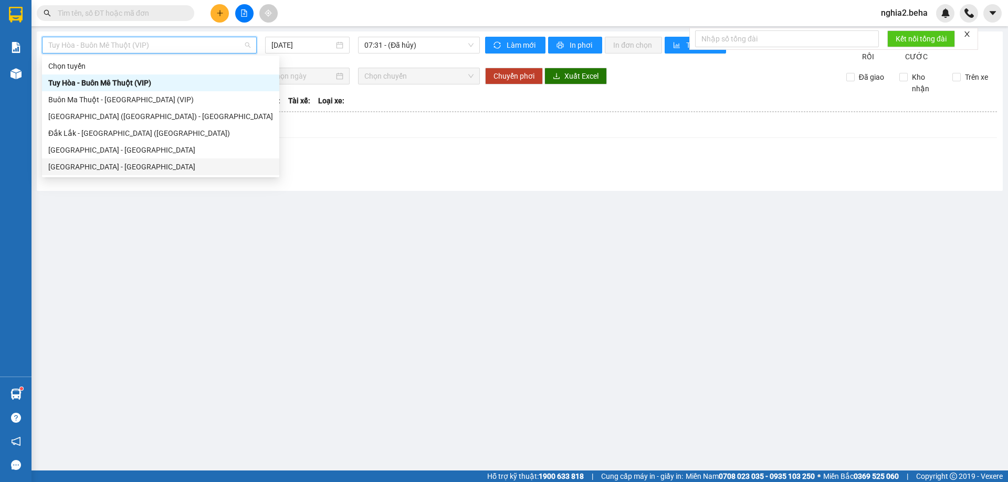
click at [146, 163] on div "[GEOGRAPHIC_DATA] - [GEOGRAPHIC_DATA]" at bounding box center [160, 167] width 225 height 12
type input "[DATE]"
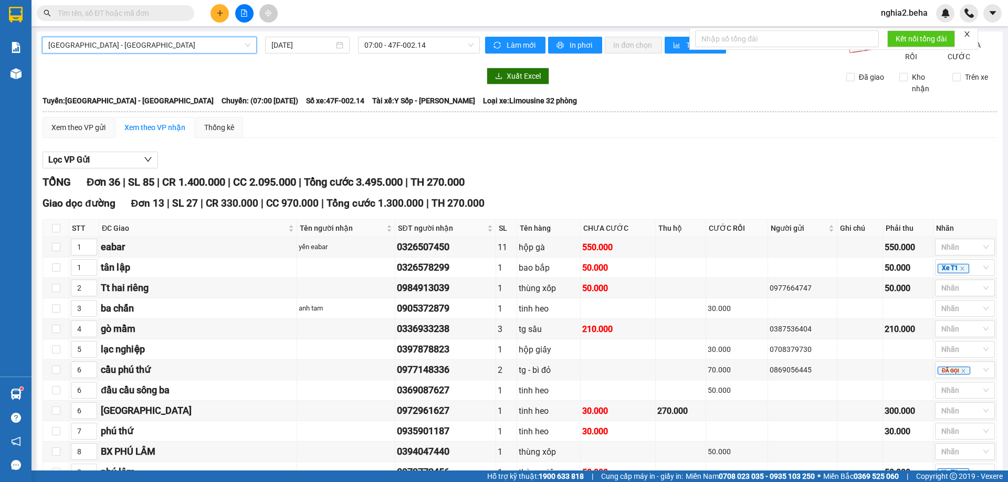
scroll to position [727, 0]
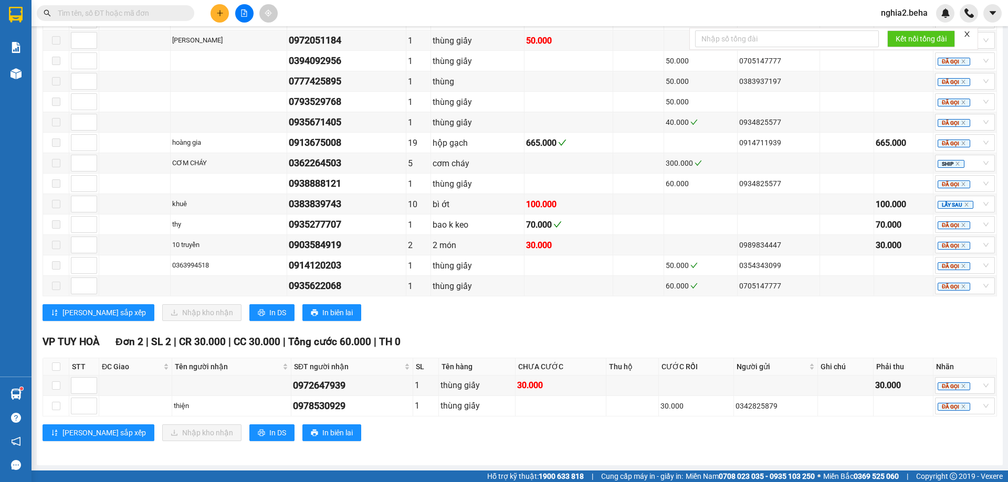
click at [55, 358] on table "STT ĐC Giao Tên người nhận SĐT người nhận SL Tên hàng CHƯA CƯỚC Thu hộ CƯỚC RỒI…" at bounding box center [520, 387] width 954 height 59
drag, startPoint x: 54, startPoint y: 365, endPoint x: 110, endPoint y: 415, distance: 74.7
click at [55, 365] on input "checkbox" at bounding box center [56, 367] width 8 height 8
checkbox input "true"
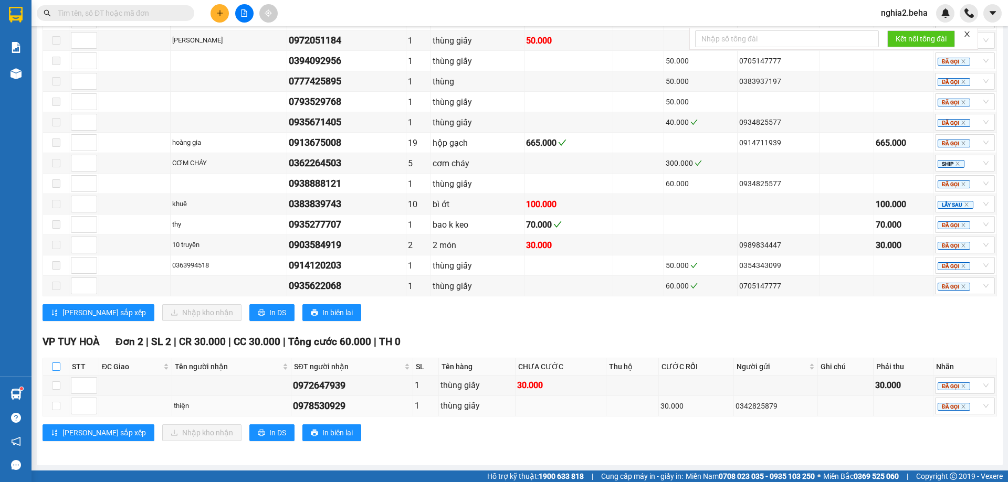
checkbox input "true"
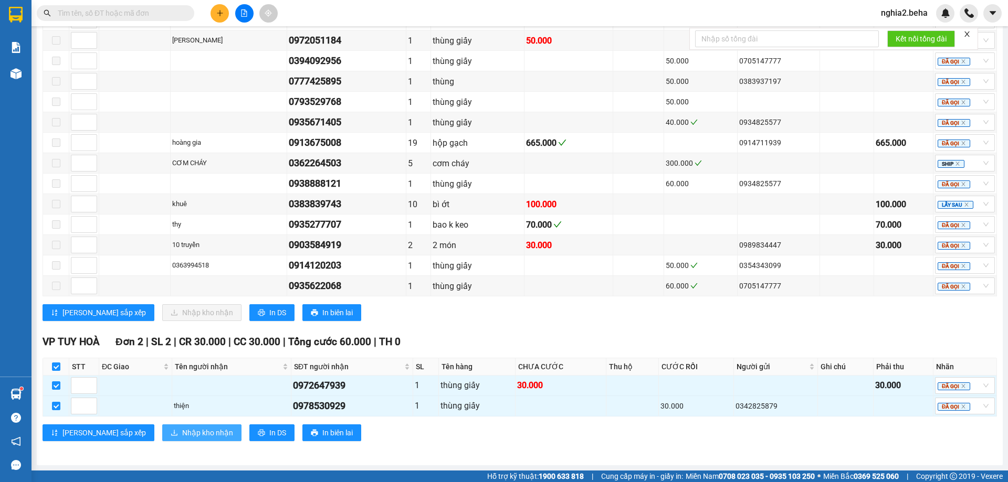
click at [162, 435] on button "Nhập kho nhận" at bounding box center [201, 433] width 79 height 17
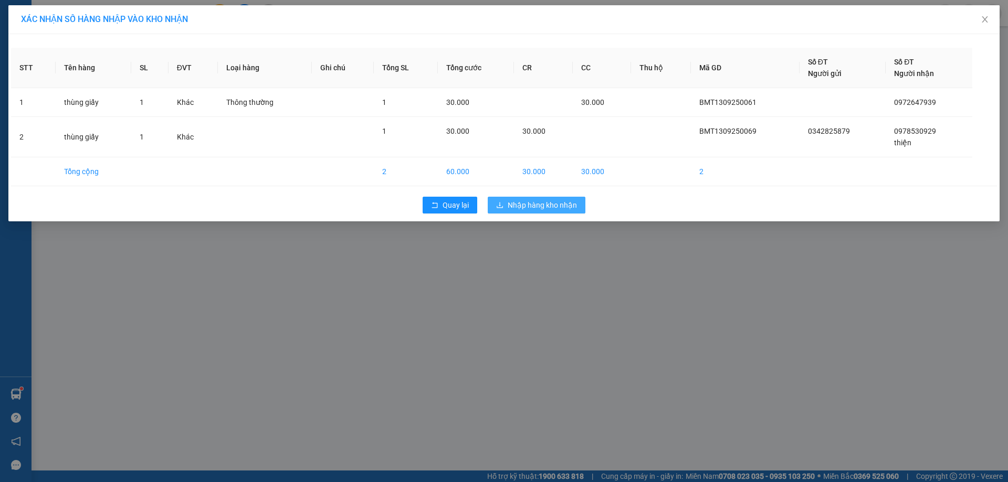
click at [538, 208] on span "Nhập hàng kho nhận" at bounding box center [542, 205] width 69 height 12
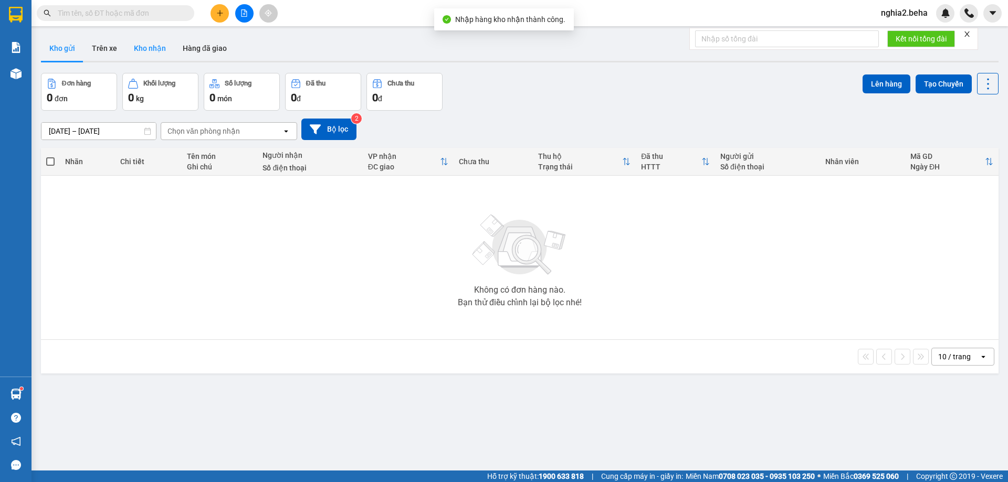
click at [146, 45] on button "Kho nhận" at bounding box center [149, 48] width 49 height 25
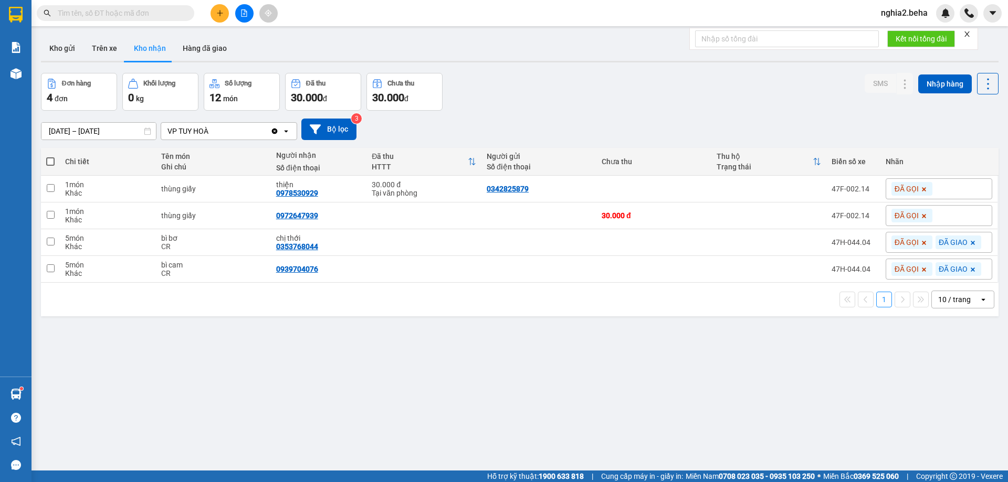
click at [150, 7] on input "text" at bounding box center [120, 13] width 124 height 12
click at [525, 377] on div "ver 1.8.143 Kho gửi Trên xe Kho nhận Hàng đã giao Đơn hàng 4 đơn Khối lượng 0 k…" at bounding box center [520, 272] width 966 height 482
click at [250, 17] on button at bounding box center [244, 13] width 18 height 18
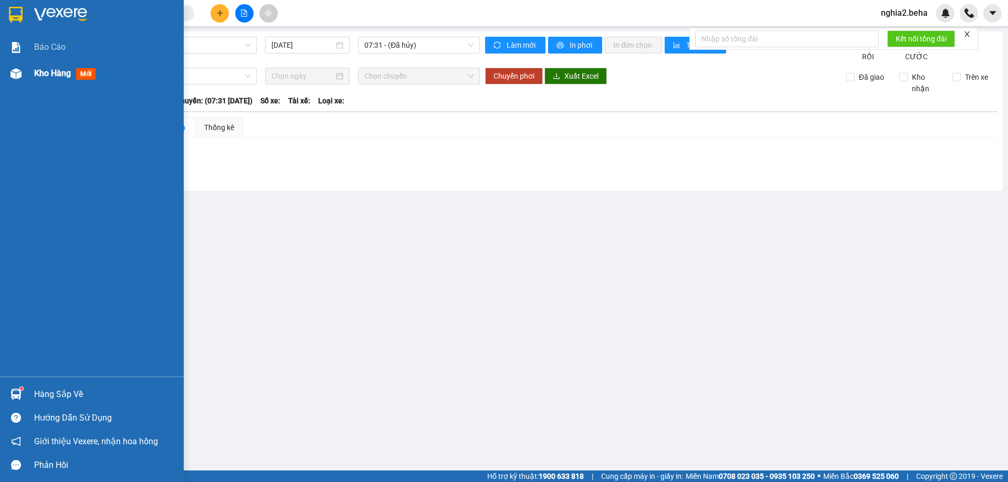
click at [24, 77] on div "Kho hàng mới" at bounding box center [92, 73] width 184 height 26
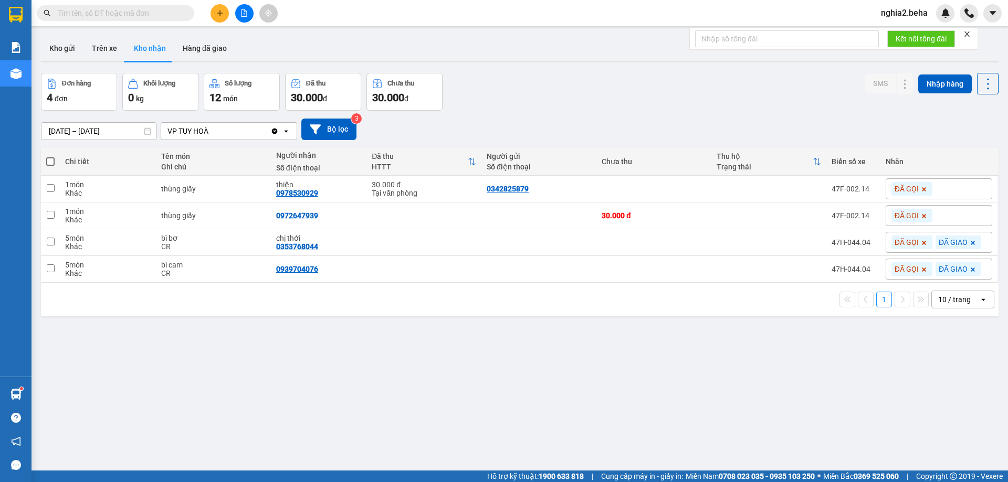
click at [624, 89] on div "Đơn hàng 4 đơn Khối lượng 0 kg Số lượng 12 món Đã thu 30.000 đ Chưa thu 30.000 …" at bounding box center [519, 92] width 957 height 38
click at [244, 12] on icon "file-add" at bounding box center [243, 12] width 7 height 7
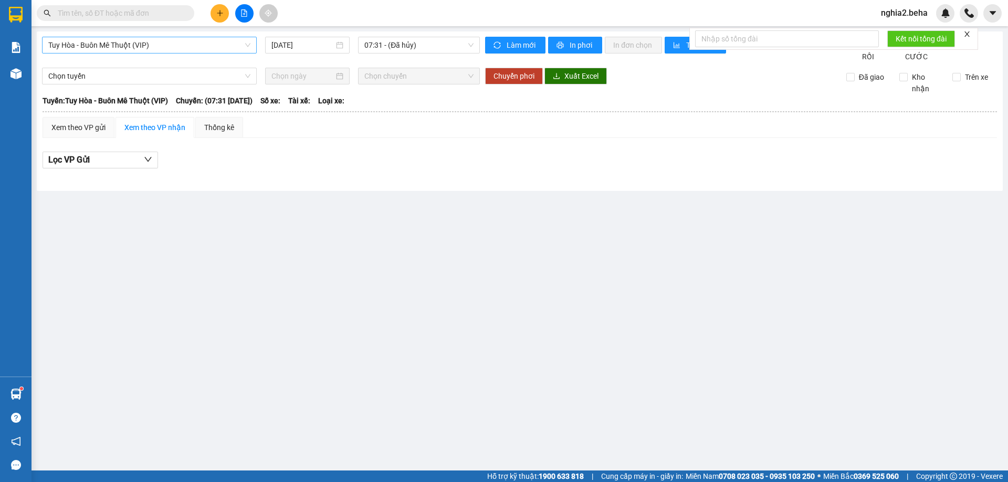
click at [176, 41] on span "Tuy Hòa - Buôn Mê Thuột (VIP)" at bounding box center [149, 45] width 202 height 16
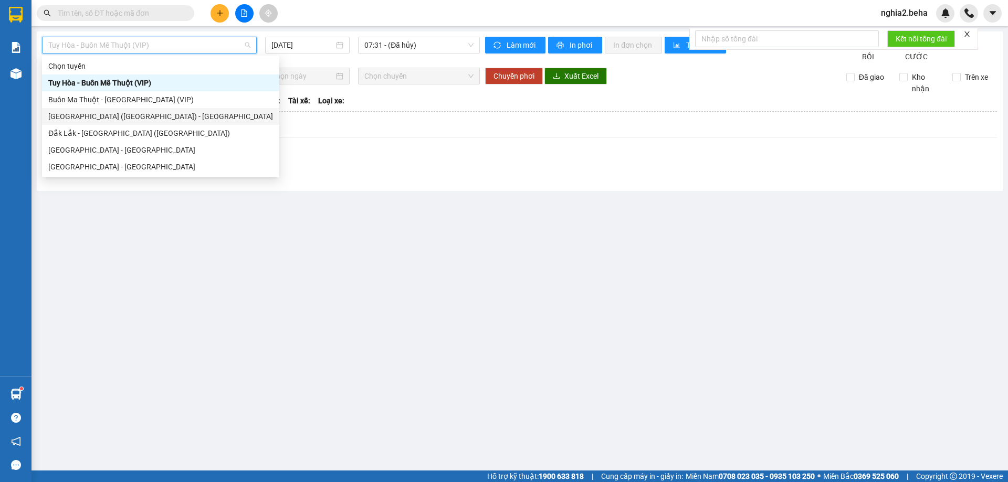
click at [171, 118] on div "[GEOGRAPHIC_DATA] ([GEOGRAPHIC_DATA]) - [GEOGRAPHIC_DATA]" at bounding box center [160, 117] width 225 height 12
type input "[DATE]"
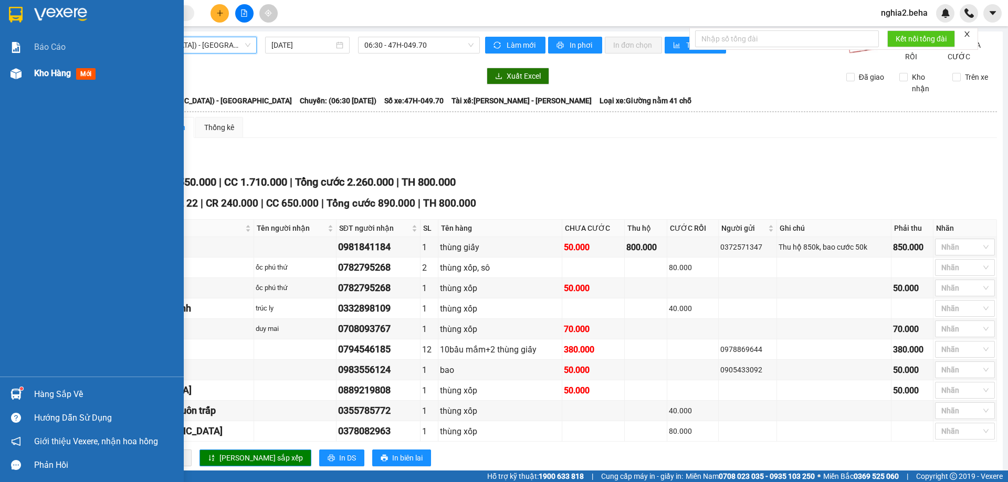
click at [18, 85] on div "Kho hàng mới" at bounding box center [92, 73] width 184 height 26
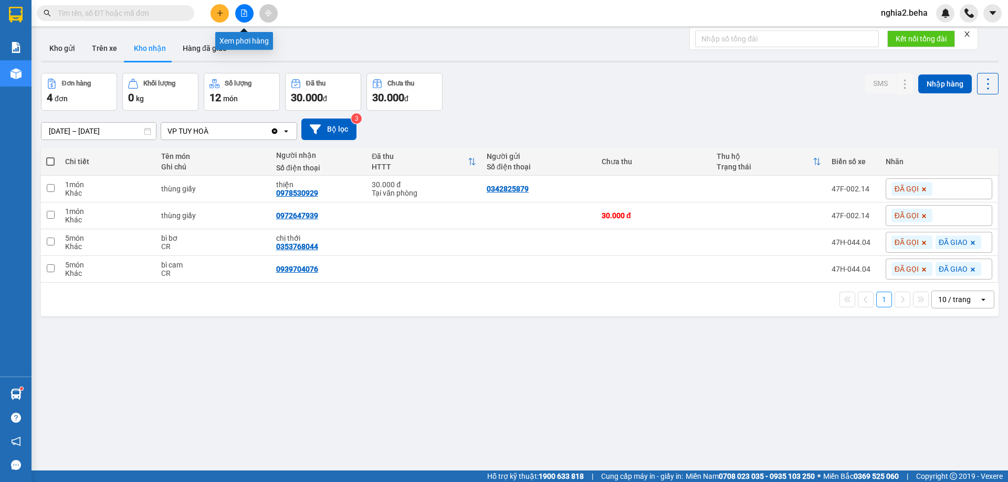
click at [248, 10] on button at bounding box center [244, 13] width 18 height 18
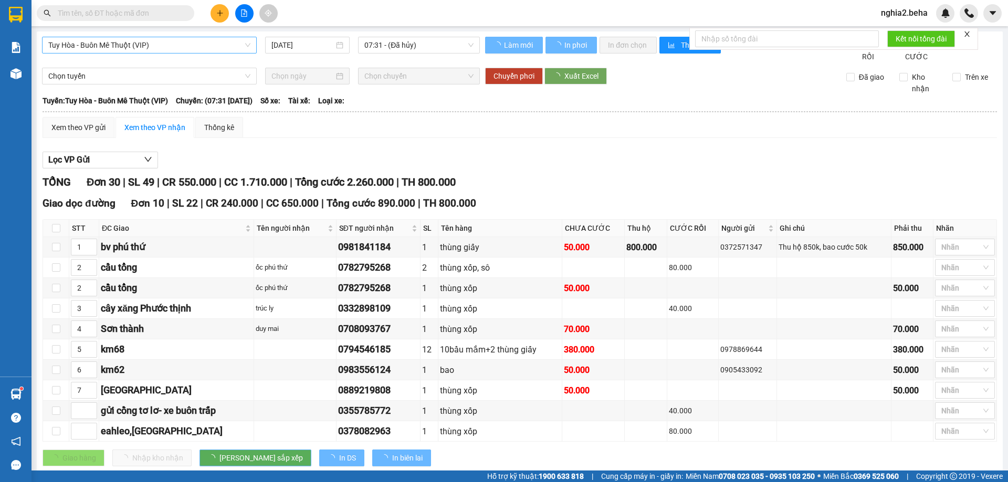
click at [224, 46] on span "Tuy Hòa - Buôn Mê Thuột (VIP)" at bounding box center [149, 45] width 202 height 16
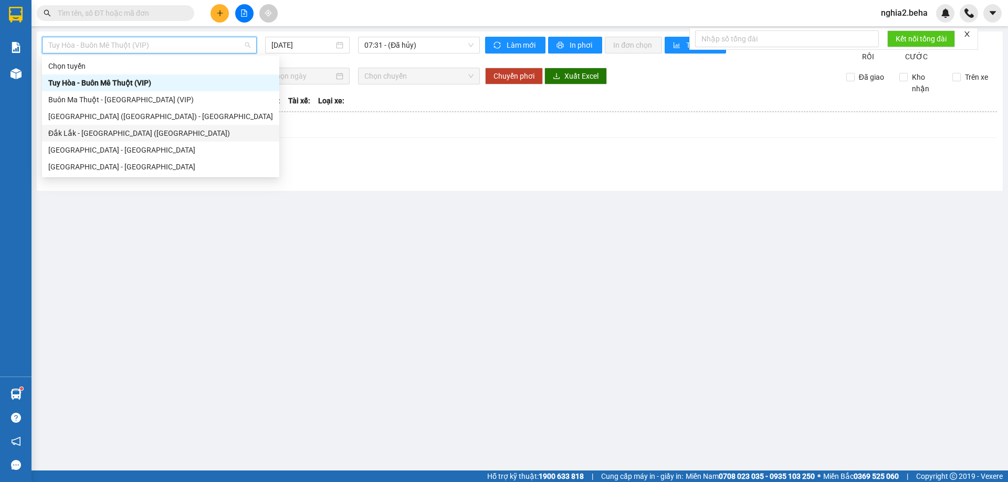
click at [156, 133] on div "Đắk Lắk - [GEOGRAPHIC_DATA] ([GEOGRAPHIC_DATA])" at bounding box center [160, 134] width 225 height 12
type input "[DATE]"
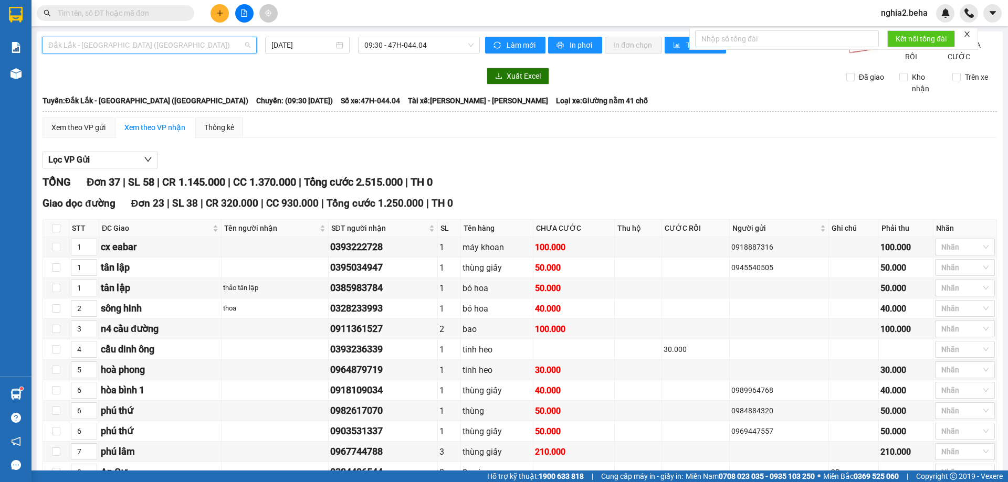
click at [227, 43] on span "Đắk Lắk - [GEOGRAPHIC_DATA] ([GEOGRAPHIC_DATA])" at bounding box center [149, 45] width 202 height 16
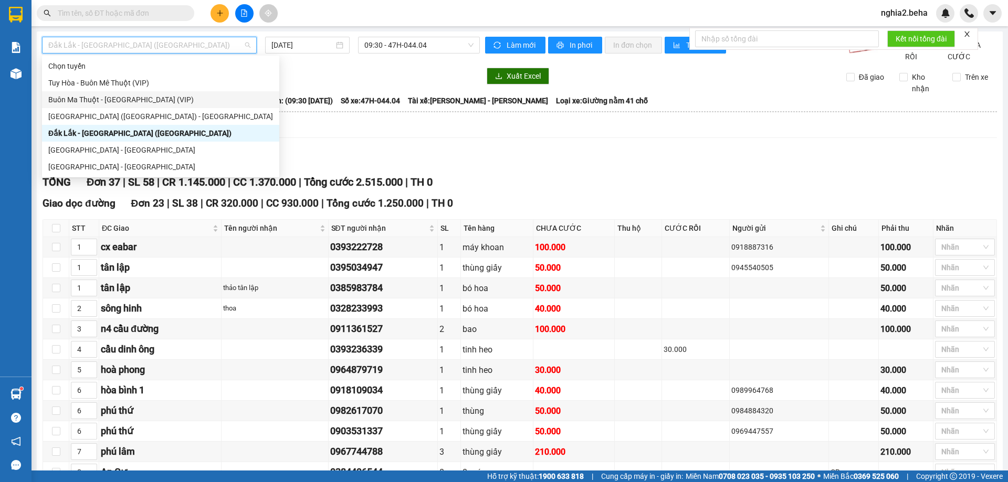
click at [143, 100] on div "Buôn Ma Thuột - [GEOGRAPHIC_DATA] (VIP)" at bounding box center [160, 100] width 225 height 12
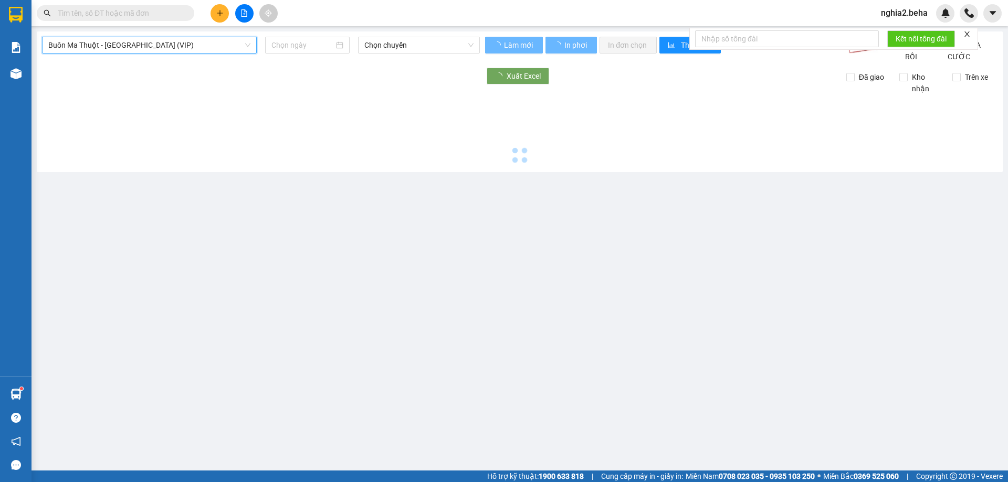
type input "[DATE]"
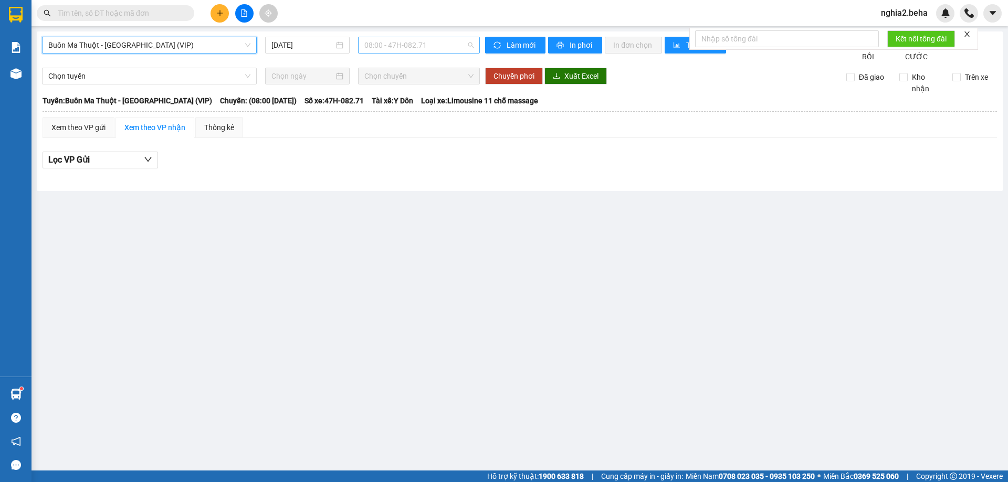
click at [446, 47] on span "08:00 - 47H-082.71" at bounding box center [418, 45] width 109 height 16
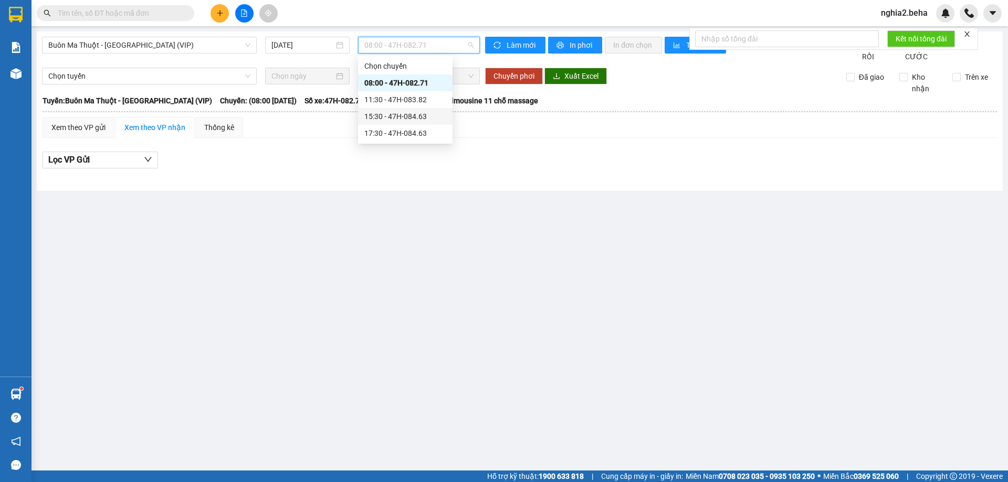
click at [408, 111] on div "15:30 - 47H-084.63" at bounding box center [405, 117] width 82 height 12
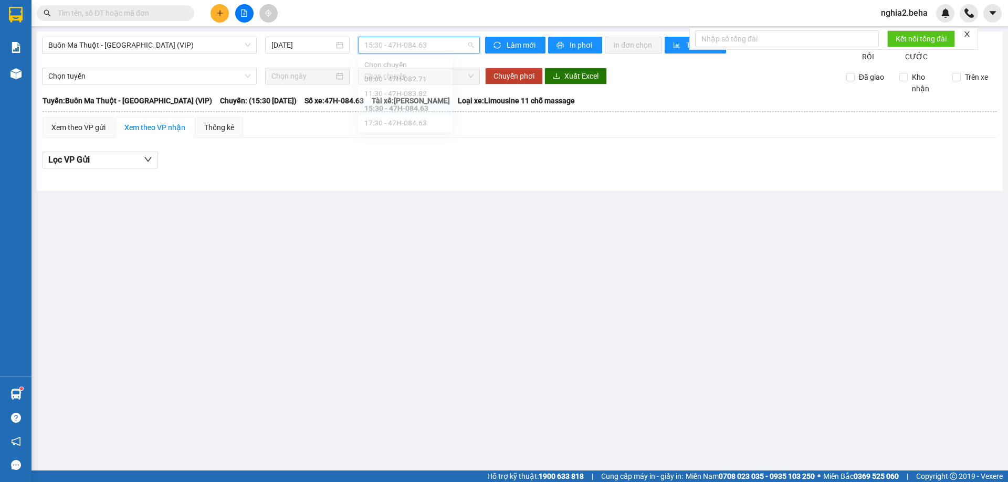
drag, startPoint x: 447, startPoint y: 49, endPoint x: 450, endPoint y: 54, distance: 6.4
click at [449, 52] on span "15:30 - 47H-084.63" at bounding box center [418, 45] width 109 height 16
click at [402, 92] on div "11:30 - 47H-083.82" at bounding box center [405, 99] width 94 height 17
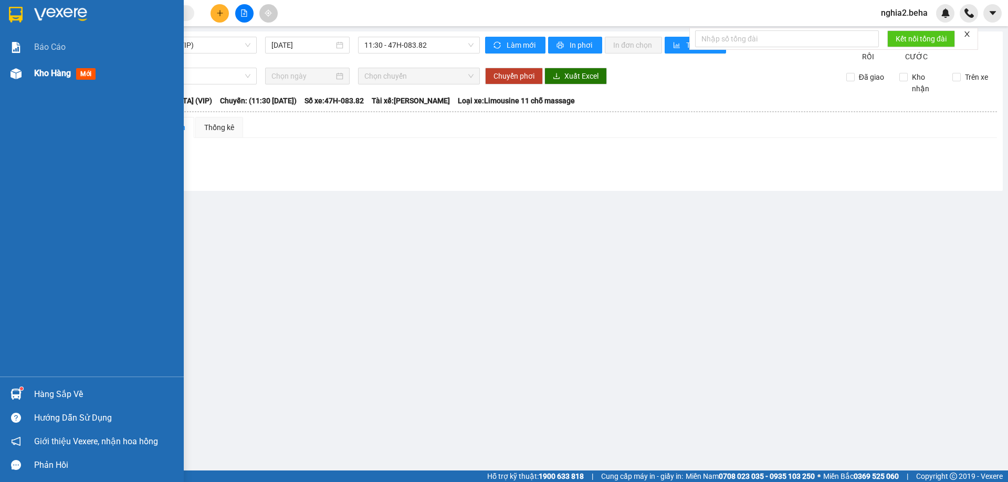
click at [29, 73] on div "Kho hàng mới" at bounding box center [92, 73] width 184 height 26
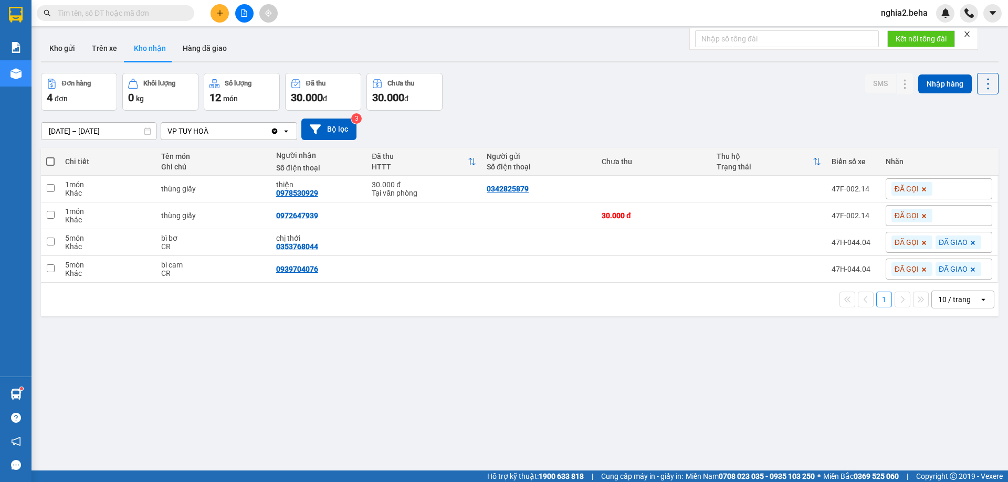
click at [571, 362] on div "ver 1.8.143 Kho gửi Trên xe Kho nhận Hàng đã giao Đơn hàng 4 đơn Khối lượng 0 k…" at bounding box center [520, 272] width 966 height 482
click at [318, 437] on div "ver 1.8.143 Kho gửi Trên xe Kho nhận Hàng đã giao Đơn hàng 4 đơn Khối lượng 0 k…" at bounding box center [520, 272] width 966 height 482
click at [619, 112] on div "[DATE] – [DATE] Press the down arrow key to interact with the calendar and sele…" at bounding box center [519, 129] width 957 height 37
click at [68, 52] on button "Kho gửi" at bounding box center [62, 48] width 43 height 25
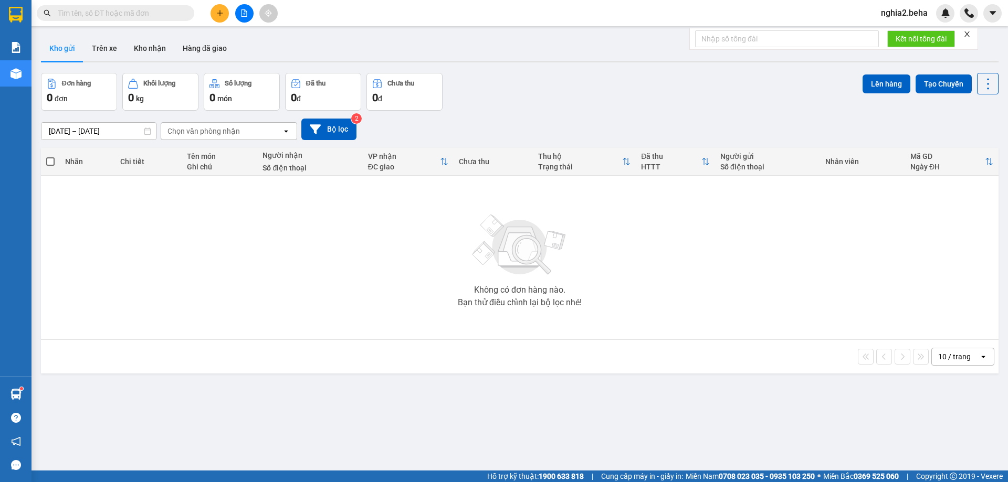
click at [405, 397] on div "ver 1.8.143 Kho gửi Trên xe Kho nhận Hàng đã giao Đơn hàng 0 đơn Khối lượng 0 k…" at bounding box center [520, 272] width 966 height 482
click at [282, 453] on div "ver 1.8.143 Kho gửi Trên xe Kho nhận Hàng đã giao Đơn hàng 0 đơn Khối lượng 0 k…" at bounding box center [520, 272] width 966 height 482
click at [164, 49] on button "Kho nhận" at bounding box center [149, 48] width 49 height 25
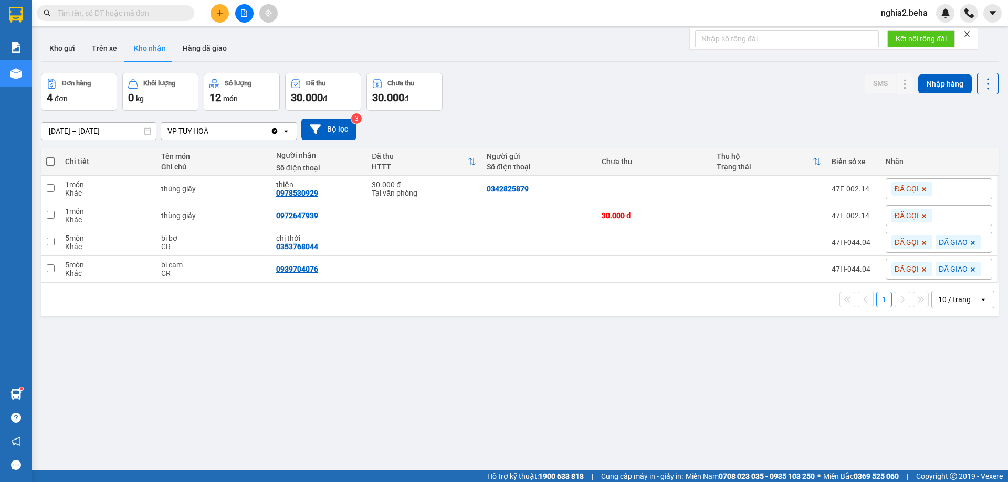
click at [594, 118] on div "[DATE] – [DATE] Press the down arrow key to interact with the calendar and sele…" at bounding box center [519, 129] width 957 height 37
click at [357, 426] on div "ver 1.8.143 Kho gửi Trên xe Kho nhận Hàng đã giao Đơn hàng 4 đơn Khối lượng 0 k…" at bounding box center [520, 272] width 966 height 482
